Goal: Task Accomplishment & Management: Use online tool/utility

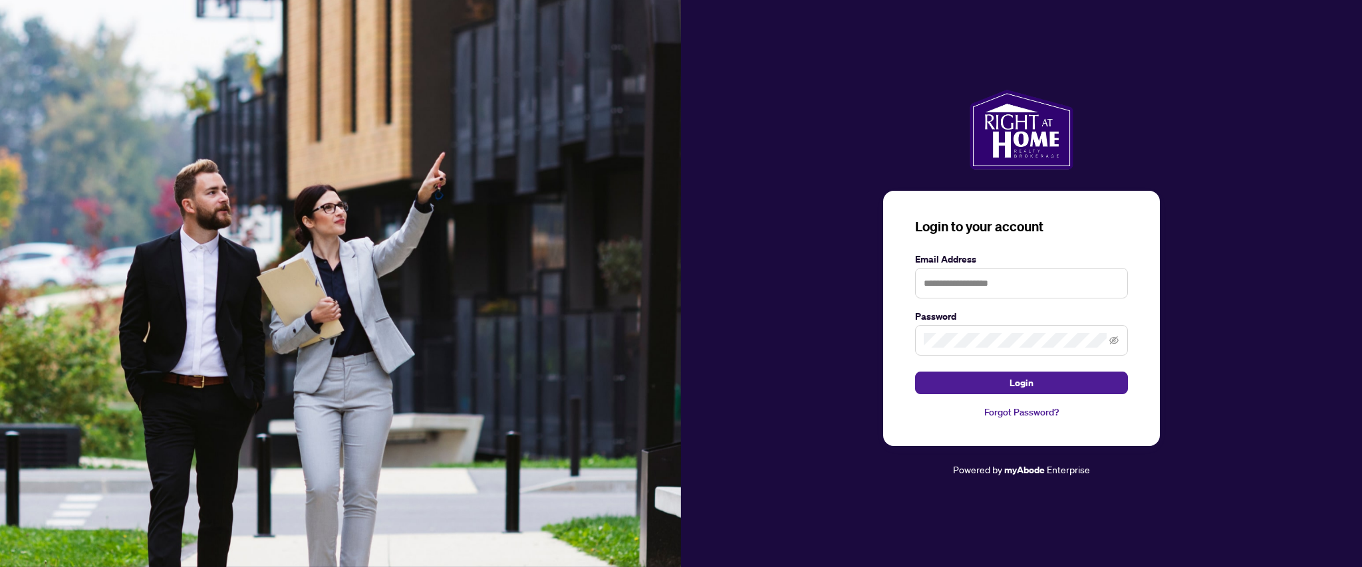
click at [990, 265] on label "Email Address" at bounding box center [1021, 259] width 213 height 15
click at [1009, 275] on input "text" at bounding box center [1021, 283] width 213 height 31
type input "**********"
click at [915, 372] on button "Login" at bounding box center [1021, 383] width 213 height 23
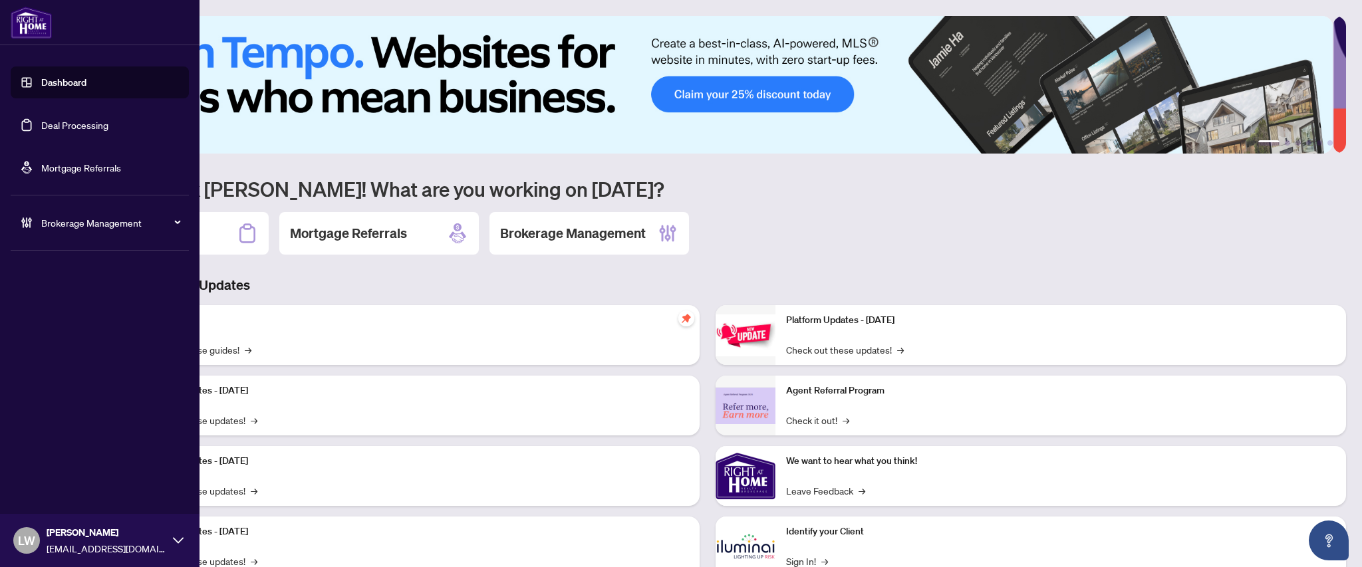
click at [68, 125] on link "Deal Processing" at bounding box center [74, 125] width 67 height 12
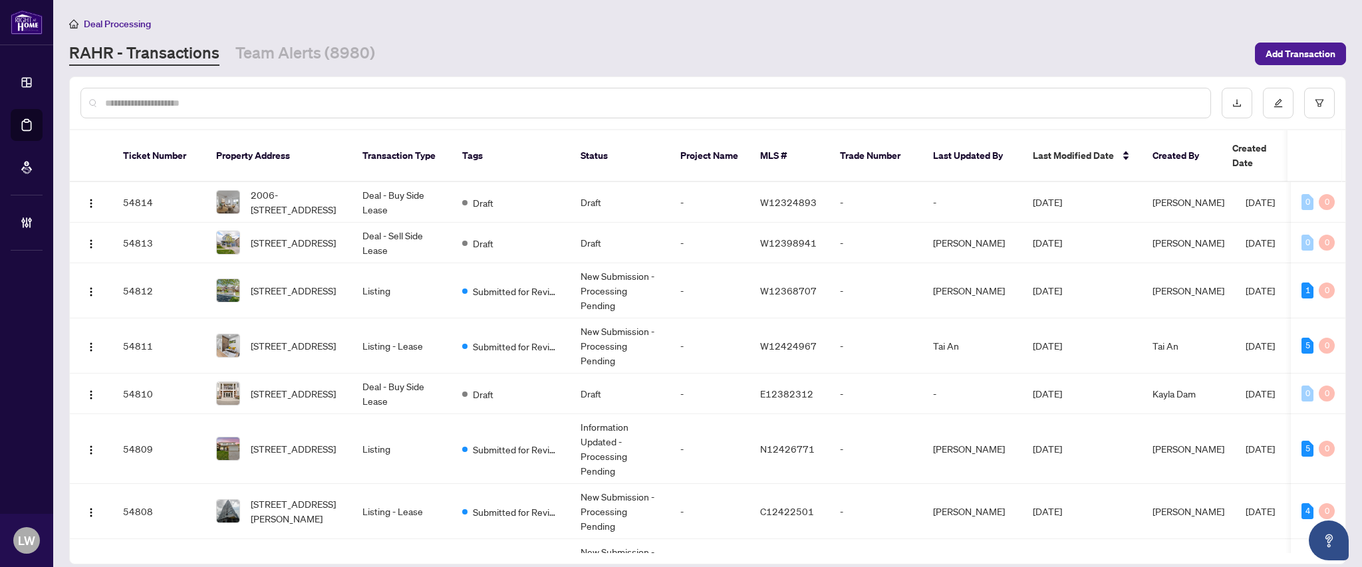
click at [471, 106] on input "text" at bounding box center [652, 103] width 1095 height 15
type input "*****"
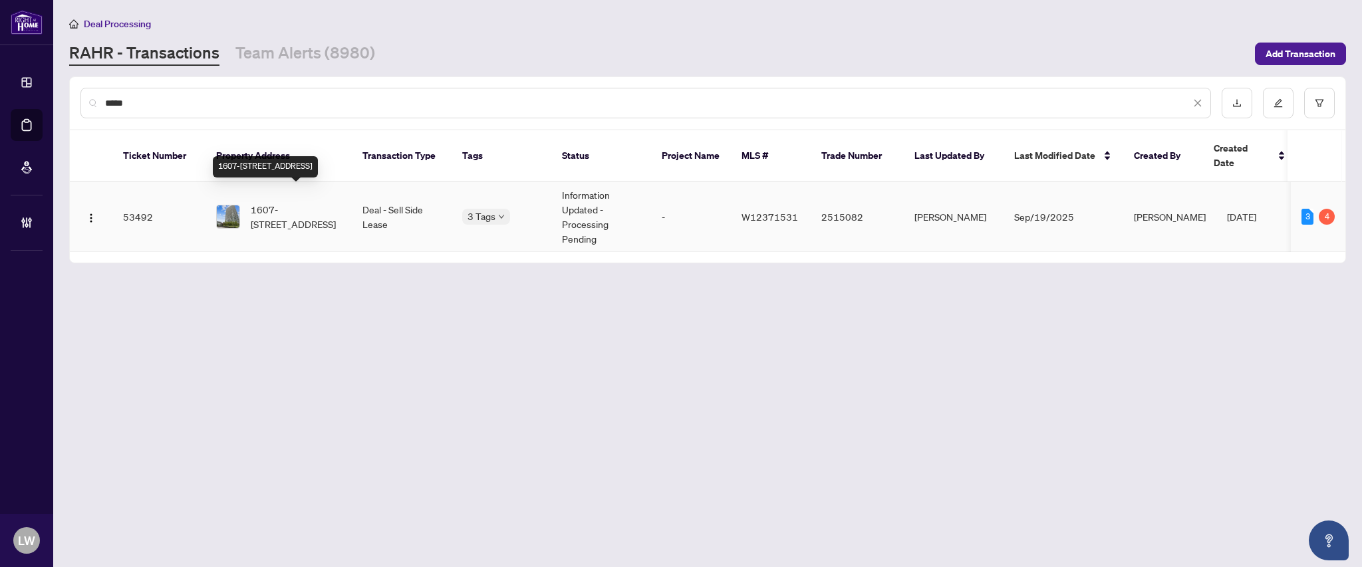
click at [285, 202] on span "1607-[STREET_ADDRESS]" at bounding box center [296, 216] width 90 height 29
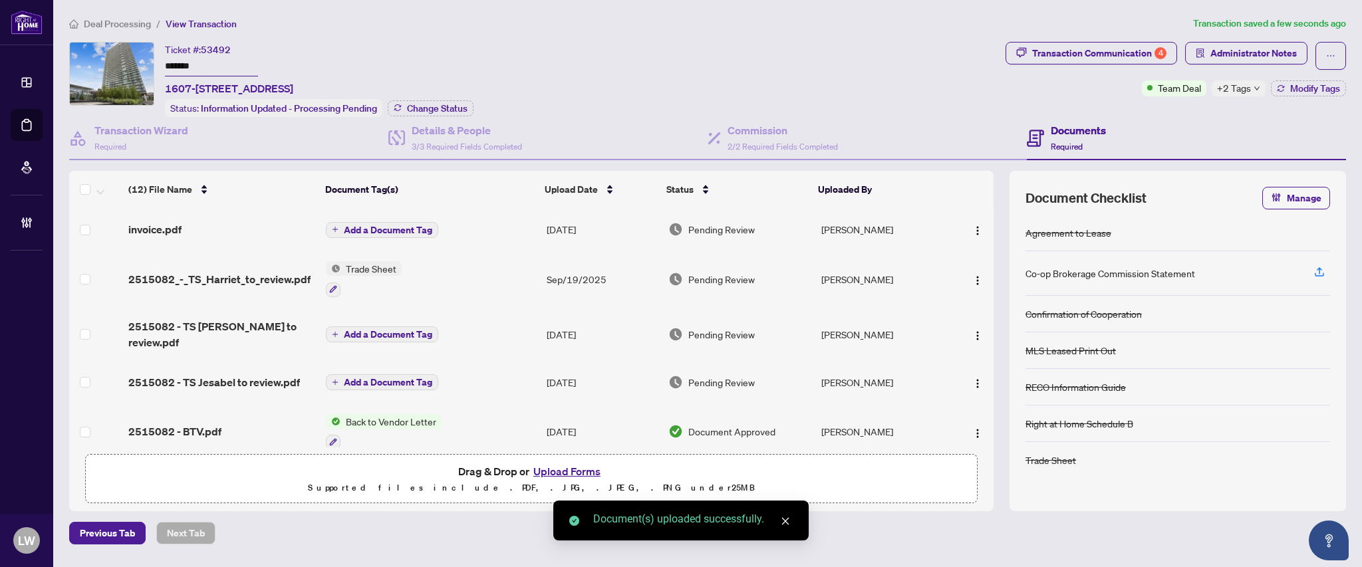
click at [354, 229] on span "Add a Document Tag" at bounding box center [388, 229] width 88 height 9
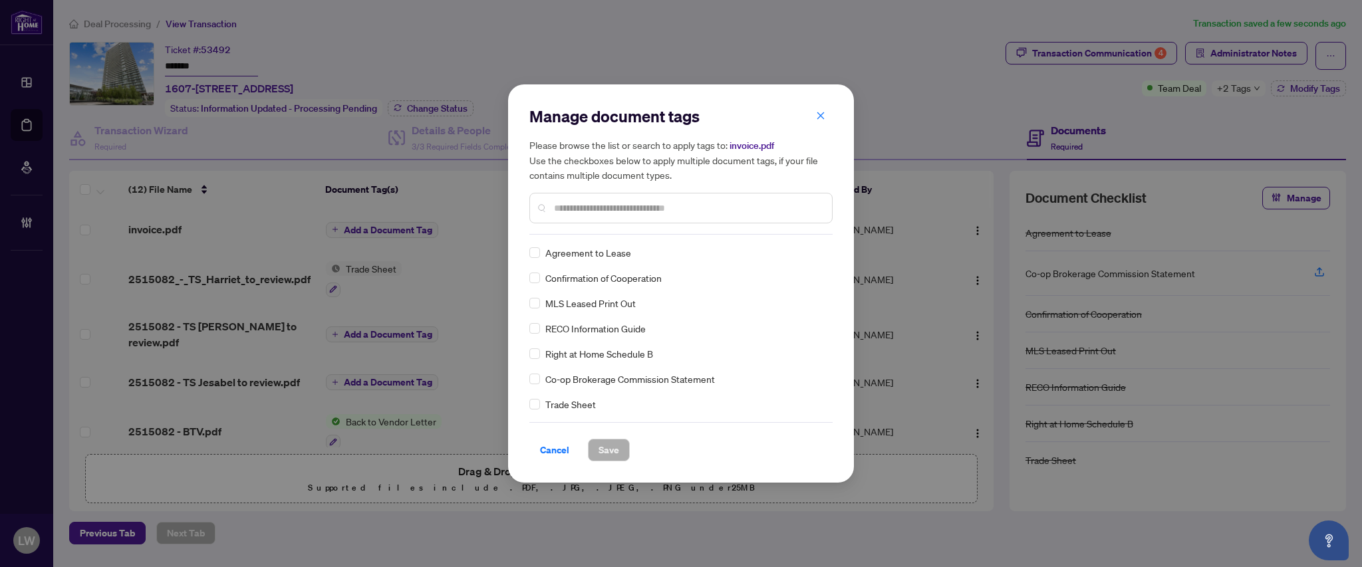
click at [618, 201] on input "text" at bounding box center [687, 208] width 267 height 15
type input "****"
click at [607, 451] on span "Save" at bounding box center [609, 450] width 21 height 21
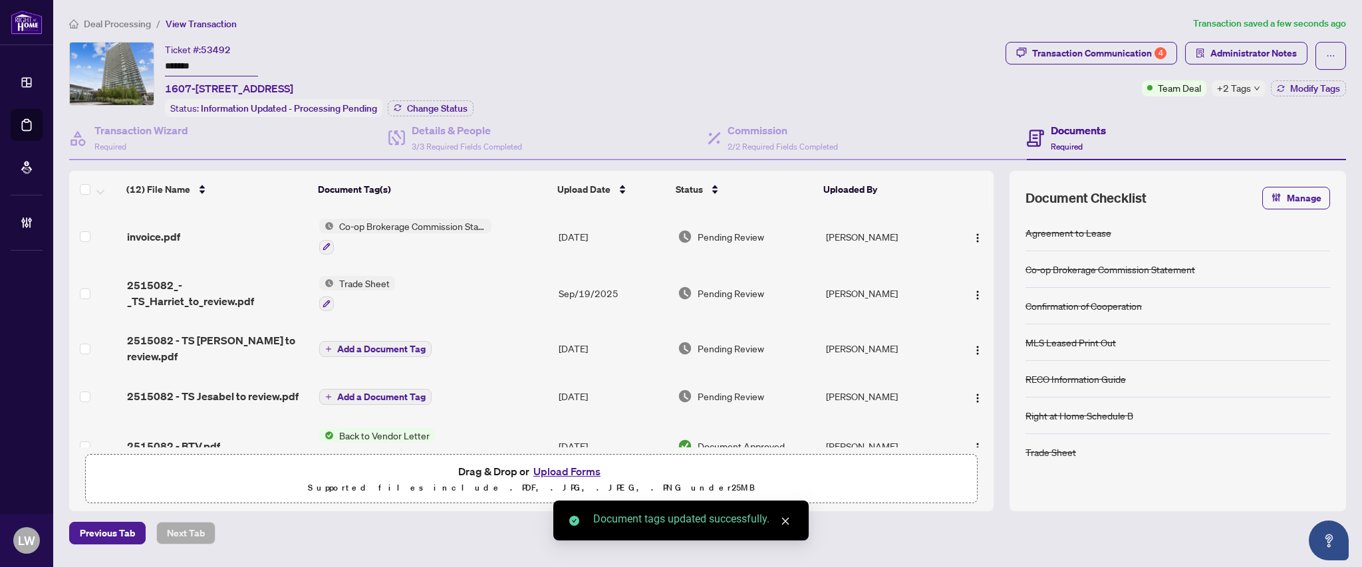
click at [732, 229] on span "Pending Review" at bounding box center [731, 236] width 67 height 15
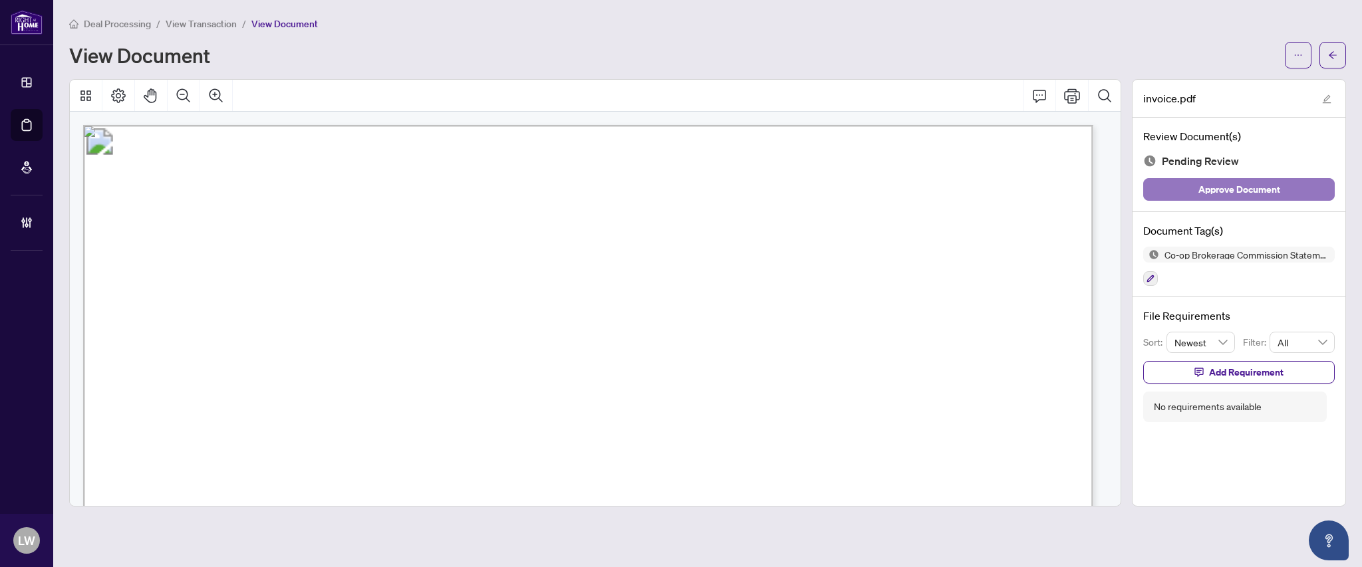
click at [1211, 196] on span "Approve Document" at bounding box center [1239, 189] width 82 height 21
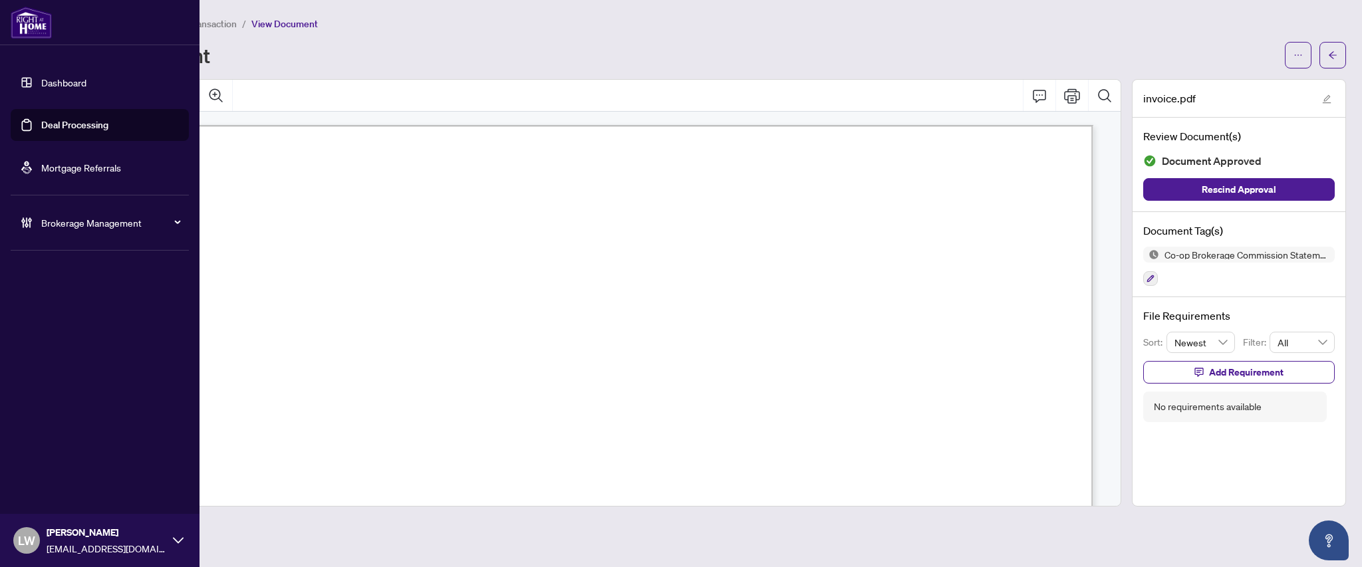
click at [88, 124] on link "Deal Processing" at bounding box center [74, 125] width 67 height 12
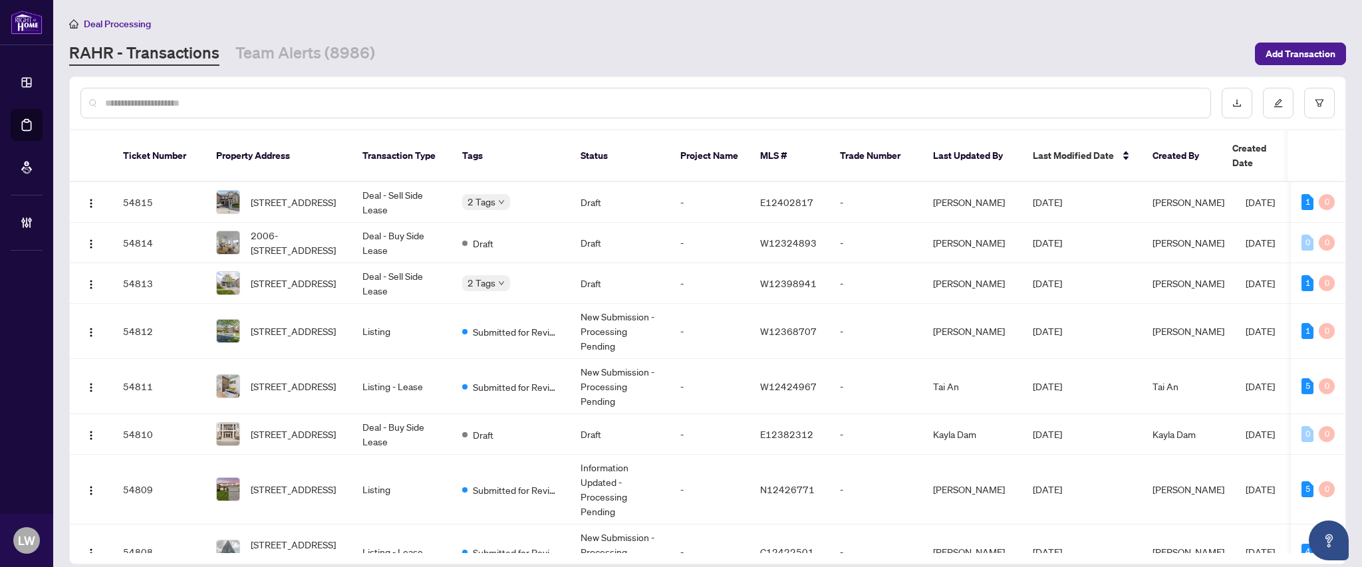
click at [488, 104] on input "text" at bounding box center [652, 103] width 1095 height 15
type input "*****"
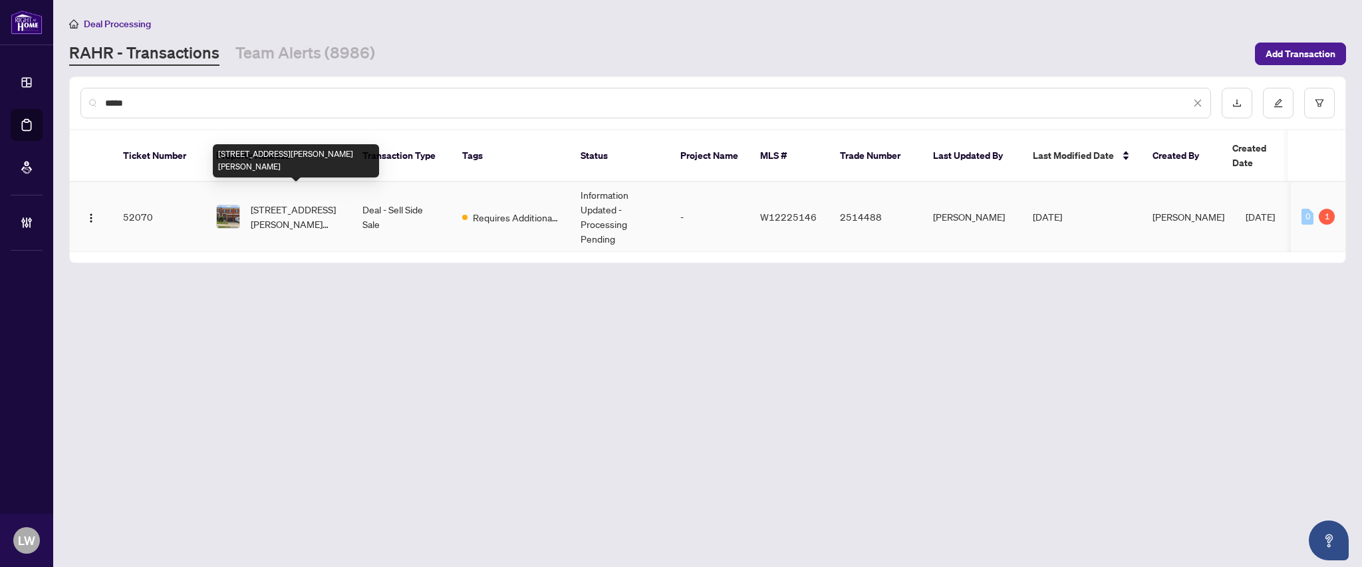
click at [285, 202] on span "[STREET_ADDRESS][PERSON_NAME][PERSON_NAME]" at bounding box center [296, 216] width 90 height 29
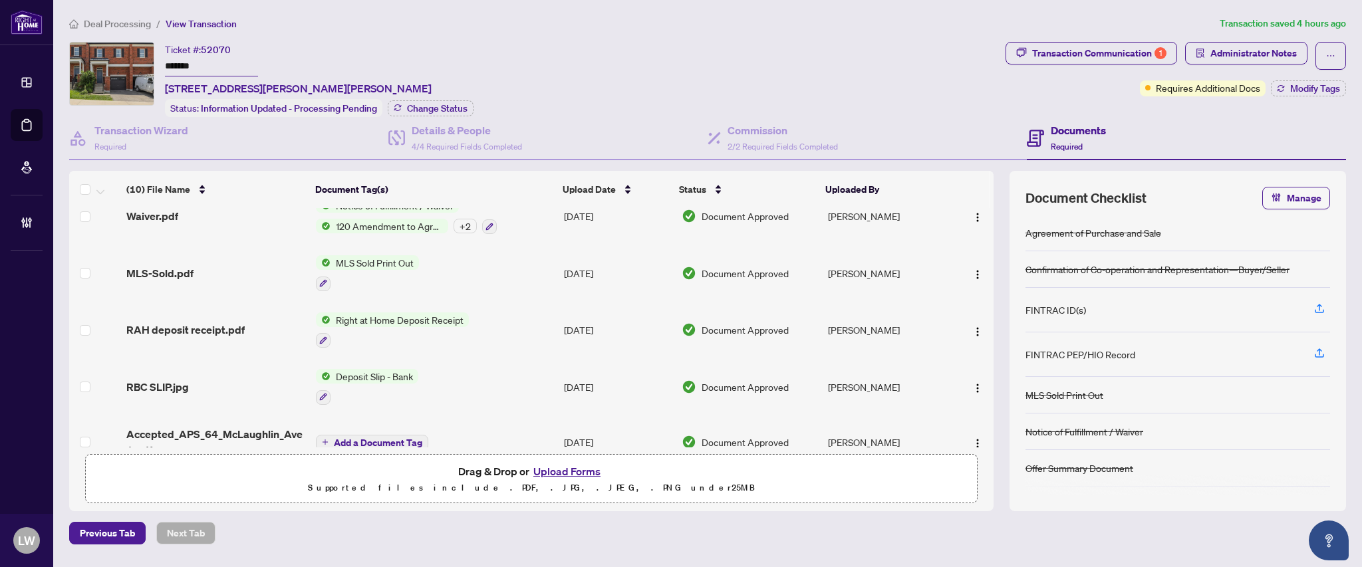
scroll to position [266, 0]
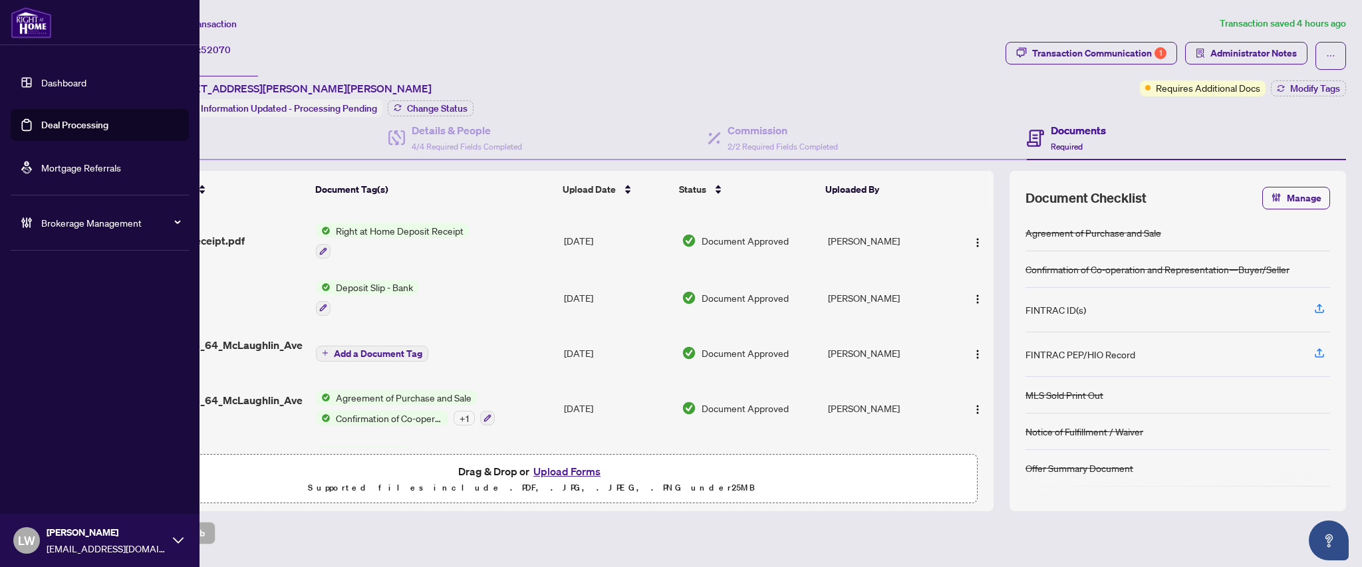
click at [78, 126] on link "Deal Processing" at bounding box center [74, 125] width 67 height 12
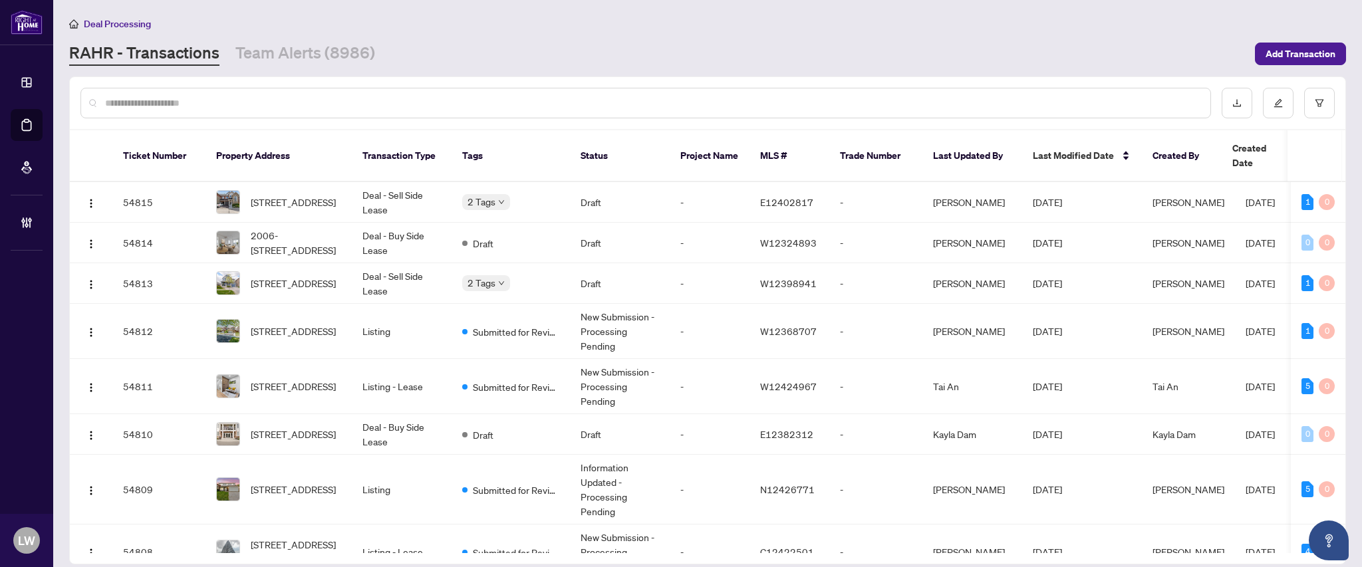
click at [482, 108] on input "text" at bounding box center [652, 103] width 1095 height 15
type input "*****"
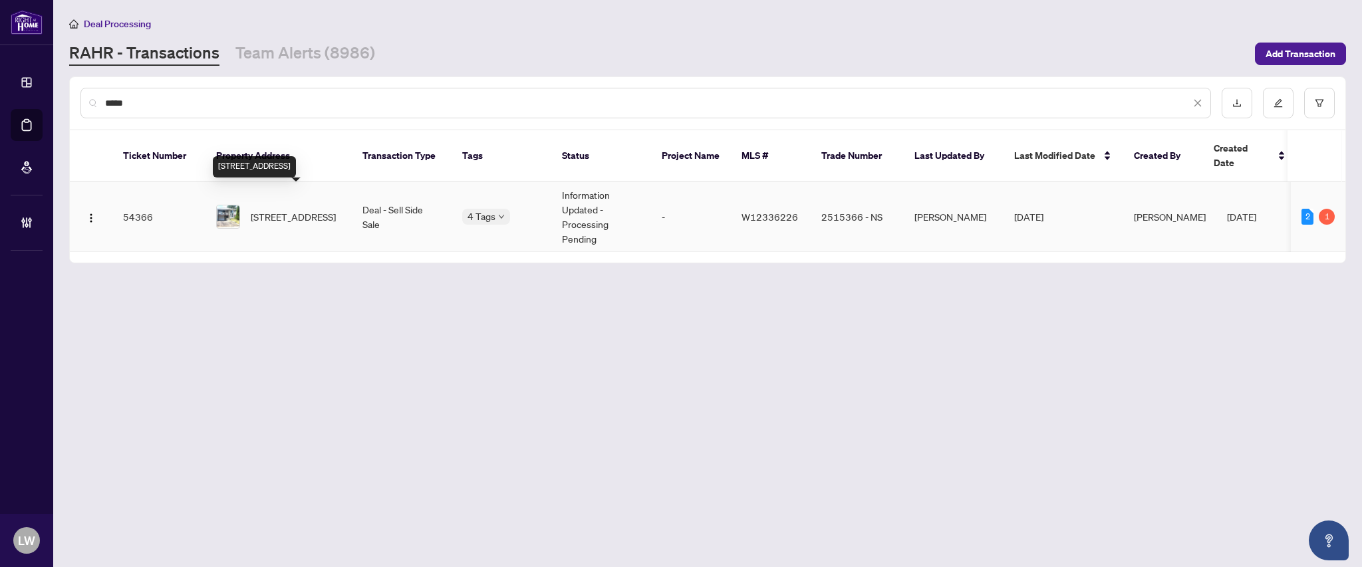
click at [303, 209] on span "[STREET_ADDRESS]" at bounding box center [293, 216] width 85 height 15
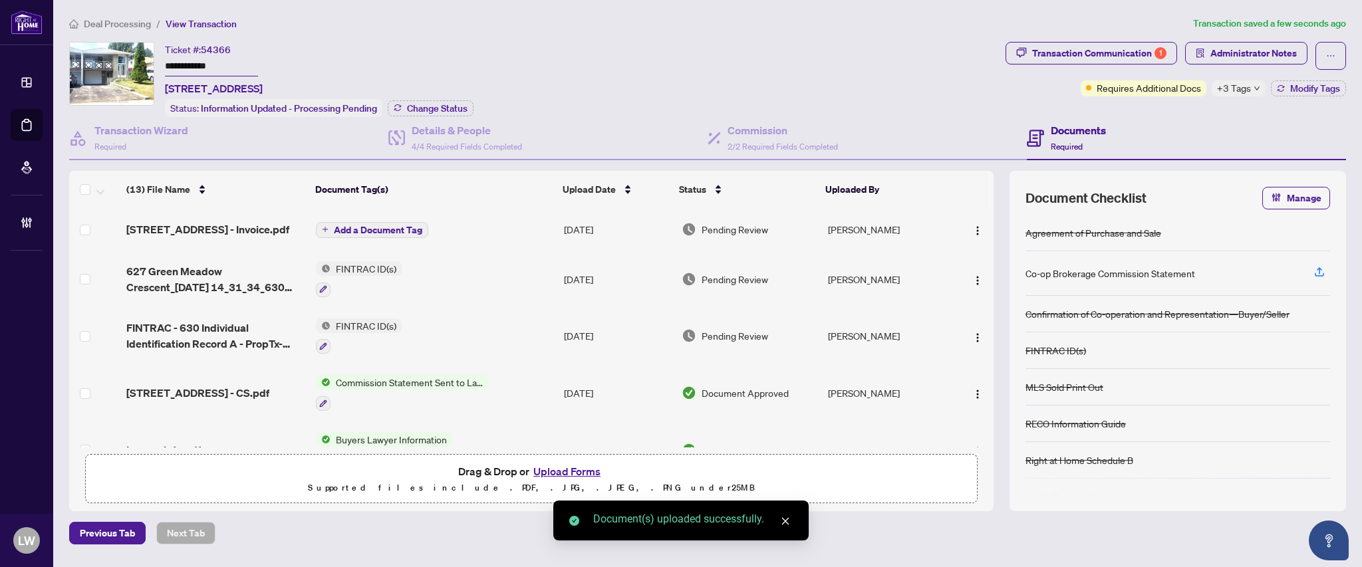
click at [370, 229] on span "Add a Document Tag" at bounding box center [378, 229] width 88 height 9
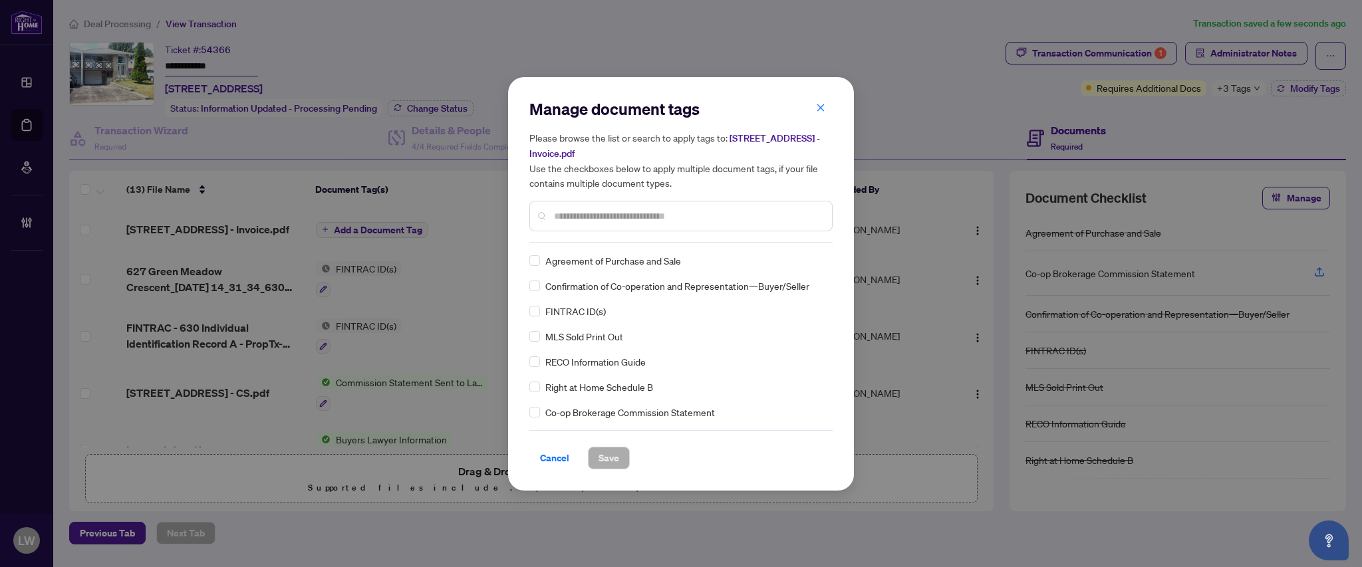
click at [686, 209] on input "text" at bounding box center [687, 216] width 267 height 15
type input "****"
click at [621, 459] on button "Save" at bounding box center [609, 458] width 42 height 23
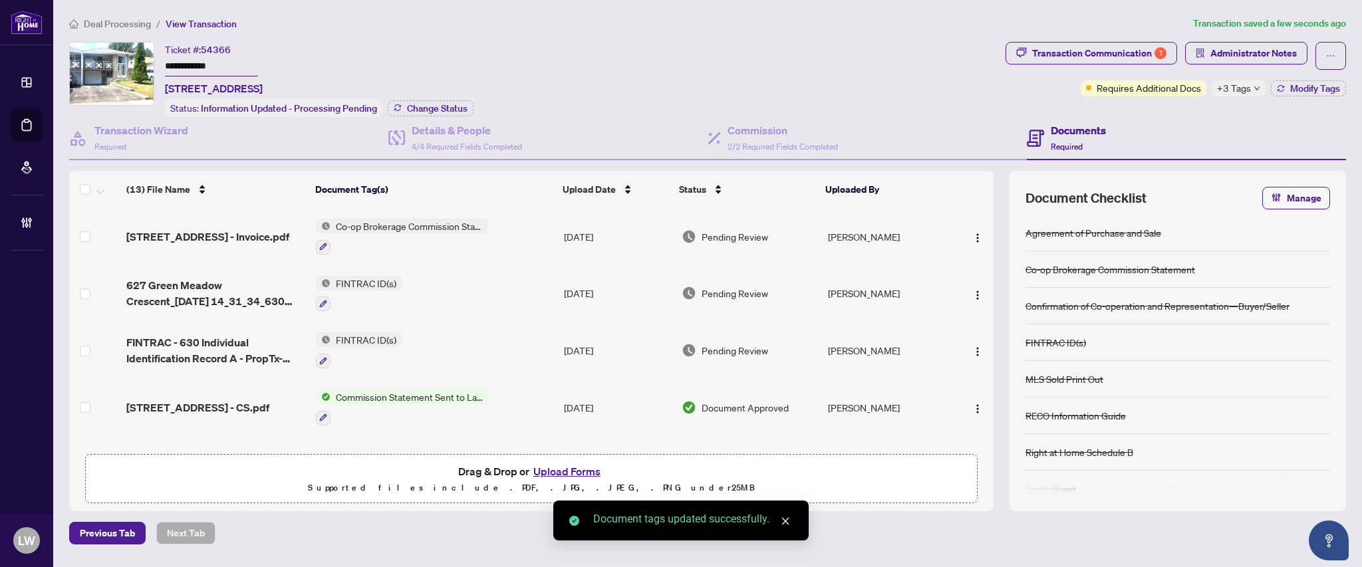
click at [737, 237] on span "Pending Review" at bounding box center [735, 236] width 67 height 15
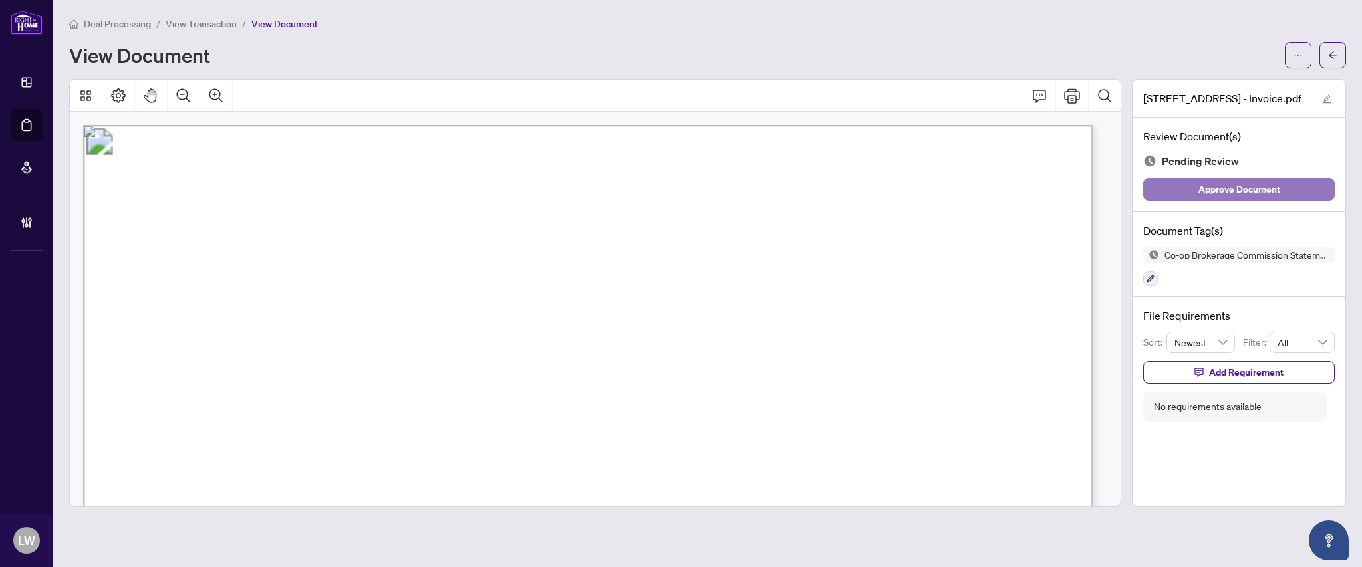
click at [1246, 192] on span "Approve Document" at bounding box center [1239, 189] width 82 height 21
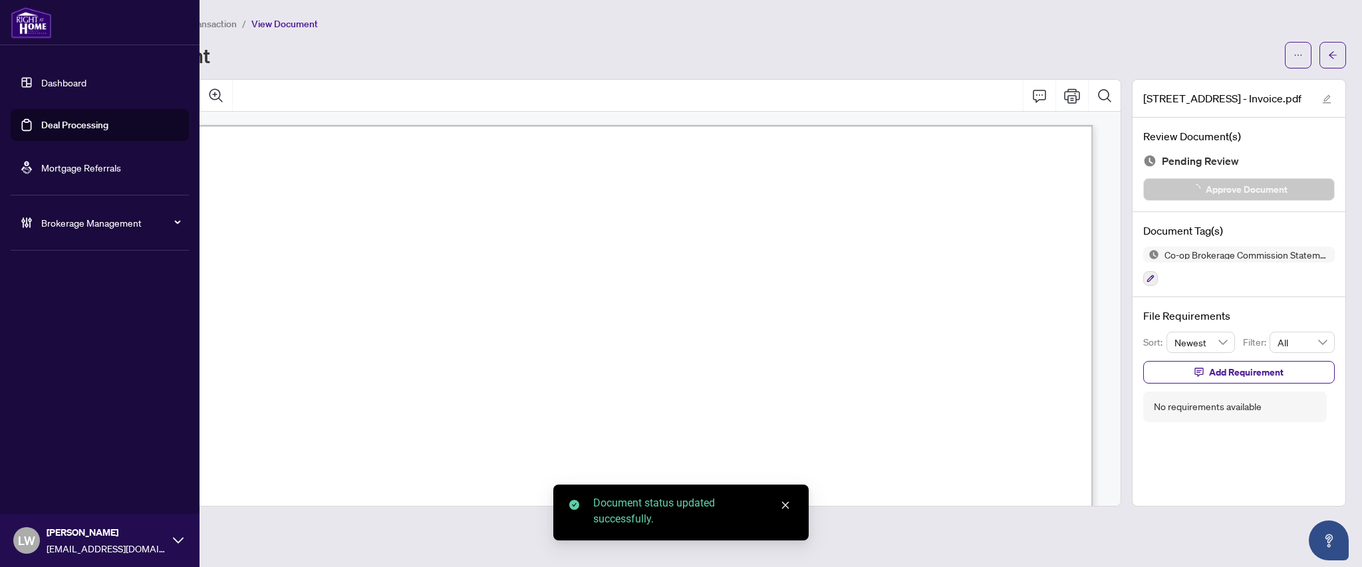
click at [67, 126] on link "Deal Processing" at bounding box center [74, 125] width 67 height 12
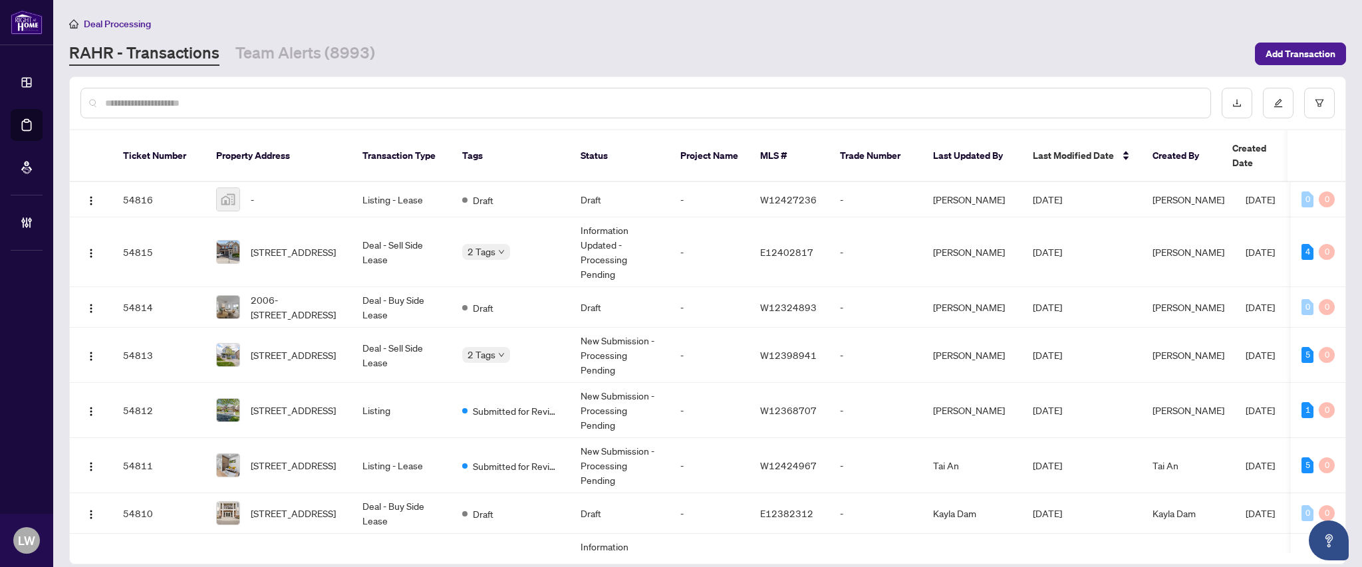
click at [386, 100] on input "text" at bounding box center [652, 103] width 1095 height 15
type input "*****"
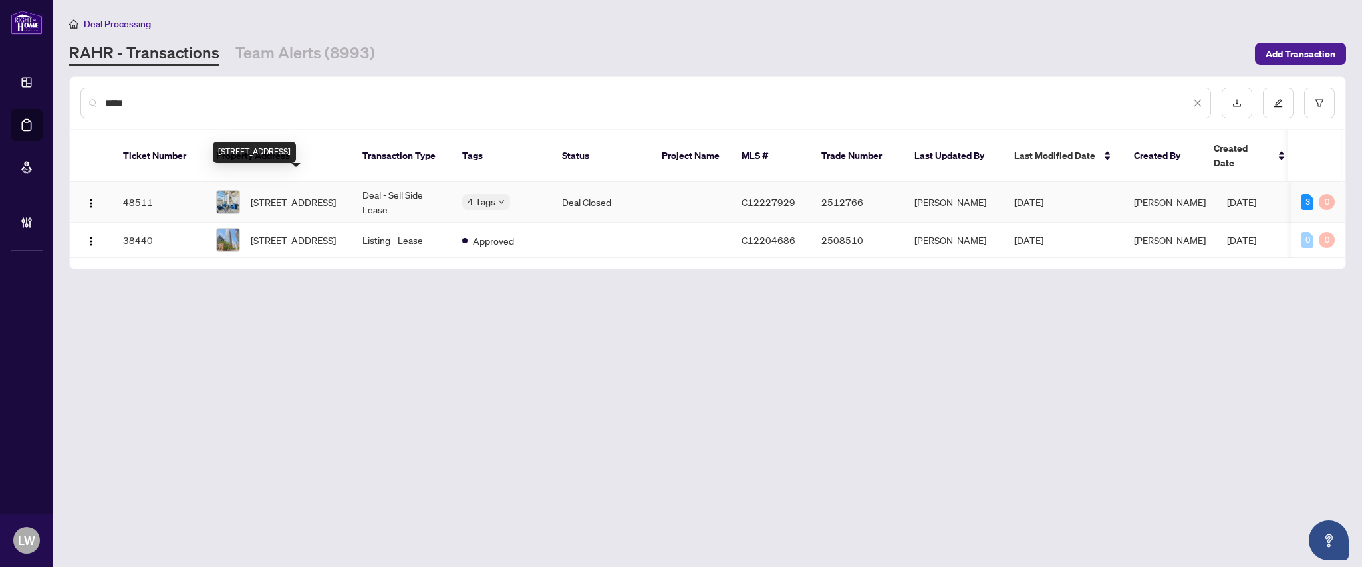
click at [282, 195] on span "[STREET_ADDRESS]" at bounding box center [293, 202] width 85 height 15
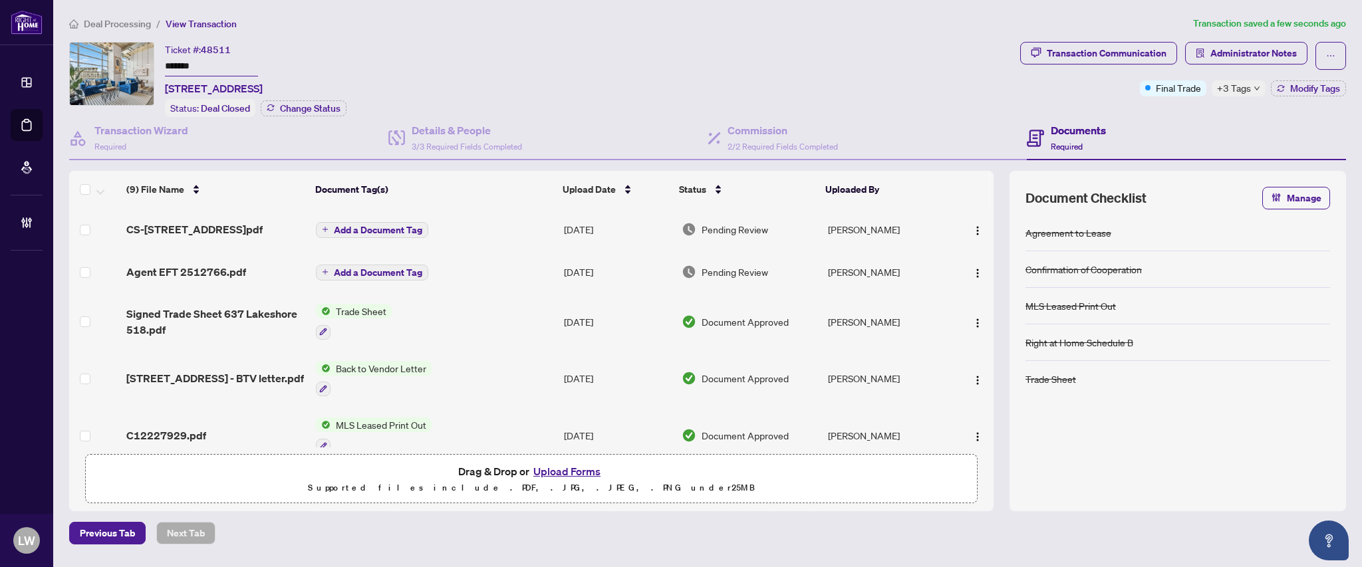
click at [354, 225] on span "Add a Document Tag" at bounding box center [378, 229] width 88 height 9
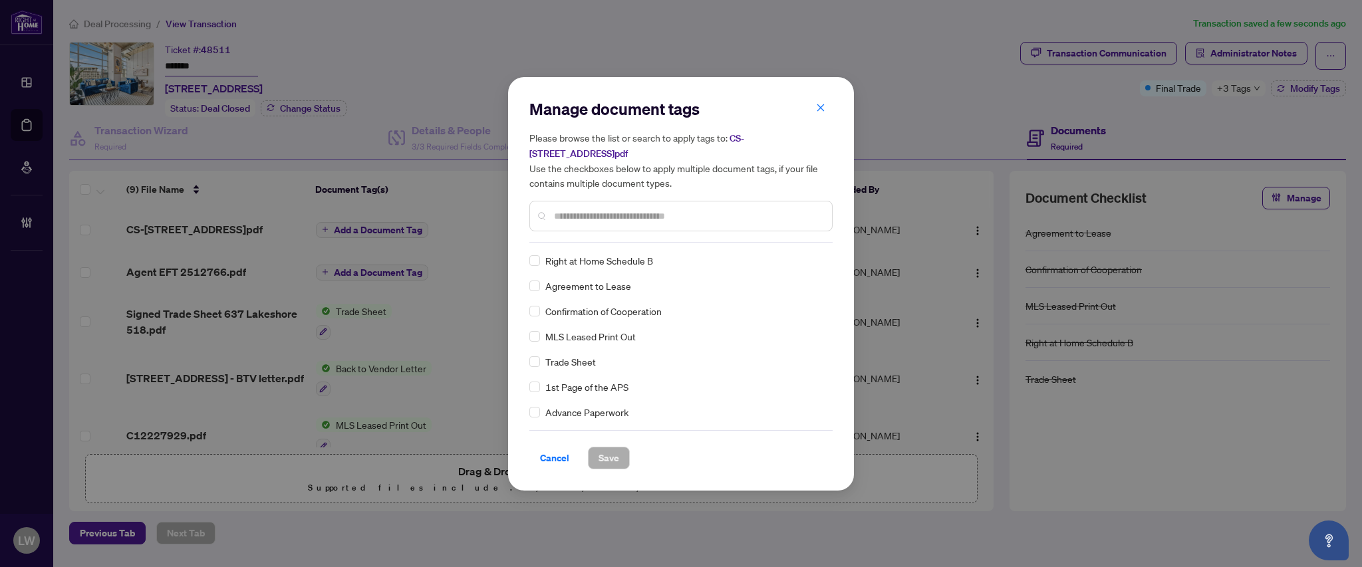
click at [585, 215] on input "text" at bounding box center [687, 216] width 267 height 15
type input "****"
click at [617, 458] on span "Save" at bounding box center [609, 458] width 21 height 21
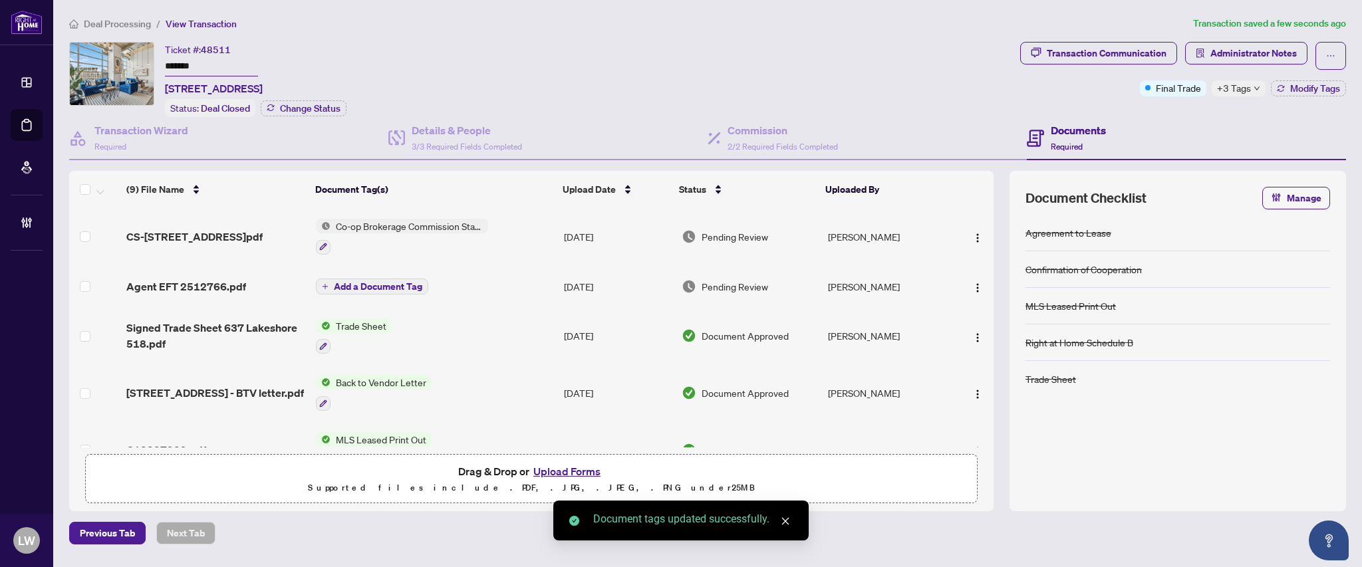
click at [738, 234] on span "Pending Review" at bounding box center [735, 236] width 67 height 15
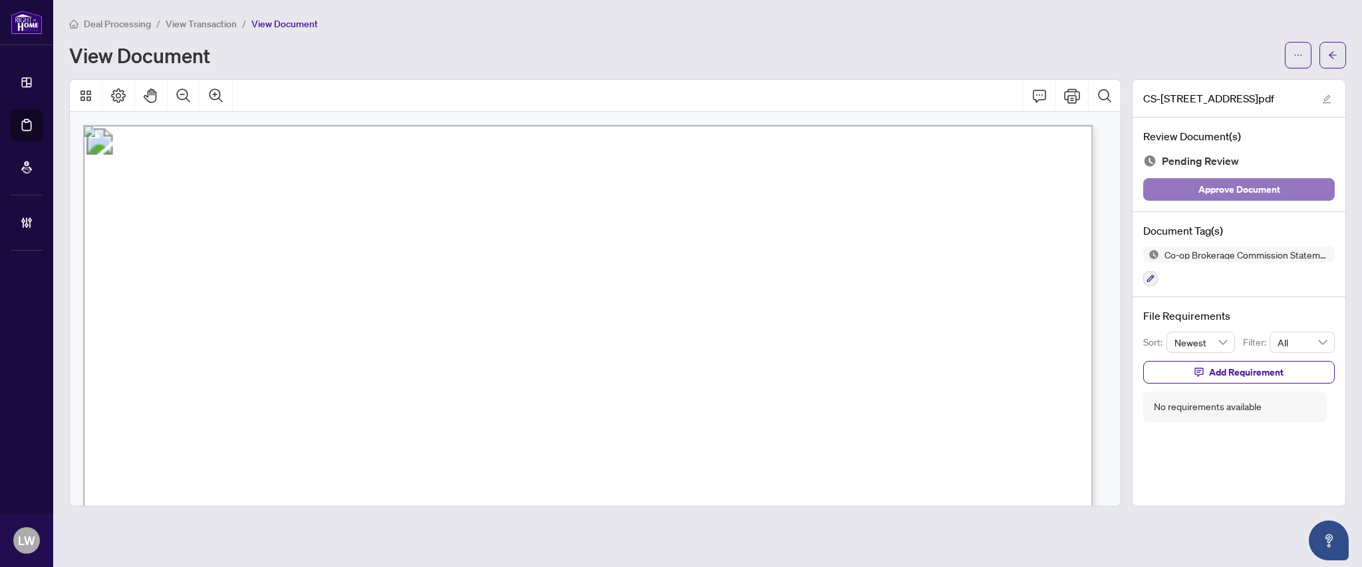
click at [1222, 192] on span "Approve Document" at bounding box center [1239, 189] width 82 height 21
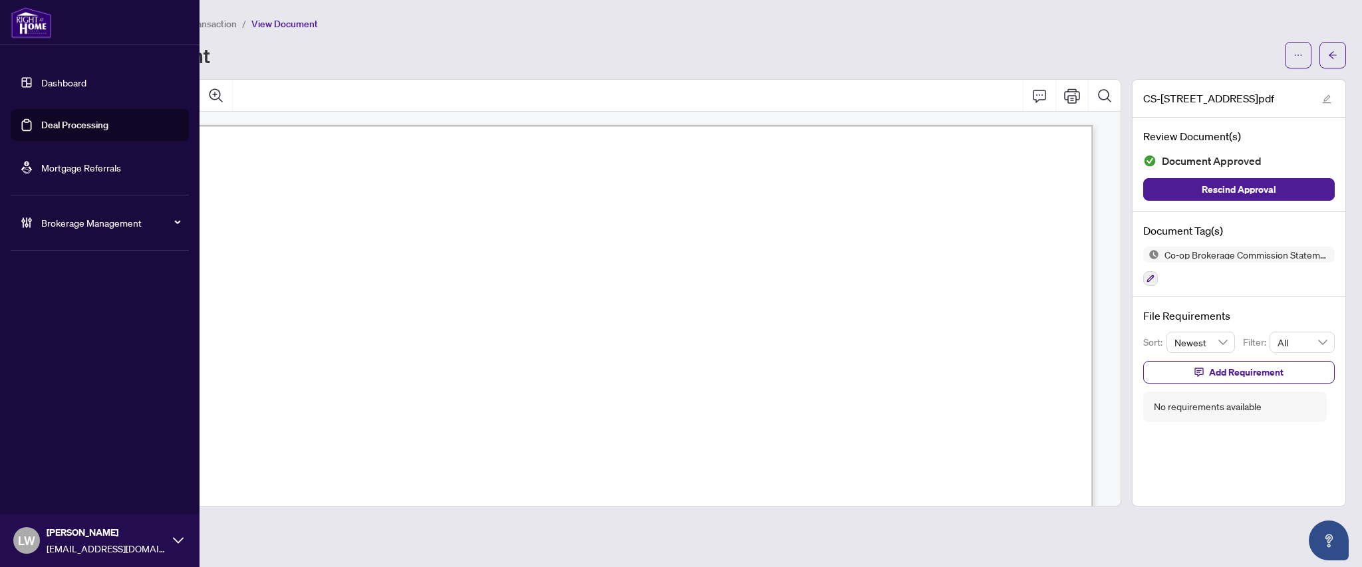
click at [57, 126] on link "Deal Processing" at bounding box center [74, 125] width 67 height 12
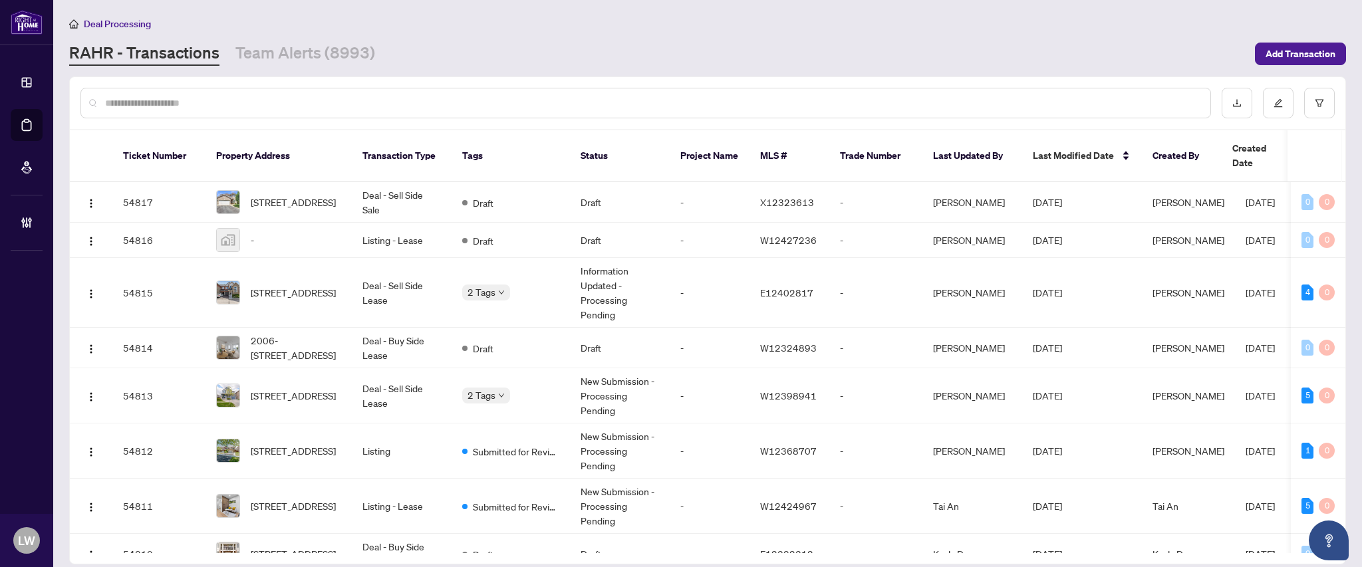
click at [463, 102] on input "text" at bounding box center [652, 103] width 1095 height 15
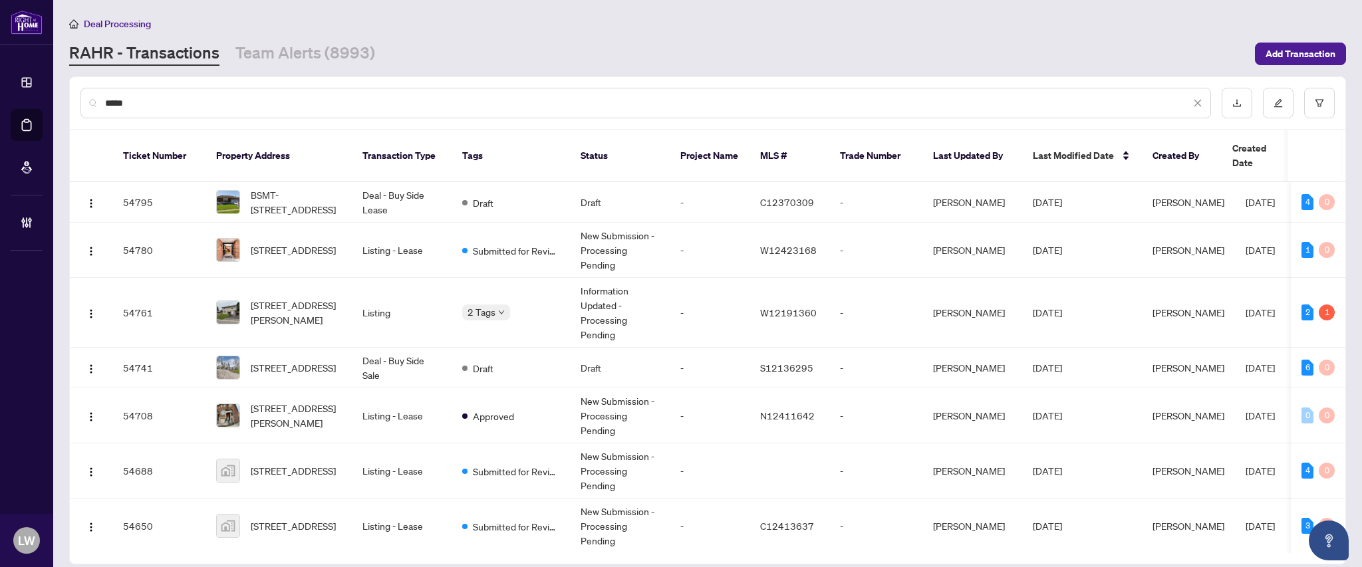
type input "*****"
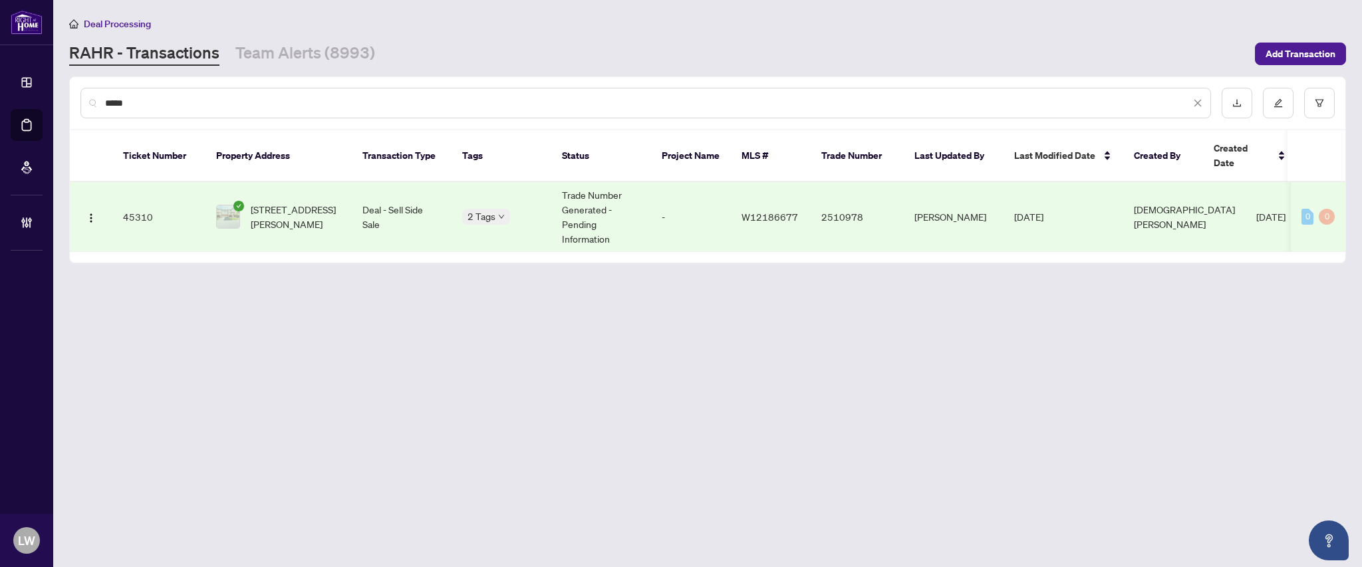
click at [289, 202] on span "[STREET_ADDRESS][PERSON_NAME]" at bounding box center [296, 216] width 90 height 29
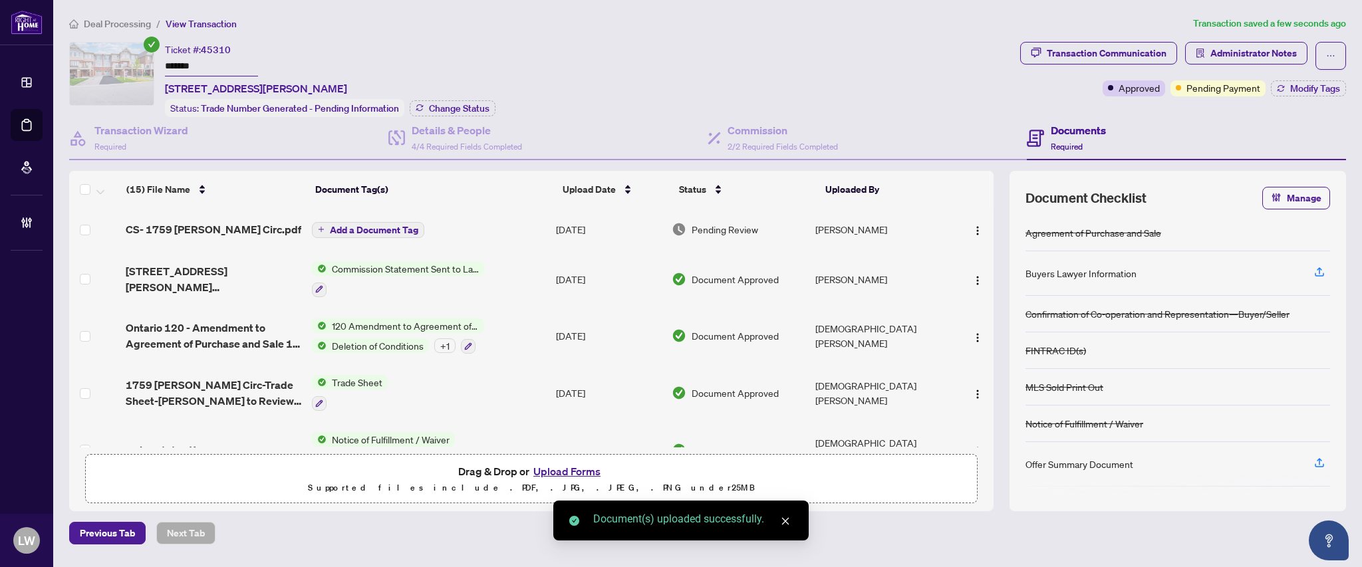
click at [383, 229] on span "Add a Document Tag" at bounding box center [374, 229] width 88 height 9
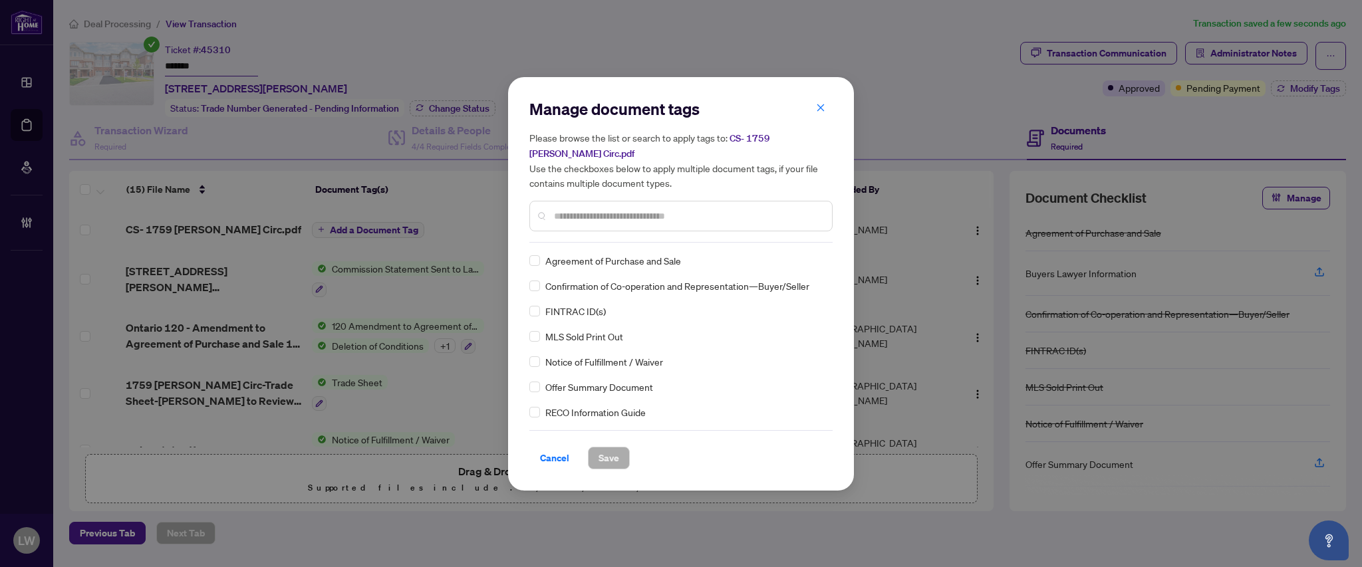
click at [757, 216] on input "text" at bounding box center [687, 216] width 267 height 15
type input "****"
click at [622, 464] on button "Save" at bounding box center [609, 458] width 42 height 23
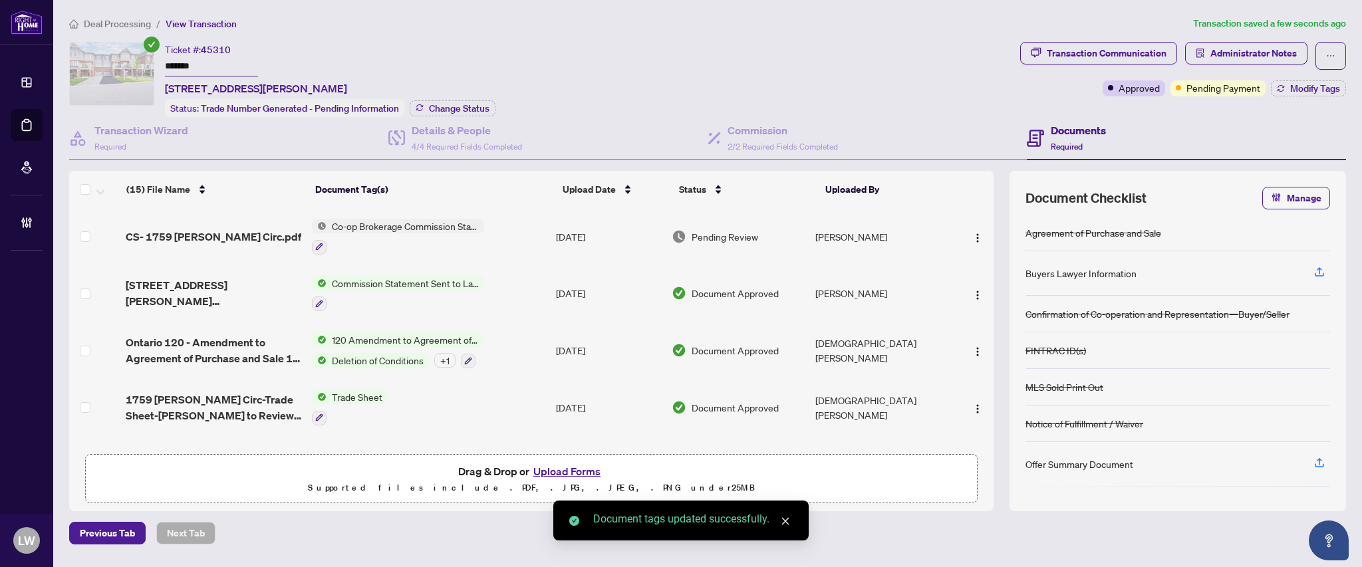
click at [745, 232] on span "Pending Review" at bounding box center [725, 236] width 67 height 15
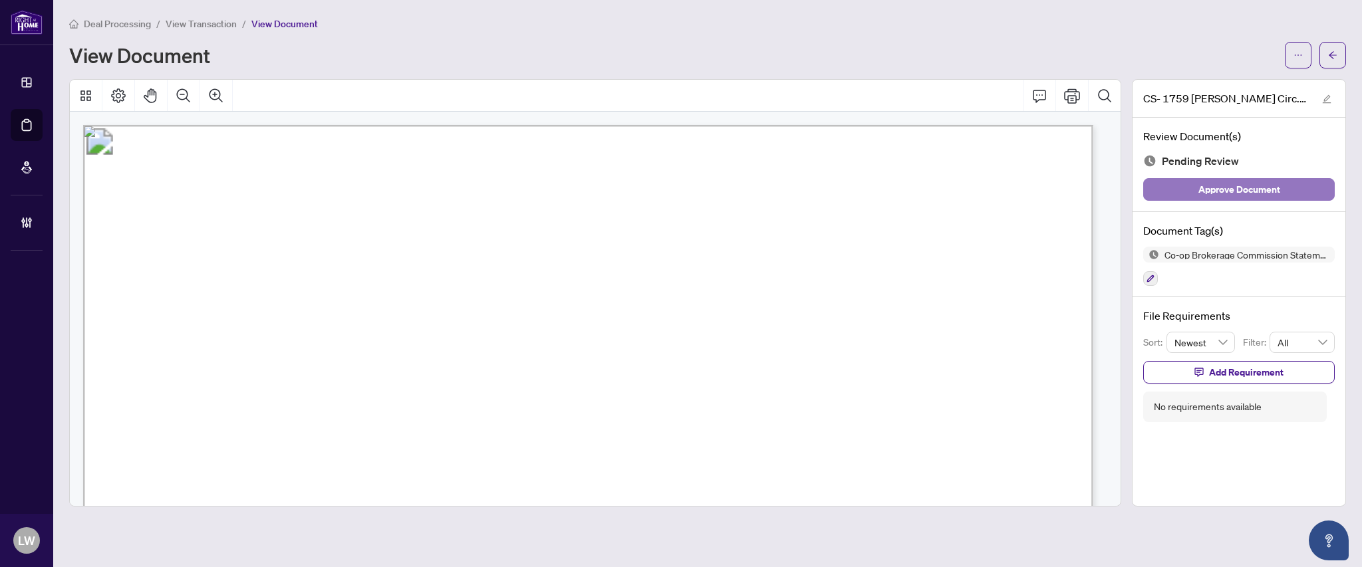
click at [1221, 192] on span "Approve Document" at bounding box center [1239, 189] width 82 height 21
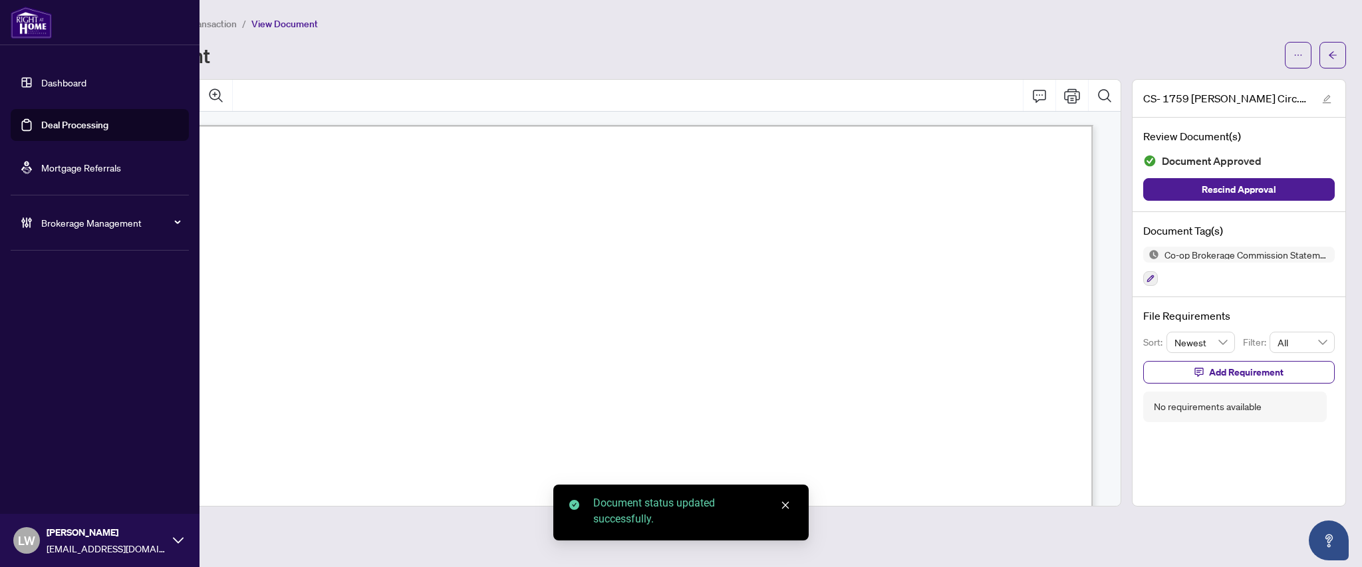
click at [46, 125] on link "Deal Processing" at bounding box center [74, 125] width 67 height 12
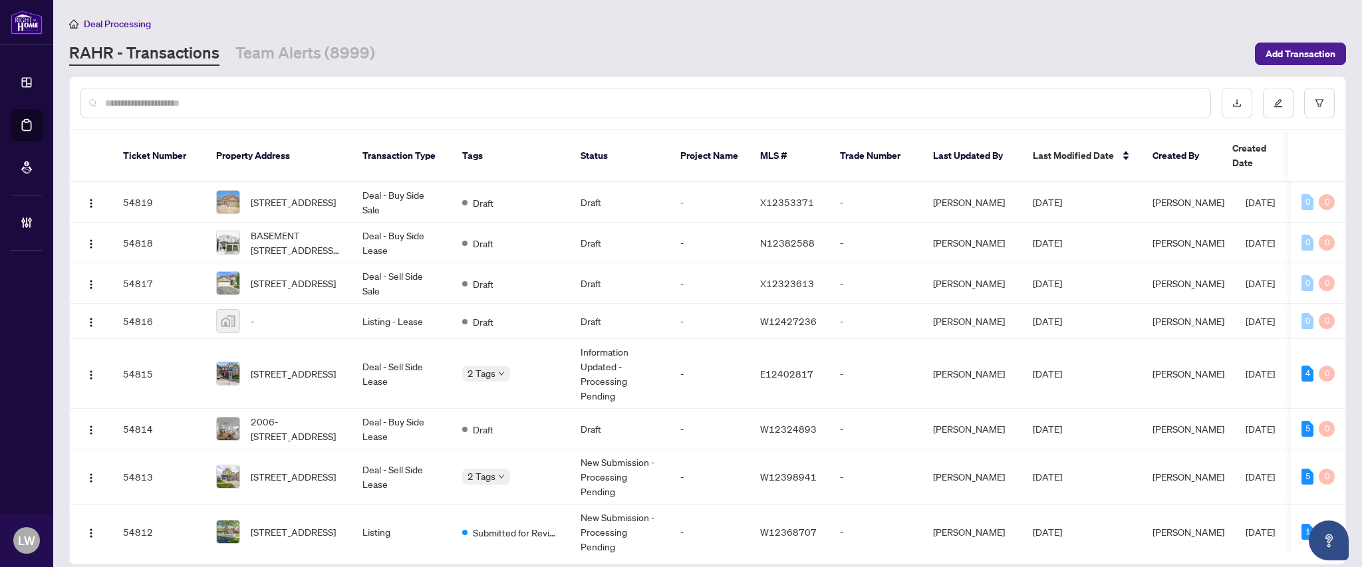
click at [521, 102] on input "text" at bounding box center [652, 103] width 1095 height 15
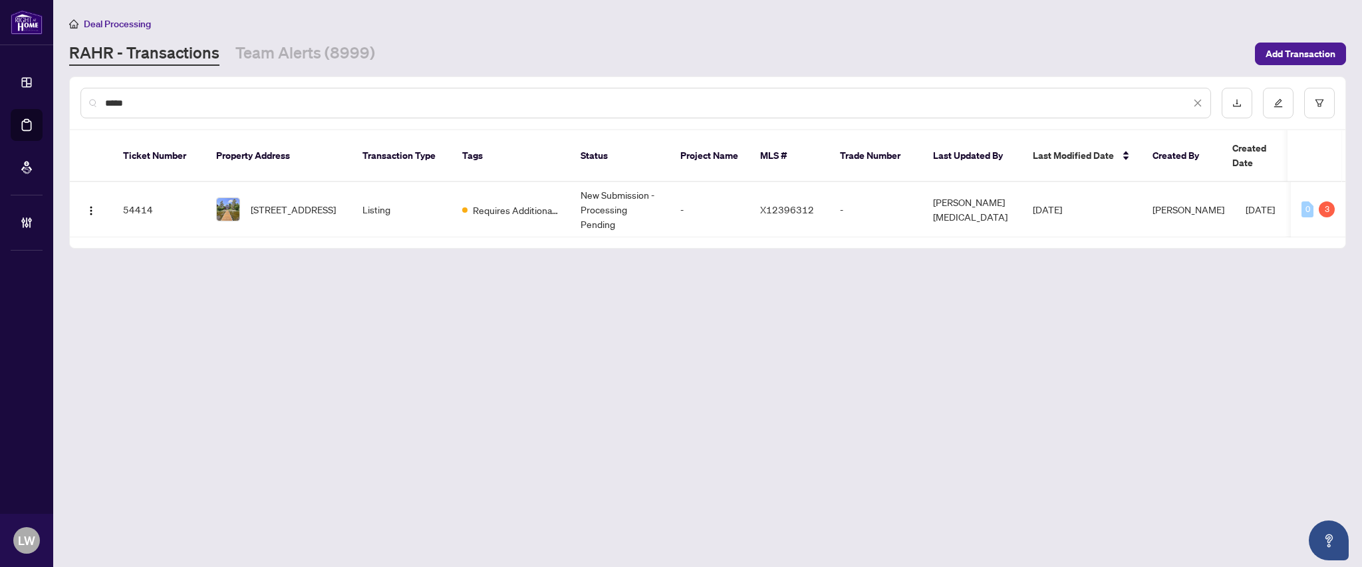
type input "*****"
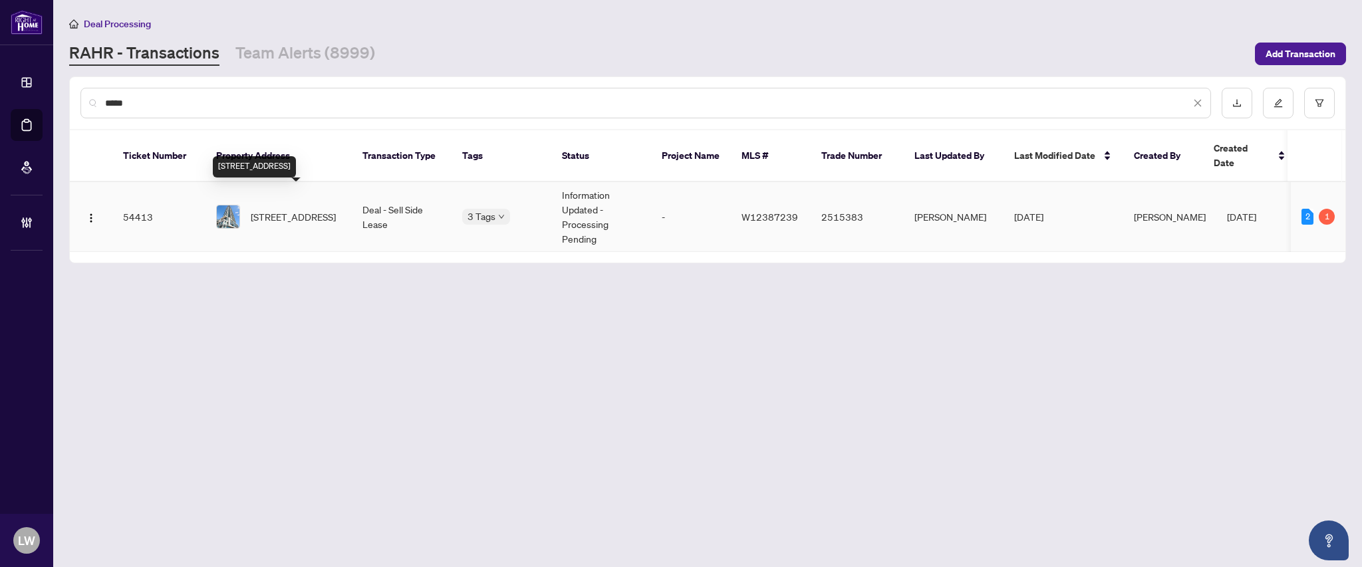
click at [299, 209] on span "[STREET_ADDRESS]" at bounding box center [293, 216] width 85 height 15
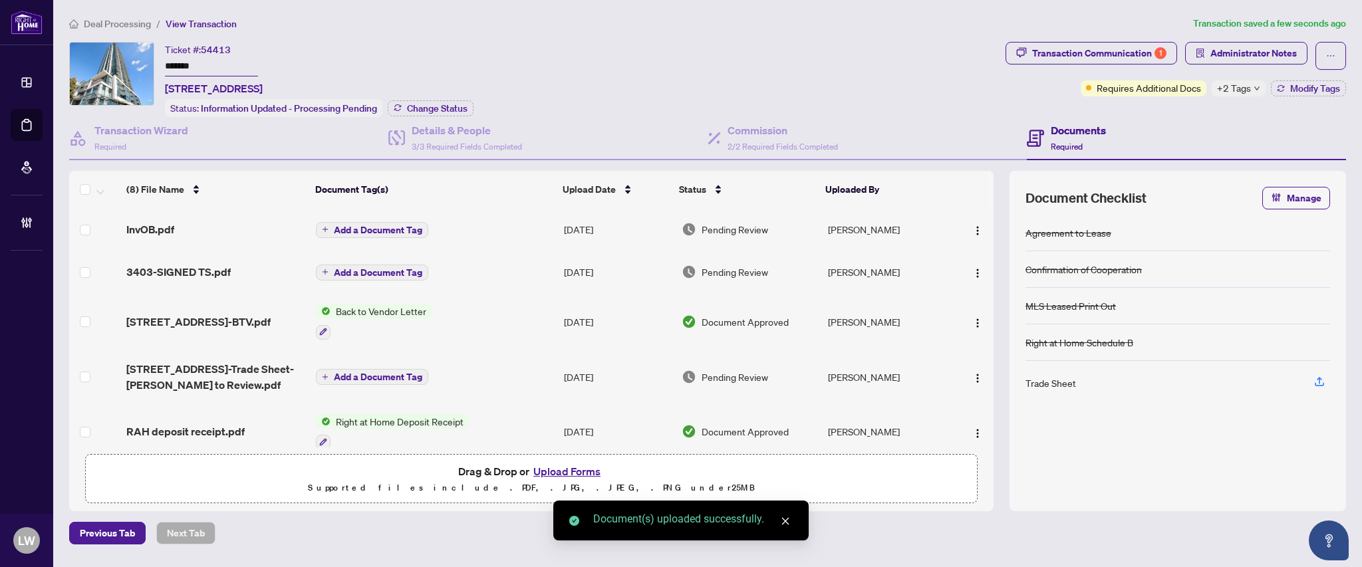
click at [383, 225] on span "Add a Document Tag" at bounding box center [378, 229] width 88 height 9
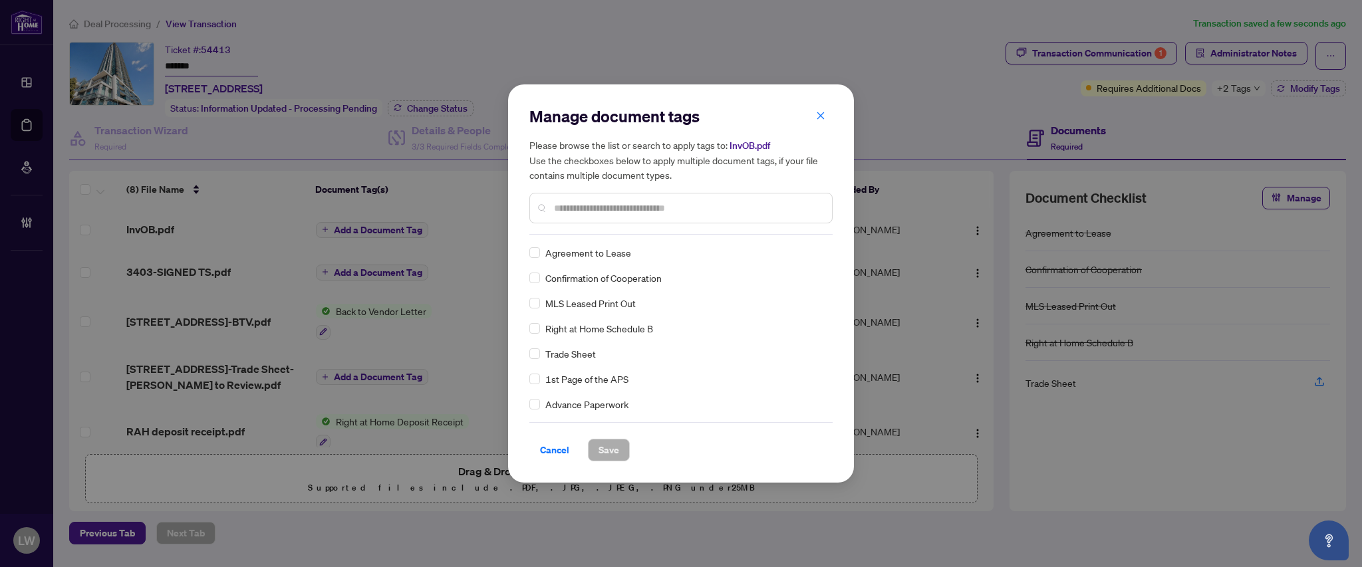
click at [779, 211] on input "text" at bounding box center [687, 208] width 267 height 15
type input "****"
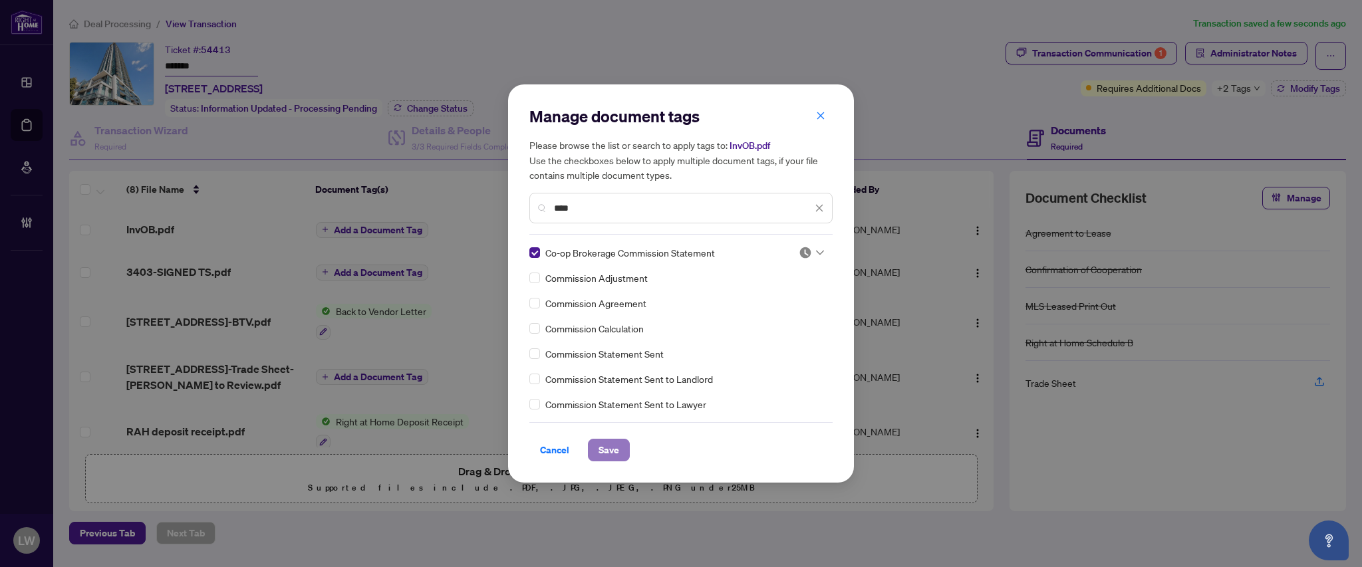
click at [625, 450] on button "Save" at bounding box center [609, 450] width 42 height 23
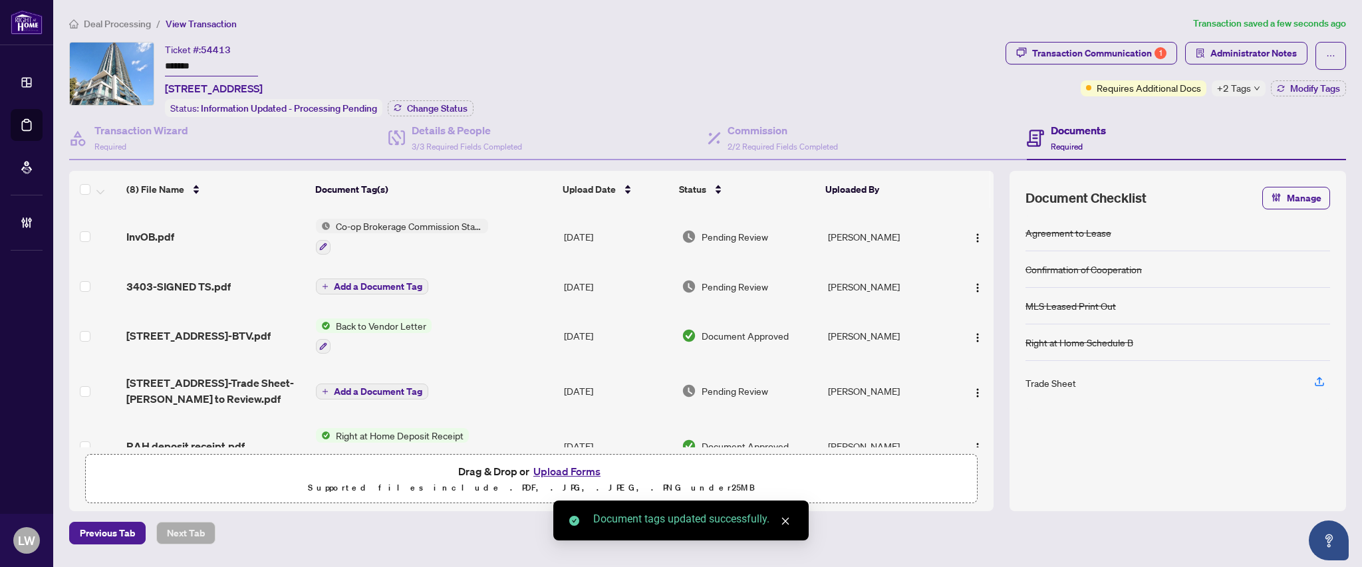
click at [743, 237] on span "Pending Review" at bounding box center [735, 236] width 67 height 15
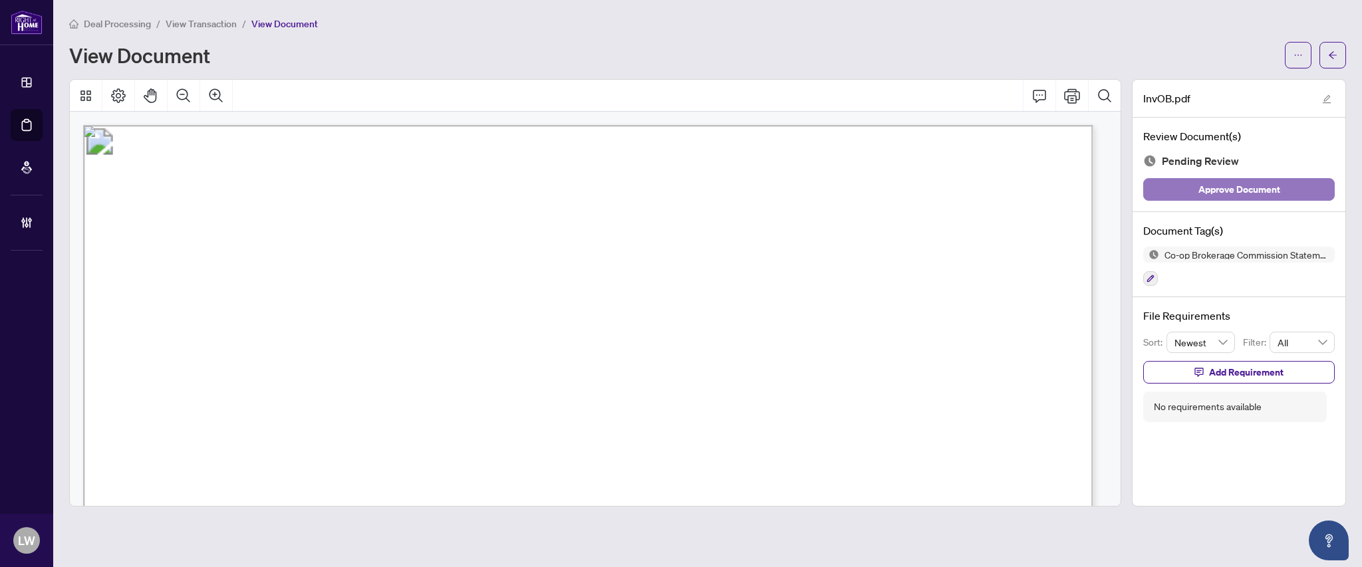
click at [1230, 196] on span "Approve Document" at bounding box center [1239, 189] width 82 height 21
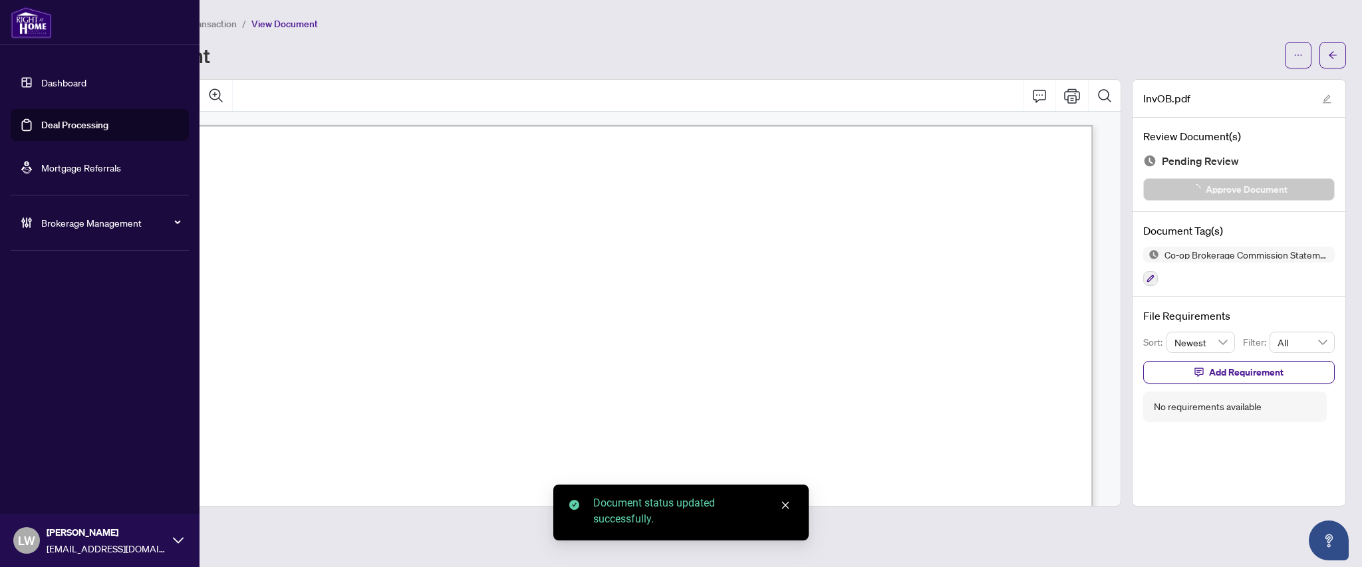
click at [74, 123] on link "Deal Processing" at bounding box center [74, 125] width 67 height 12
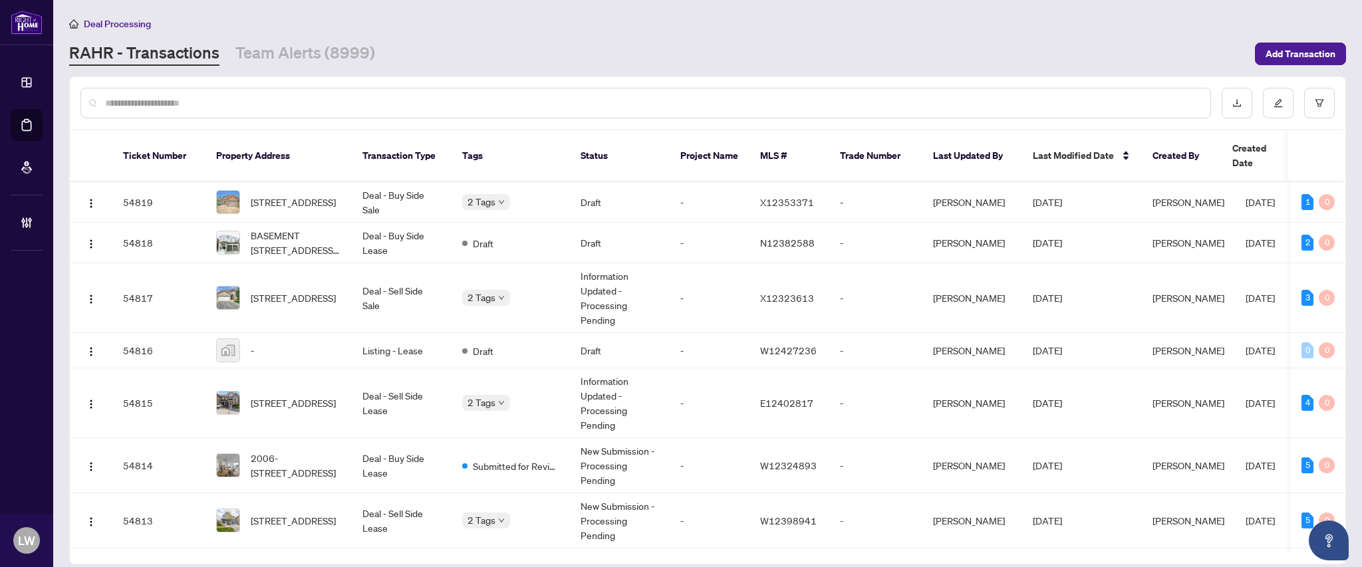
click at [509, 98] on input "text" at bounding box center [652, 103] width 1095 height 15
type input "*****"
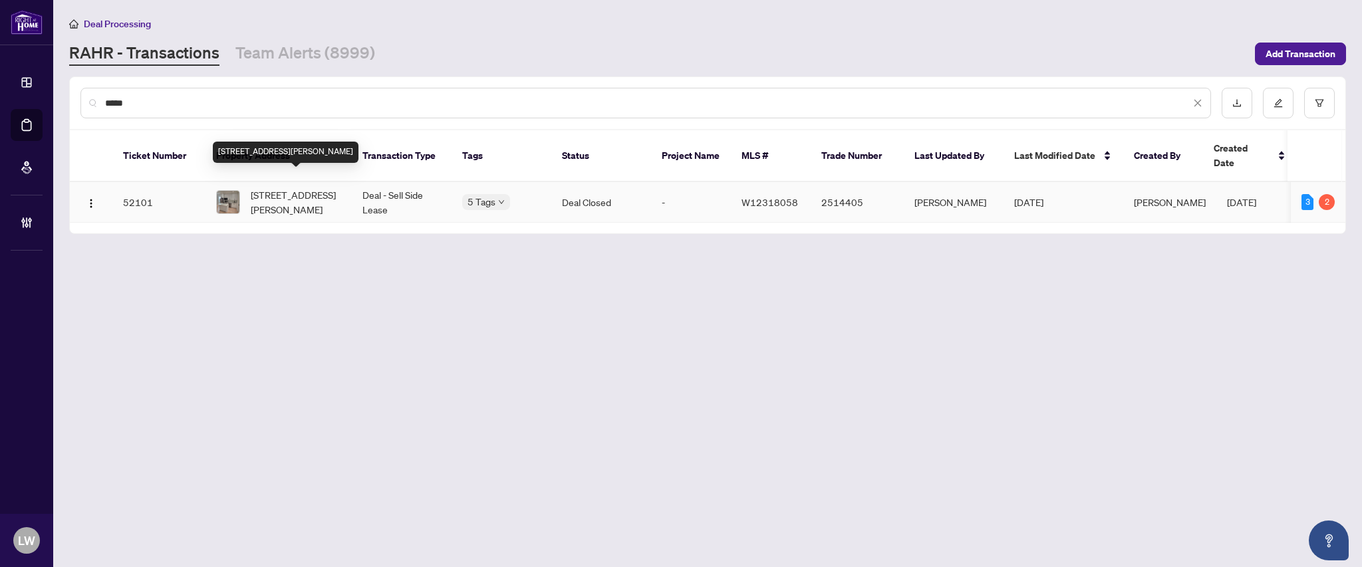
click at [291, 188] on span "[STREET_ADDRESS][PERSON_NAME]" at bounding box center [296, 202] width 90 height 29
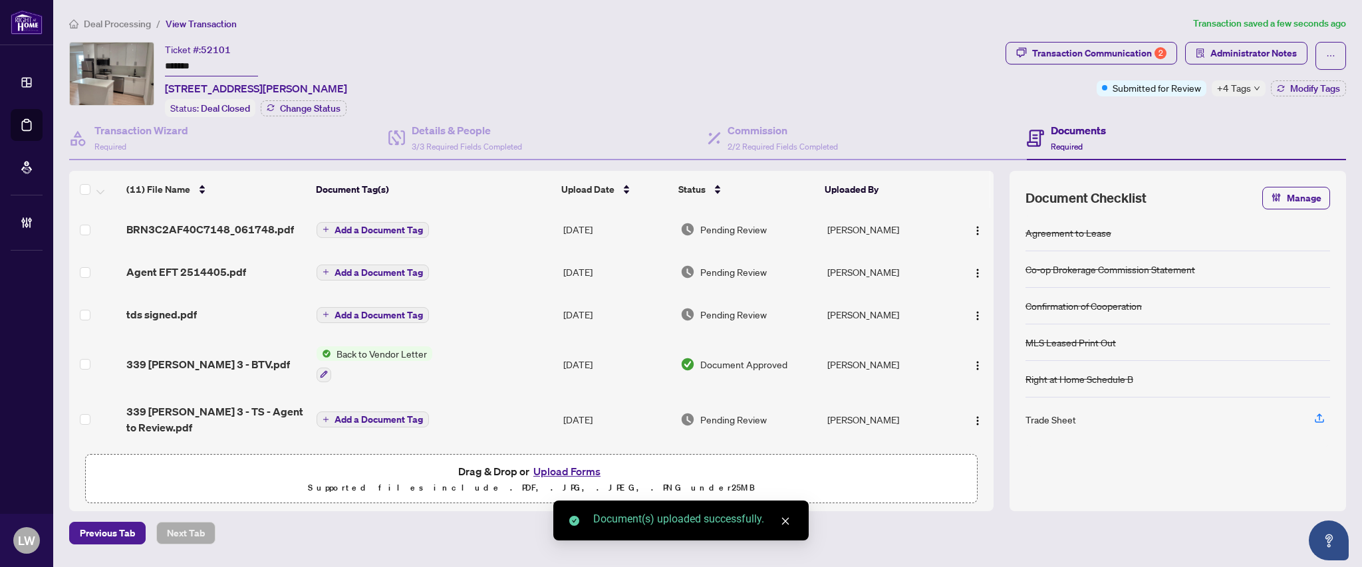
click at [342, 227] on span "Add a Document Tag" at bounding box center [379, 229] width 88 height 9
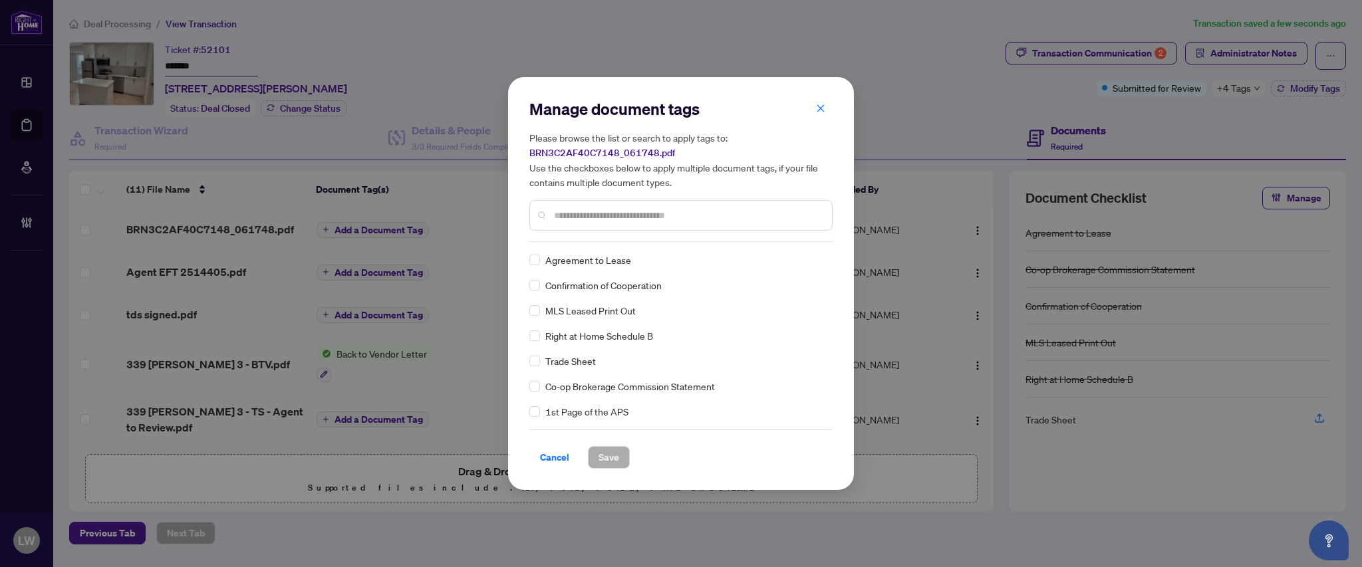
click at [639, 219] on input "text" at bounding box center [687, 215] width 267 height 15
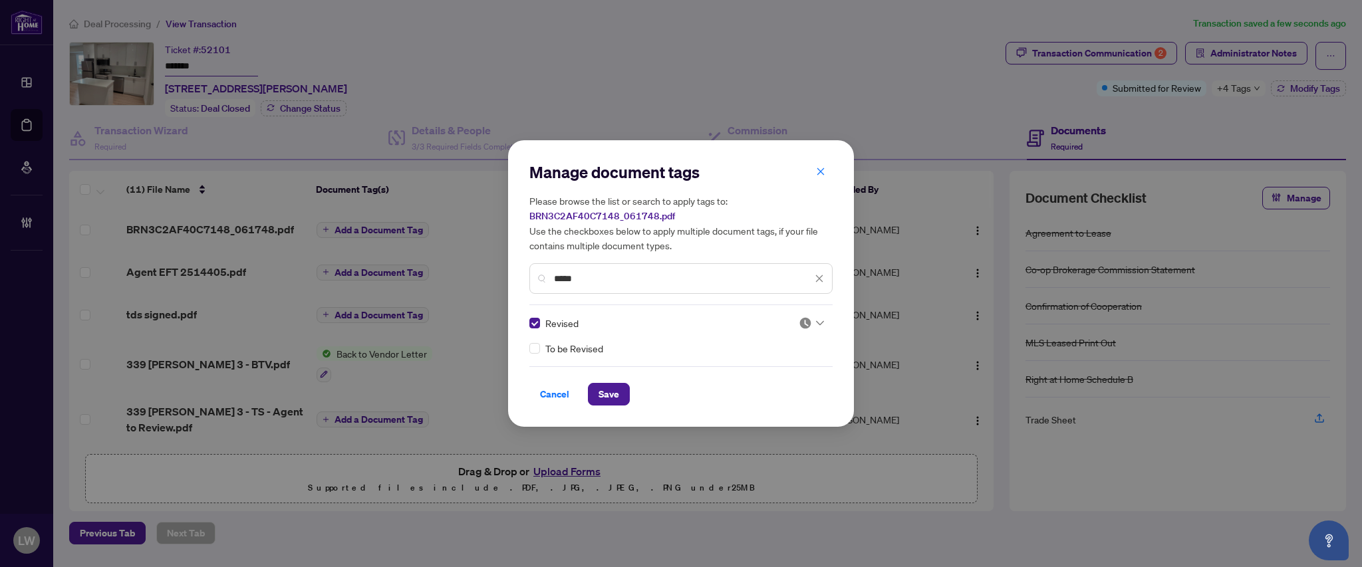
drag, startPoint x: 594, startPoint y: 271, endPoint x: 463, endPoint y: 219, distance: 141.2
click at [463, 219] on div "Manage document tags Please browse the list or search to apply tags to: BRN3C2A…" at bounding box center [681, 283] width 1362 height 567
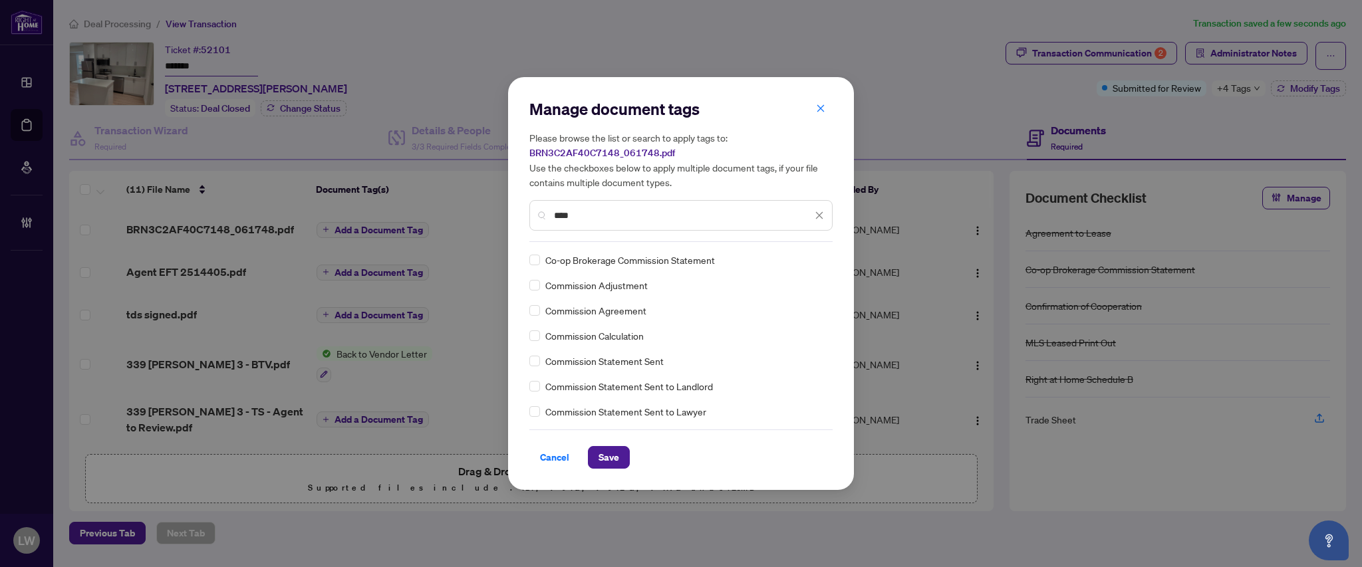
type input "****"
click at [604, 455] on span "Save" at bounding box center [609, 457] width 21 height 21
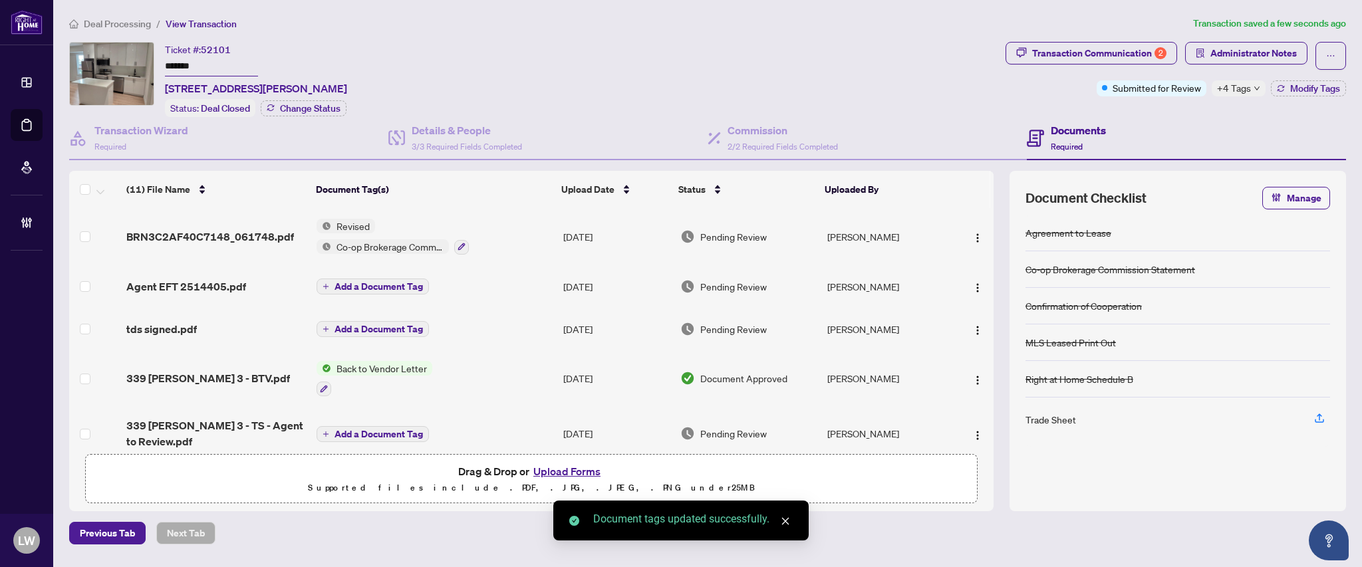
click at [719, 230] on span "Pending Review" at bounding box center [733, 236] width 67 height 15
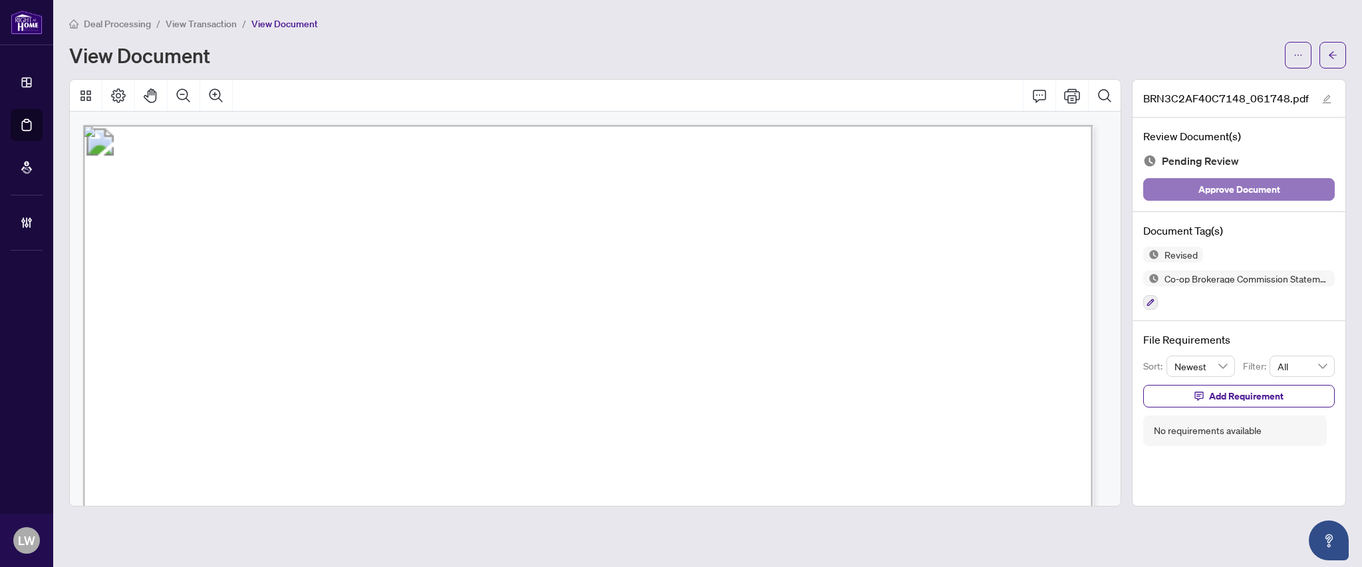
click at [1225, 189] on span "Approve Document" at bounding box center [1239, 189] width 82 height 21
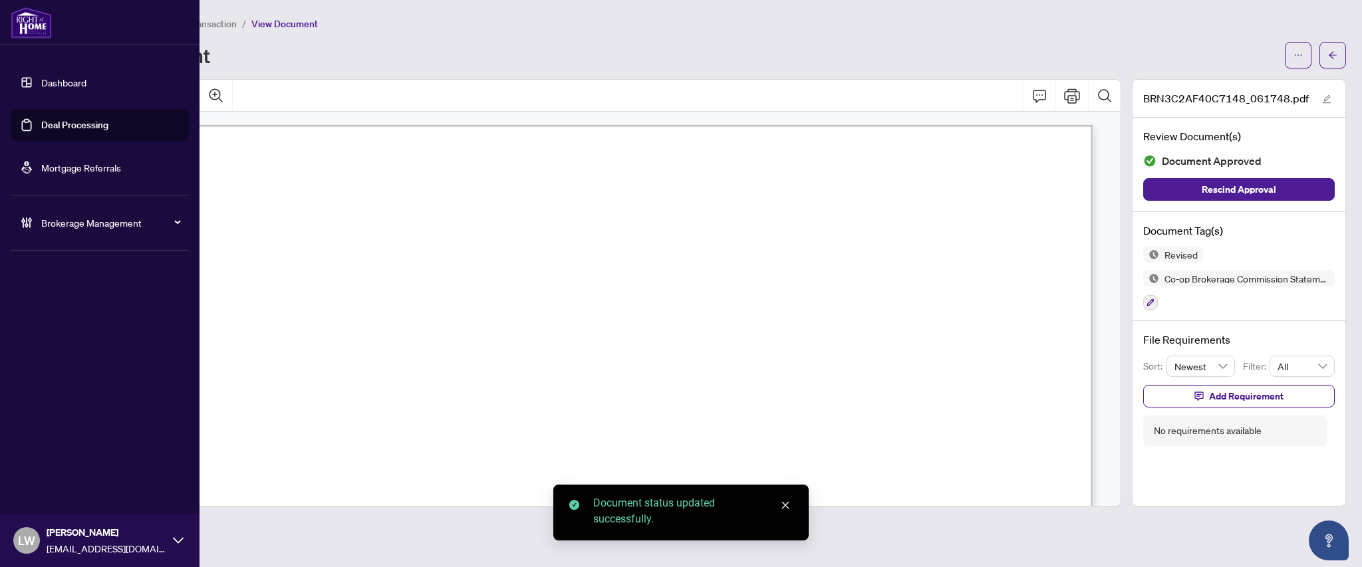
click at [89, 122] on link "Deal Processing" at bounding box center [74, 125] width 67 height 12
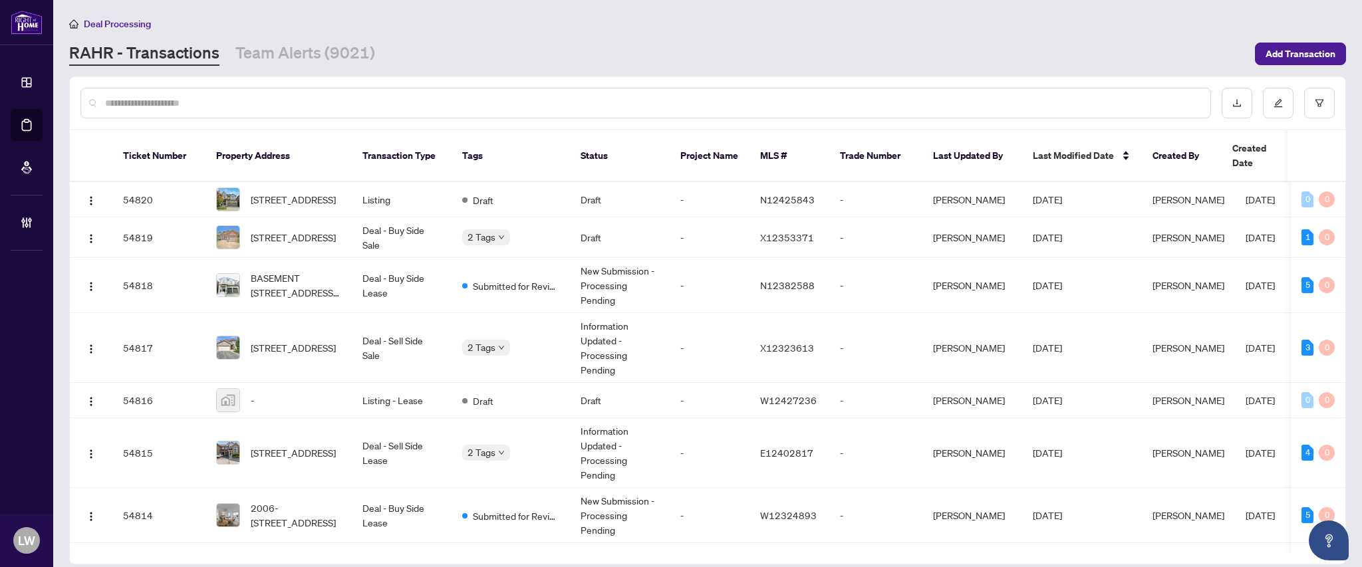
click at [451, 101] on input "text" at bounding box center [652, 103] width 1095 height 15
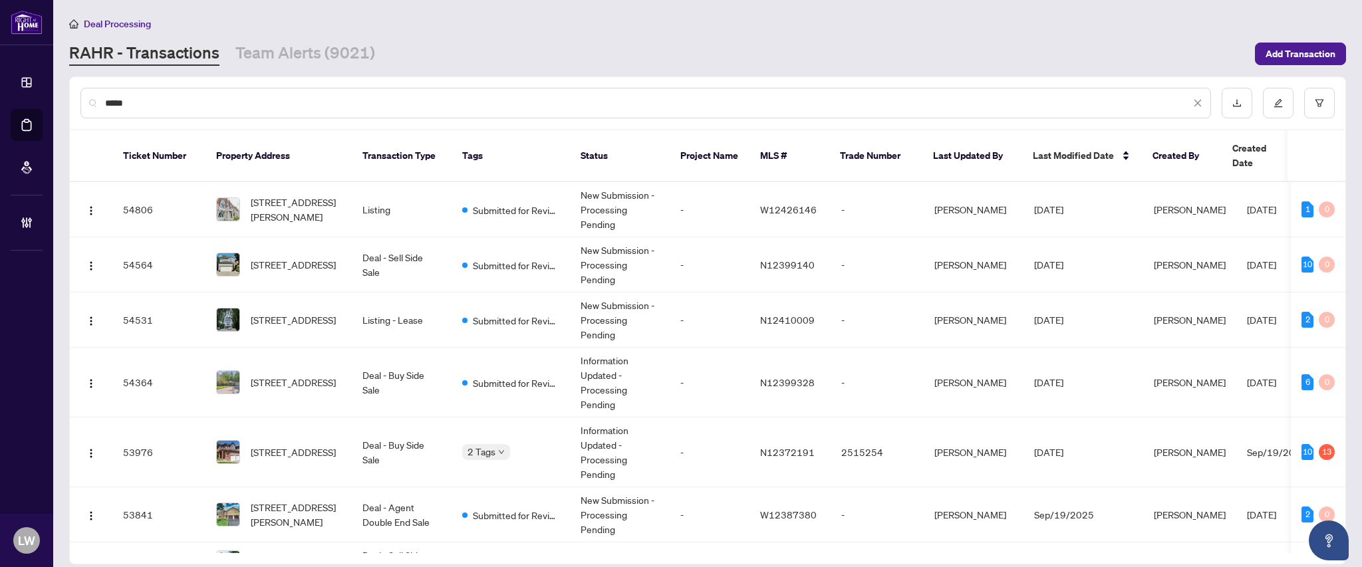
type input "*****"
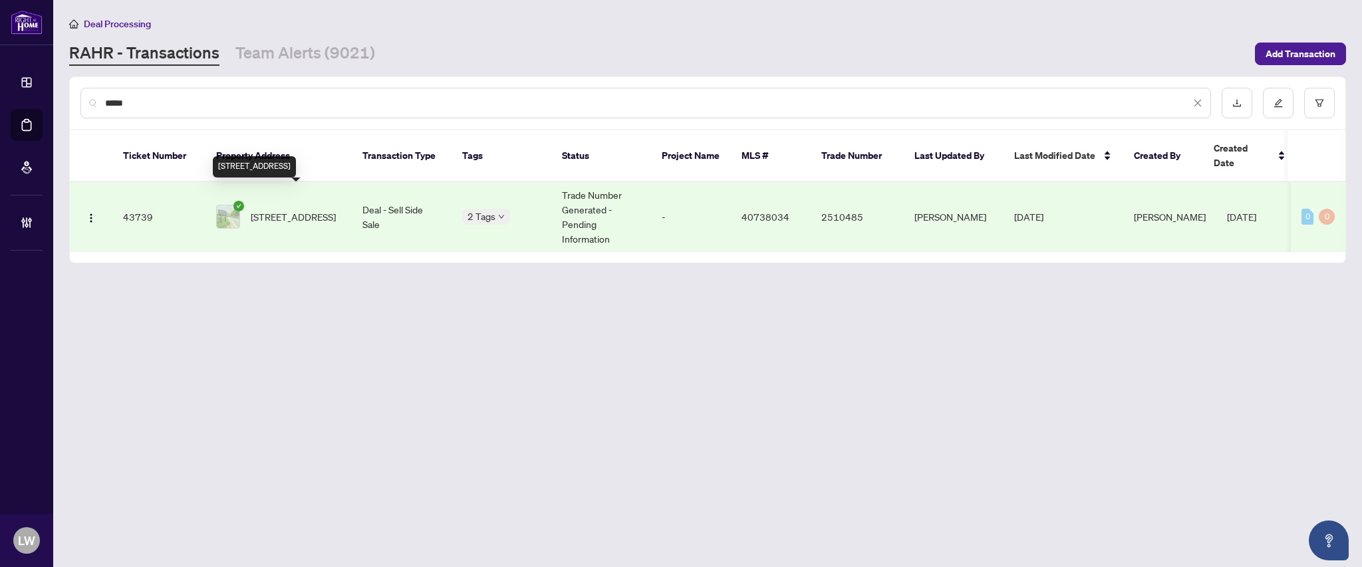
click at [291, 209] on span "[STREET_ADDRESS]" at bounding box center [293, 216] width 85 height 15
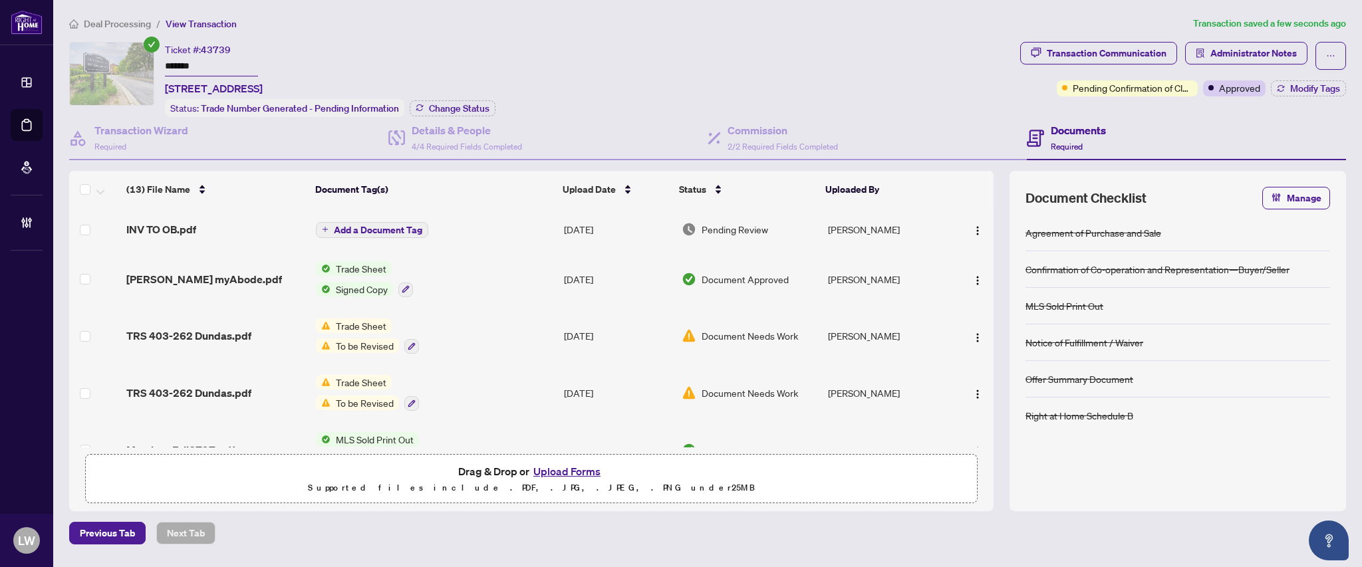
click at [339, 227] on span "Add a Document Tag" at bounding box center [378, 229] width 88 height 9
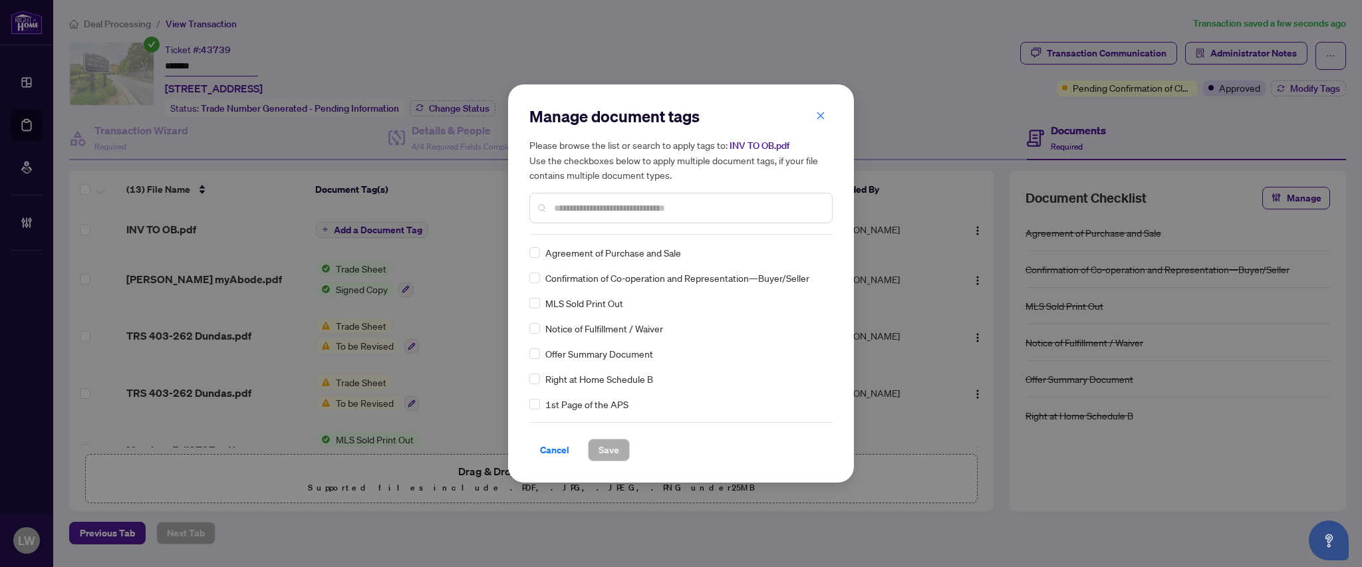
click at [603, 201] on input "text" at bounding box center [687, 208] width 267 height 15
type input "****"
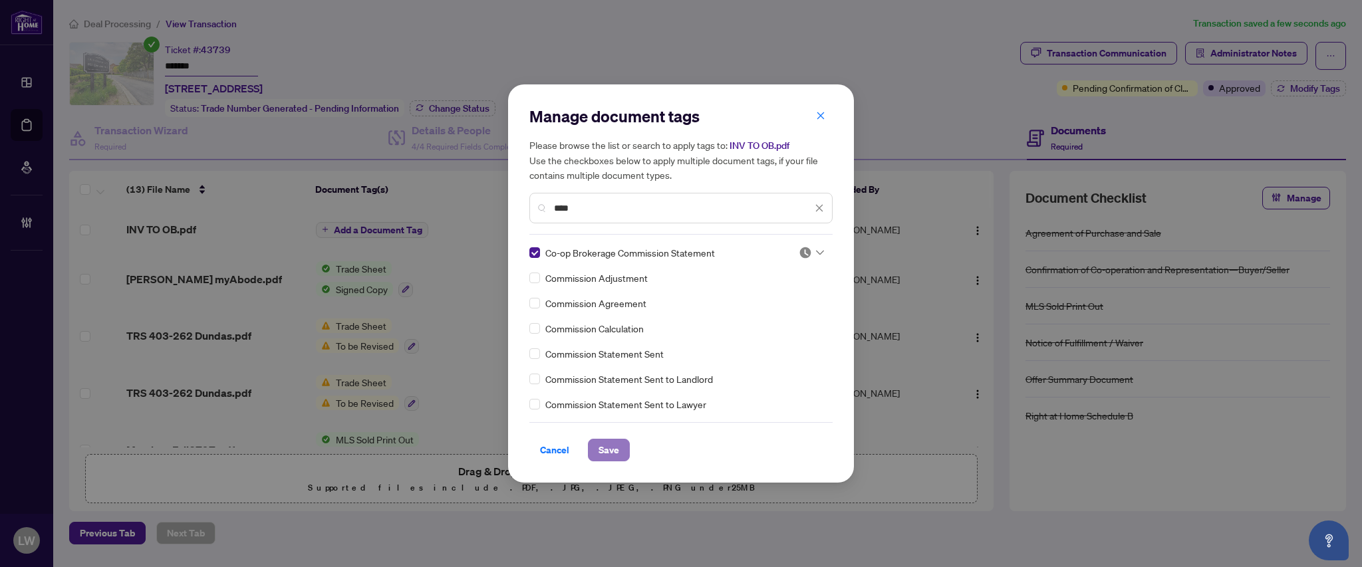
click at [613, 455] on span "Save" at bounding box center [609, 450] width 21 height 21
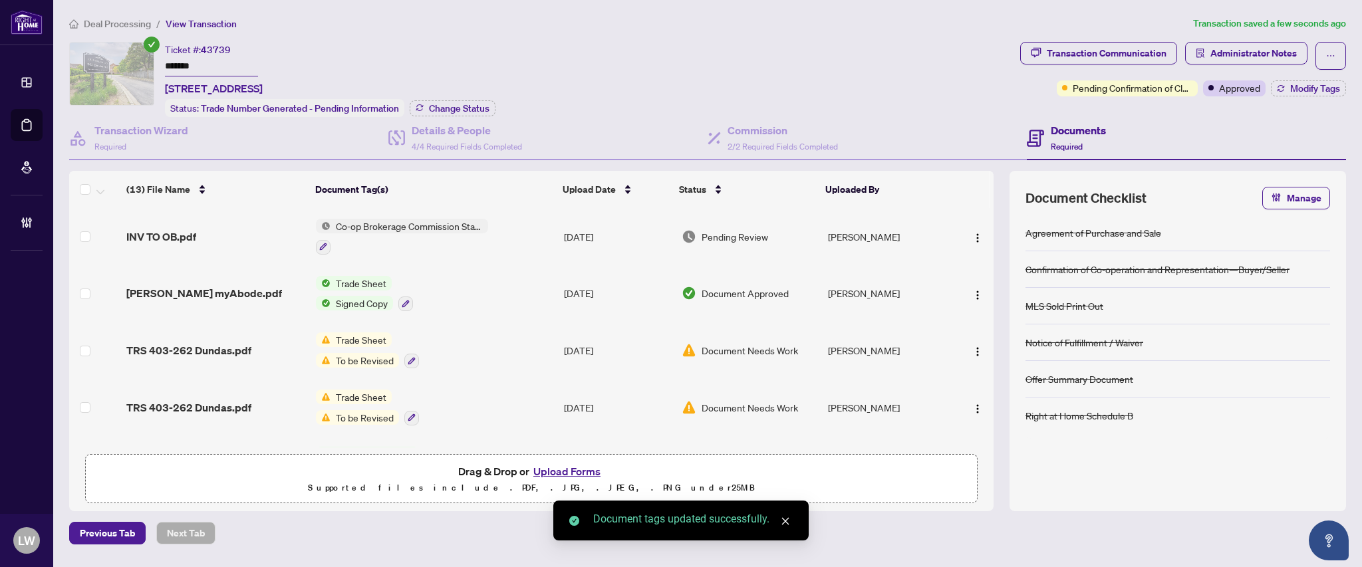
click at [732, 235] on span "Pending Review" at bounding box center [735, 236] width 67 height 15
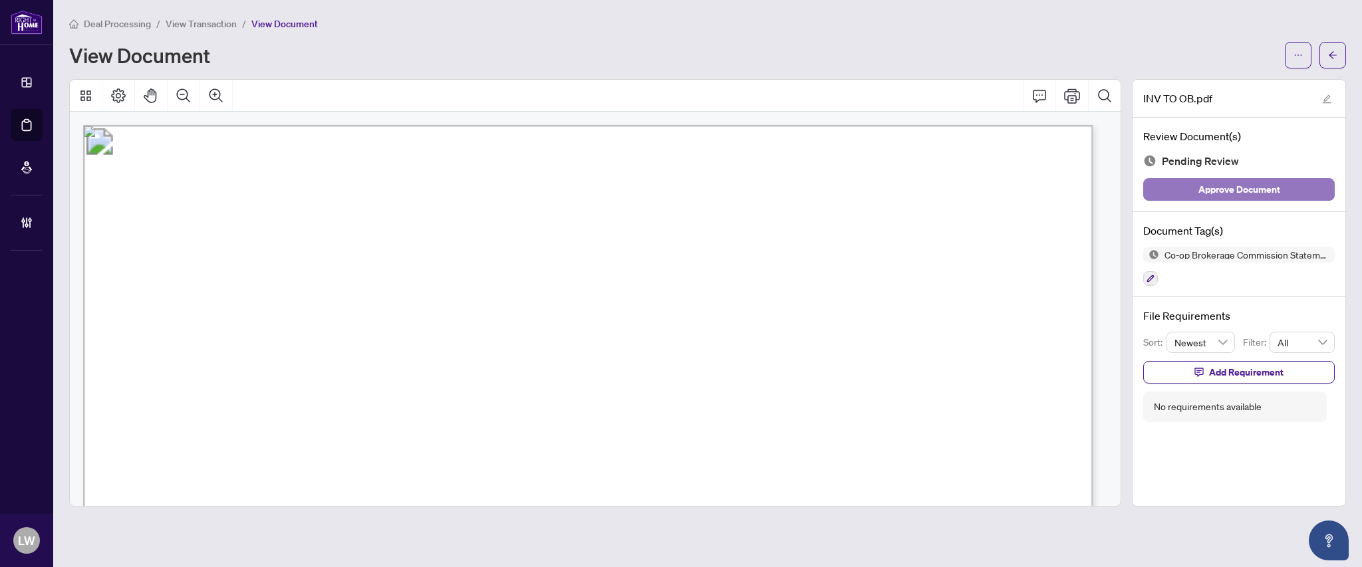
click at [1214, 185] on span "Approve Document" at bounding box center [1239, 189] width 82 height 21
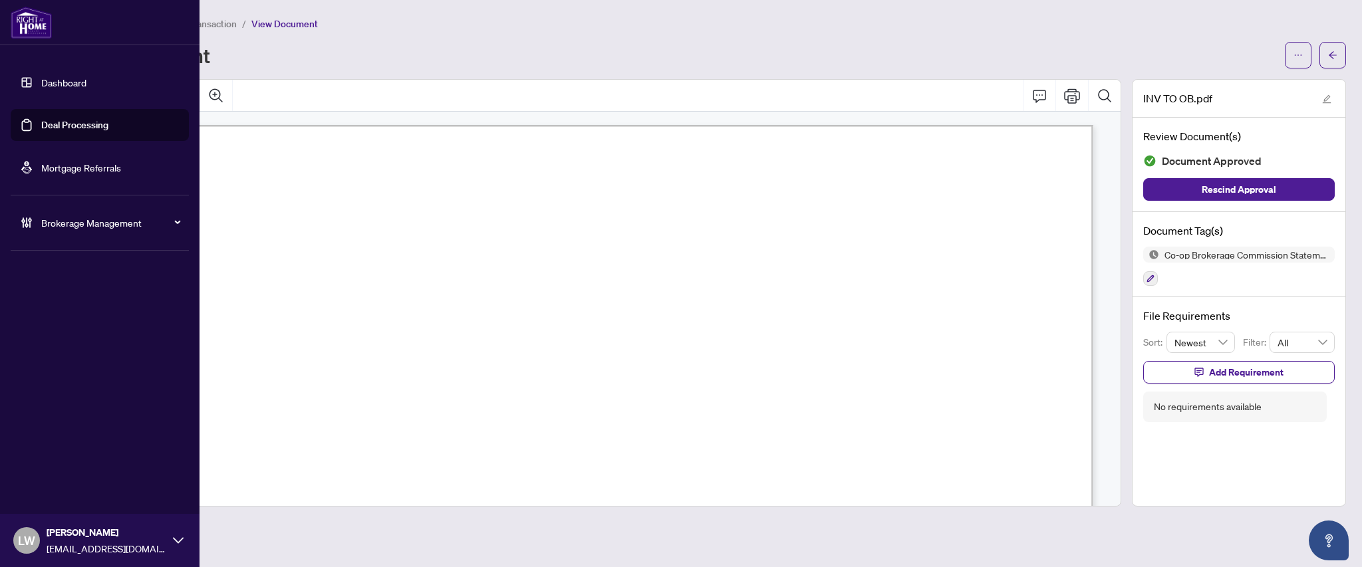
click at [88, 123] on link "Deal Processing" at bounding box center [74, 125] width 67 height 12
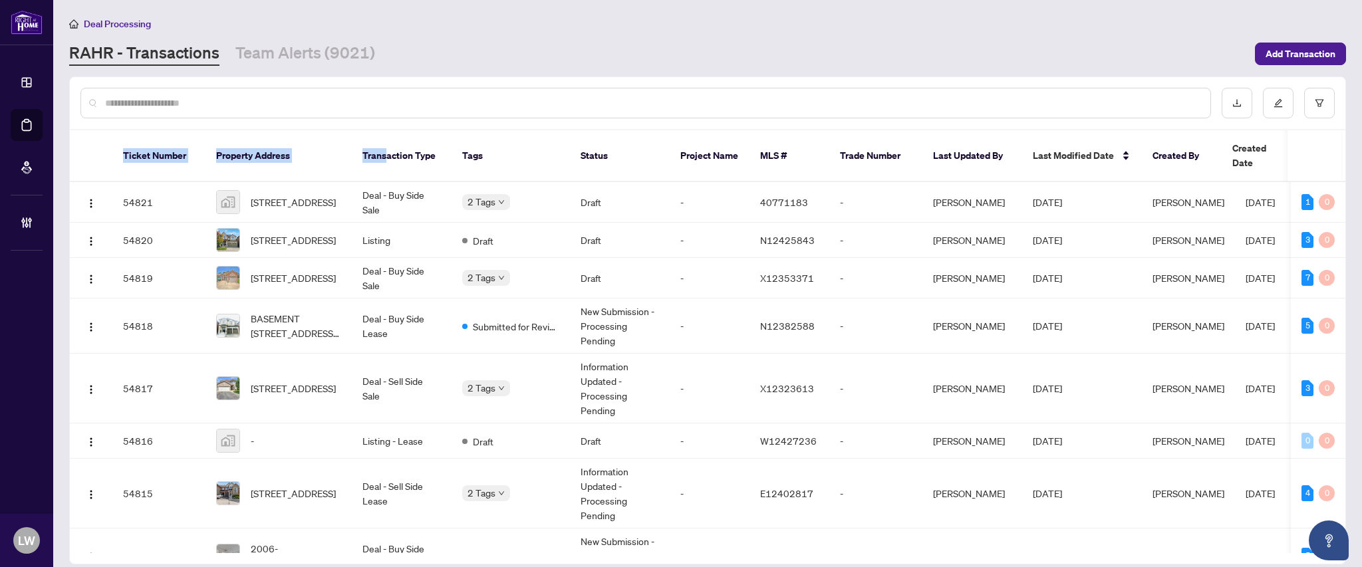
drag, startPoint x: 386, startPoint y: 139, endPoint x: 423, endPoint y: 98, distance: 54.6
click at [423, 98] on div "Ticket Number Property Address Transaction Type Tags Status Project Name MLS # …" at bounding box center [708, 320] width 1276 height 487
click at [423, 98] on input "text" at bounding box center [652, 103] width 1095 height 15
type input "*****"
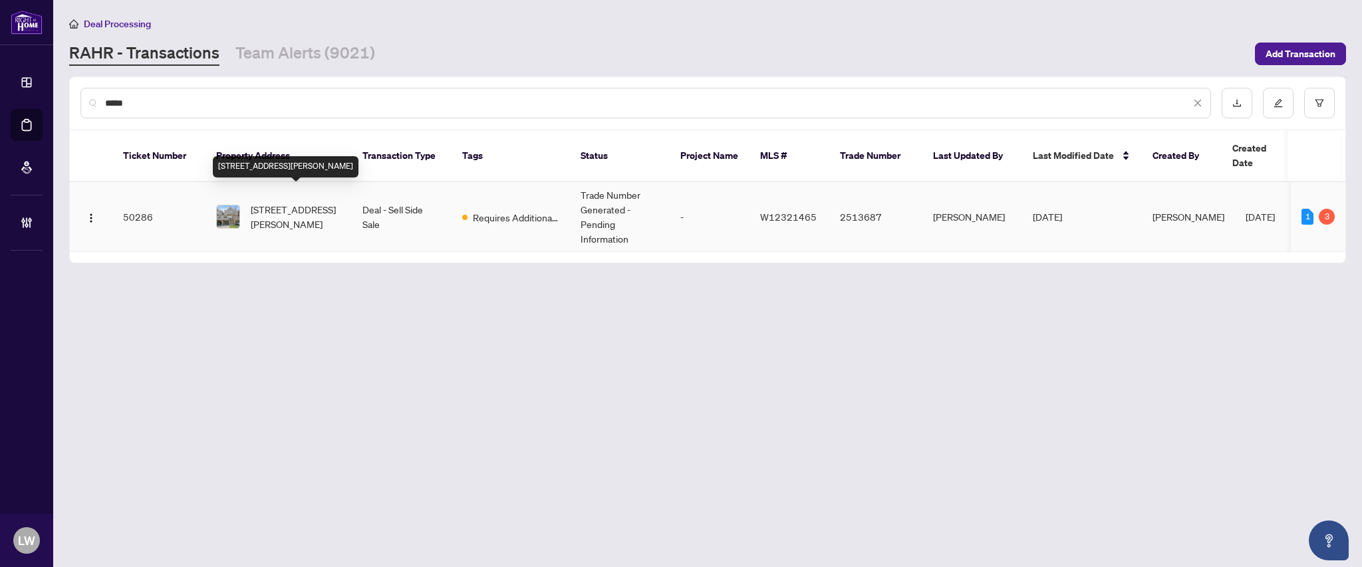
click at [291, 203] on span "[STREET_ADDRESS][PERSON_NAME]" at bounding box center [296, 216] width 90 height 29
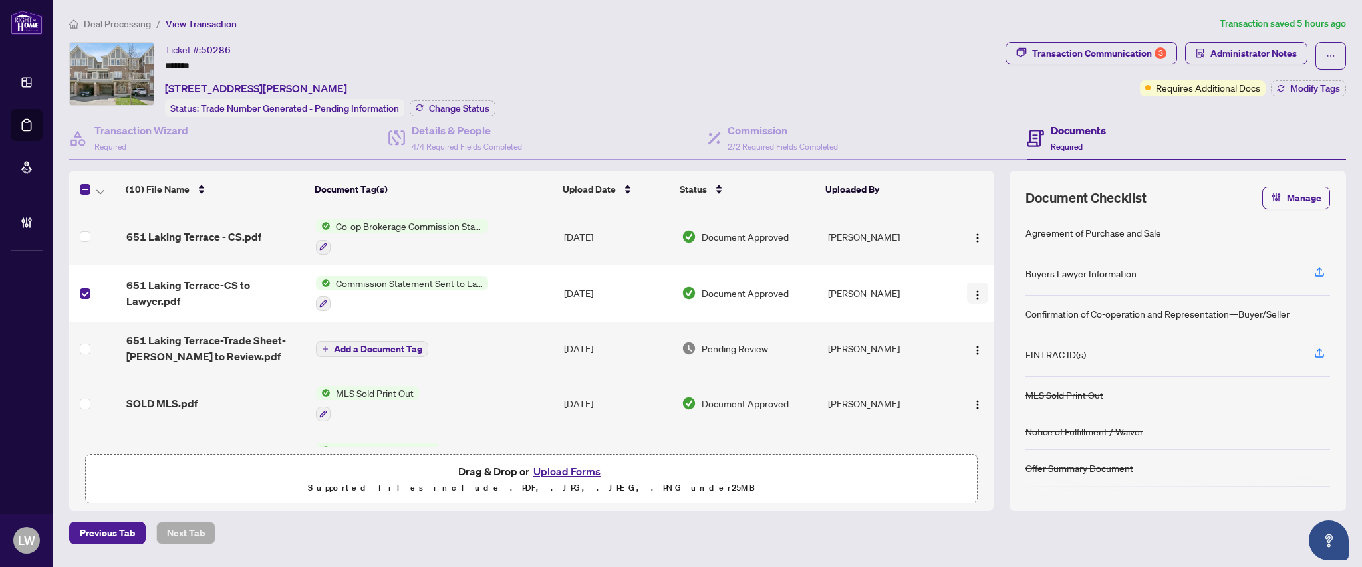
click at [972, 297] on button "button" at bounding box center [977, 293] width 21 height 21
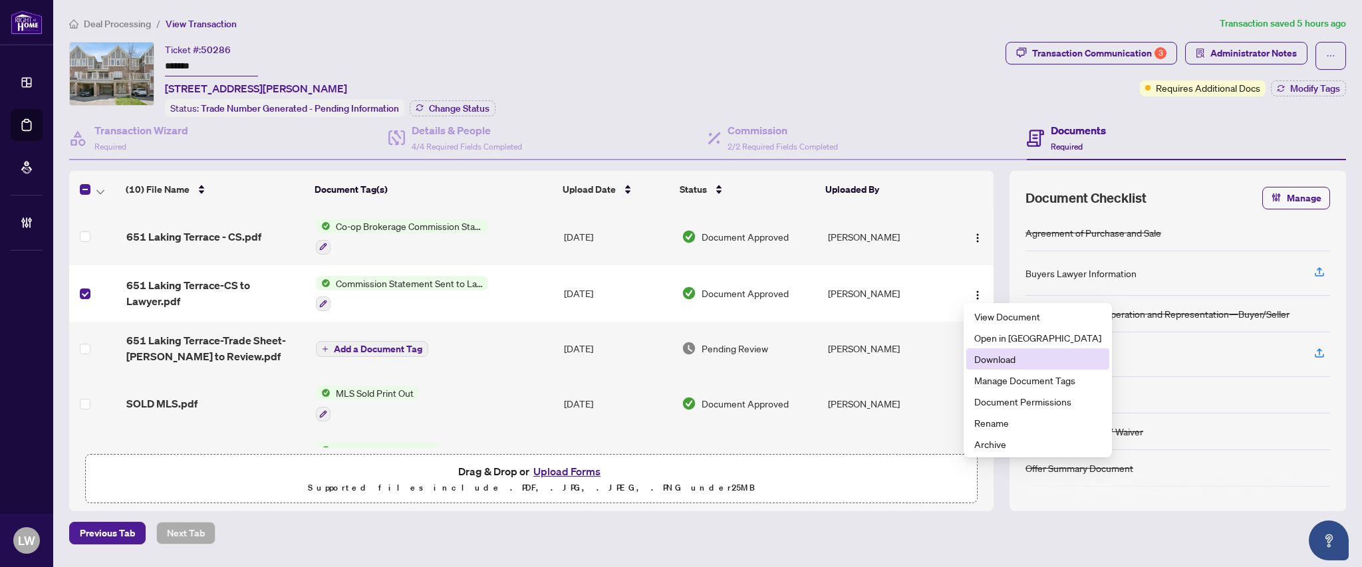
click at [996, 362] on span "Download" at bounding box center [1037, 359] width 127 height 15
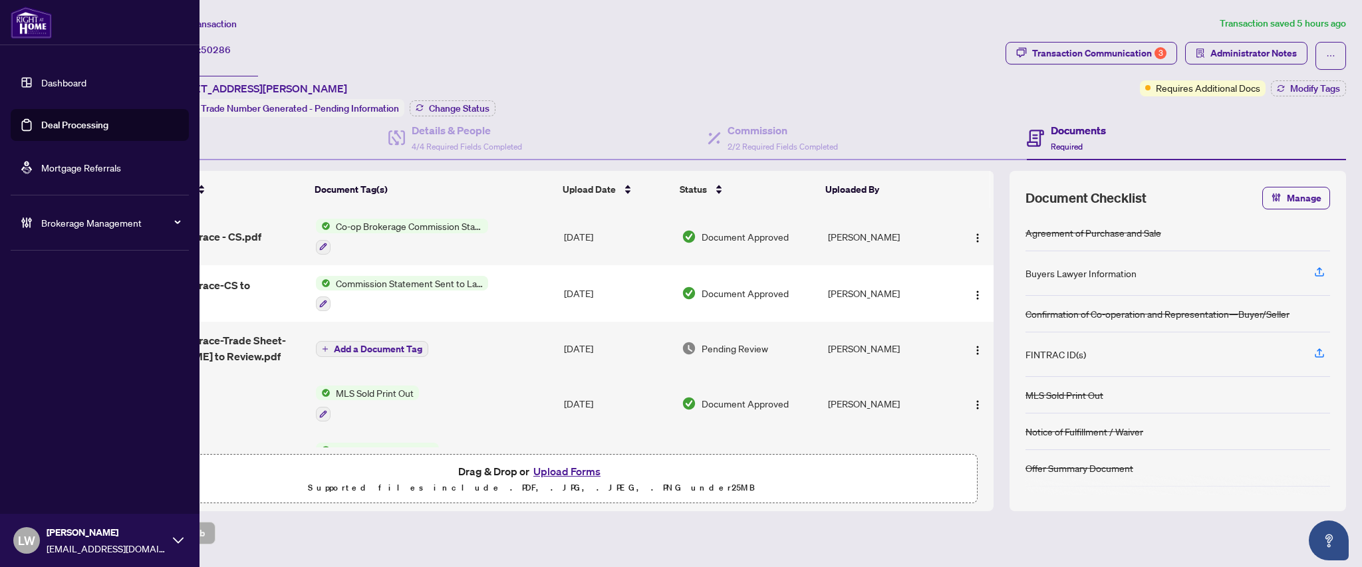
click at [74, 124] on link "Deal Processing" at bounding box center [74, 125] width 67 height 12
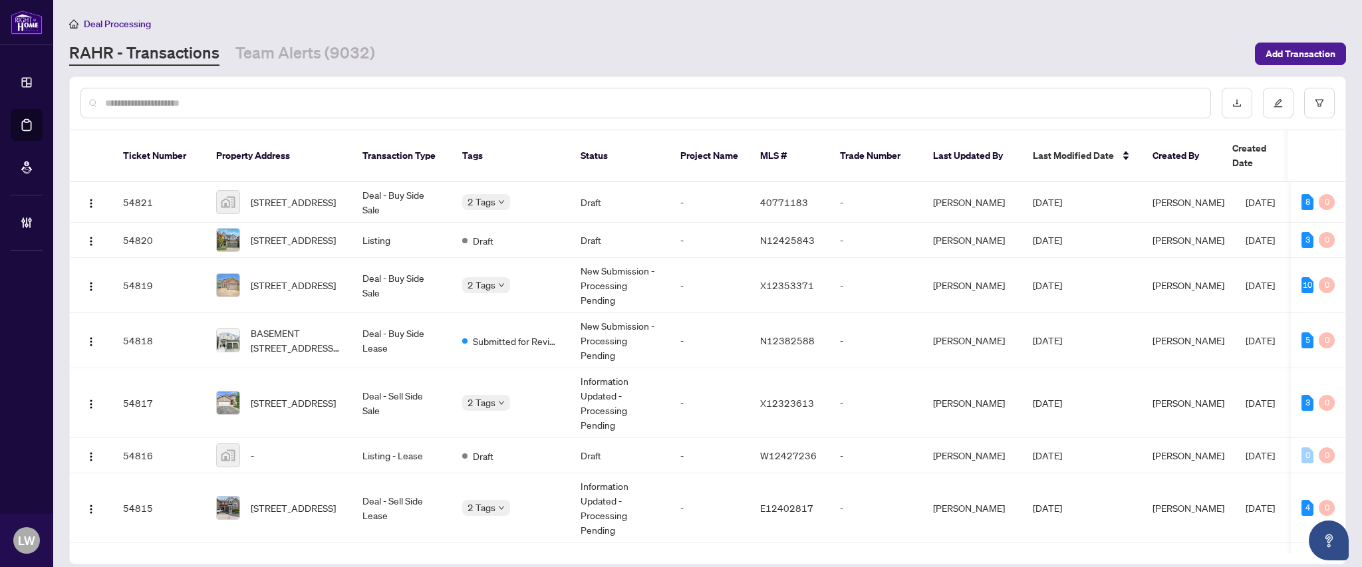
click at [420, 100] on input "text" at bounding box center [652, 103] width 1095 height 15
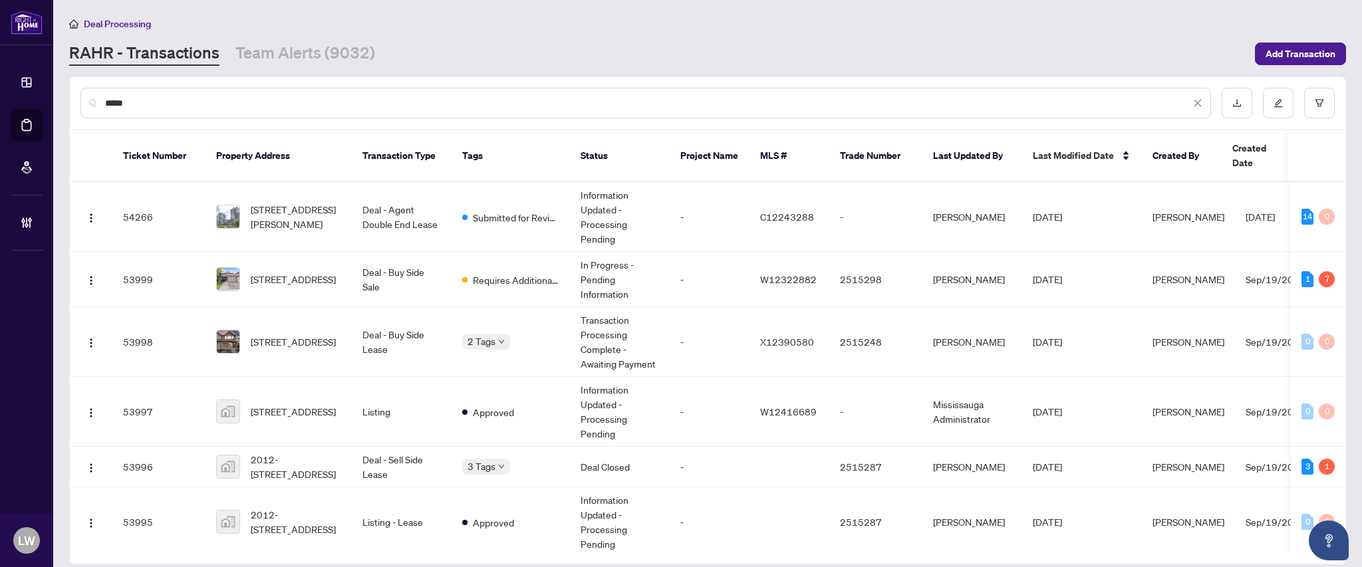
type input "*****"
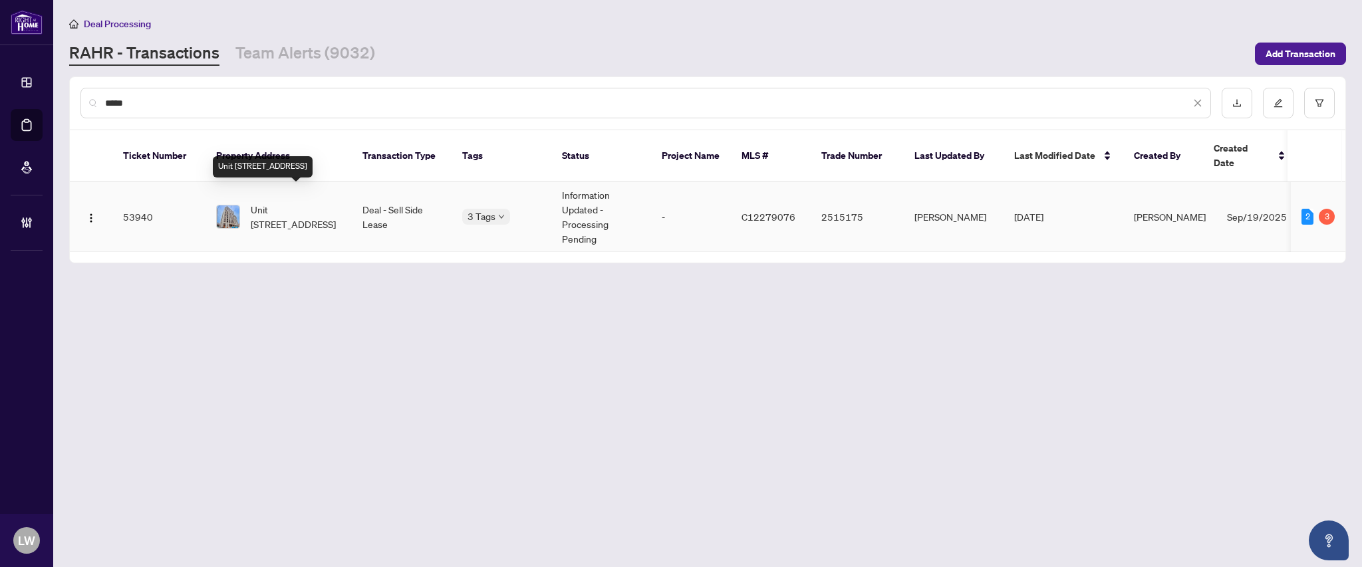
click at [293, 203] on span "Unit [STREET_ADDRESS]" at bounding box center [296, 216] width 90 height 29
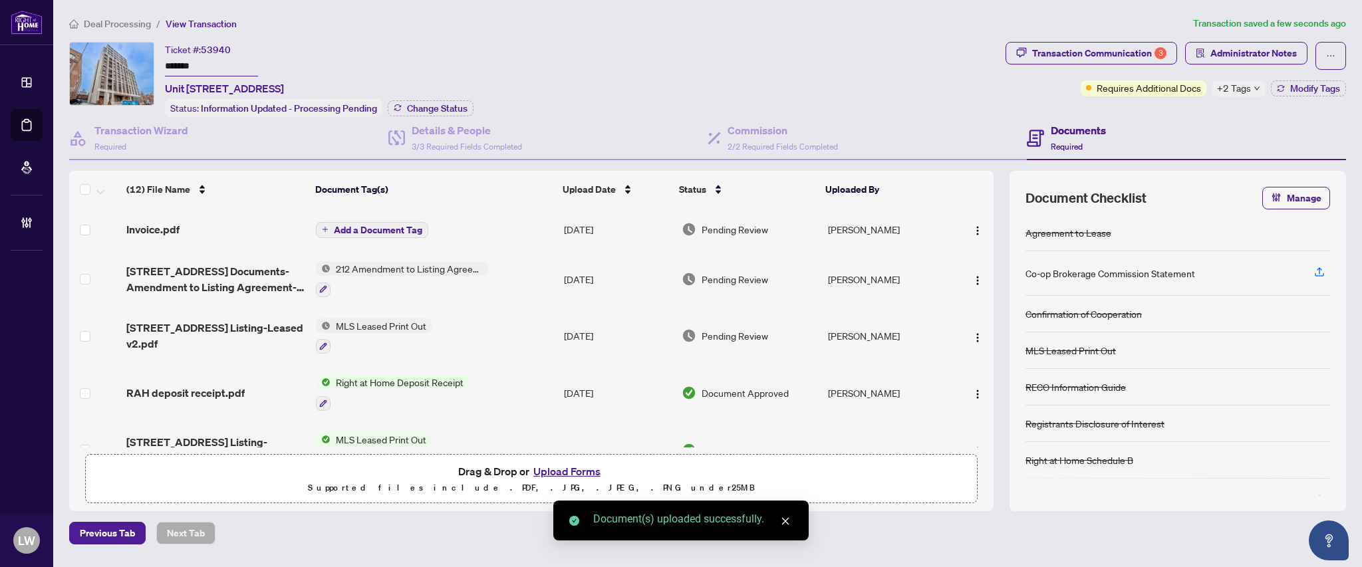
click at [347, 225] on span "Add a Document Tag" at bounding box center [378, 229] width 88 height 9
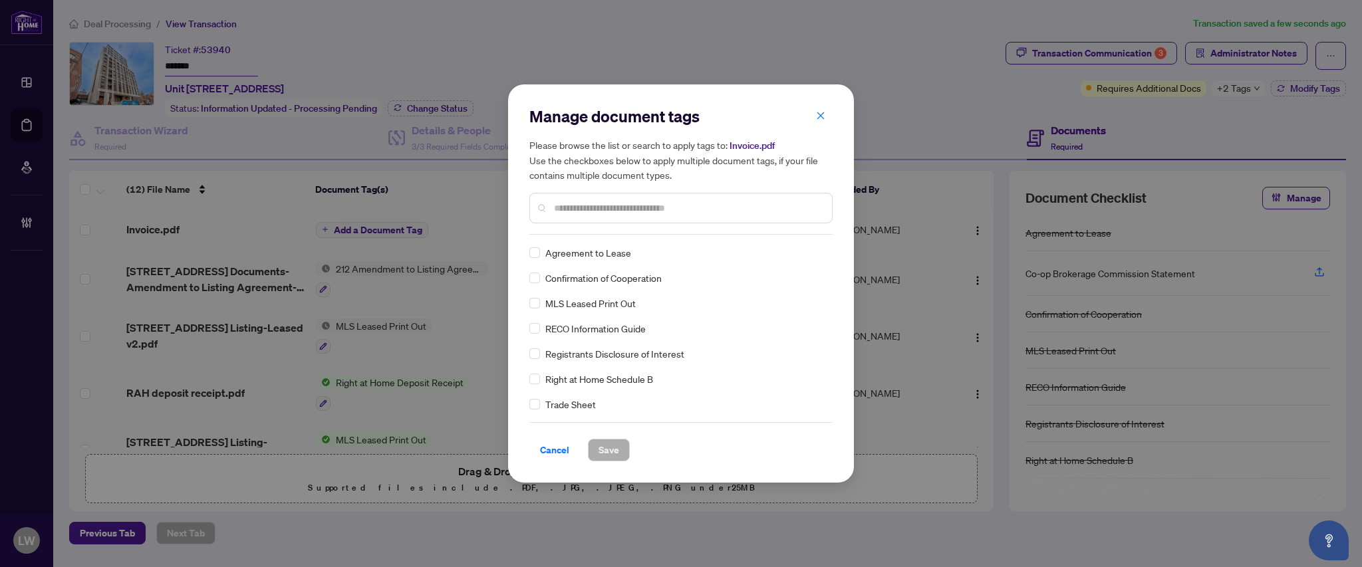
click at [642, 201] on input "text" at bounding box center [687, 208] width 267 height 15
type input "****"
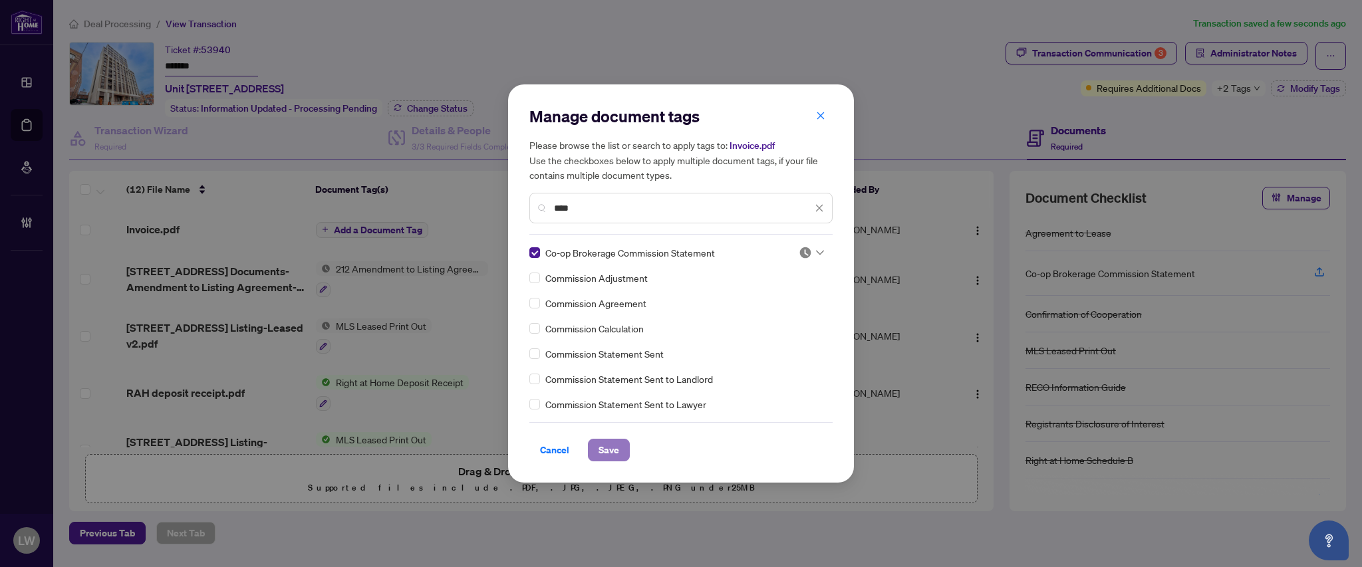
click at [618, 450] on span "Save" at bounding box center [609, 450] width 21 height 21
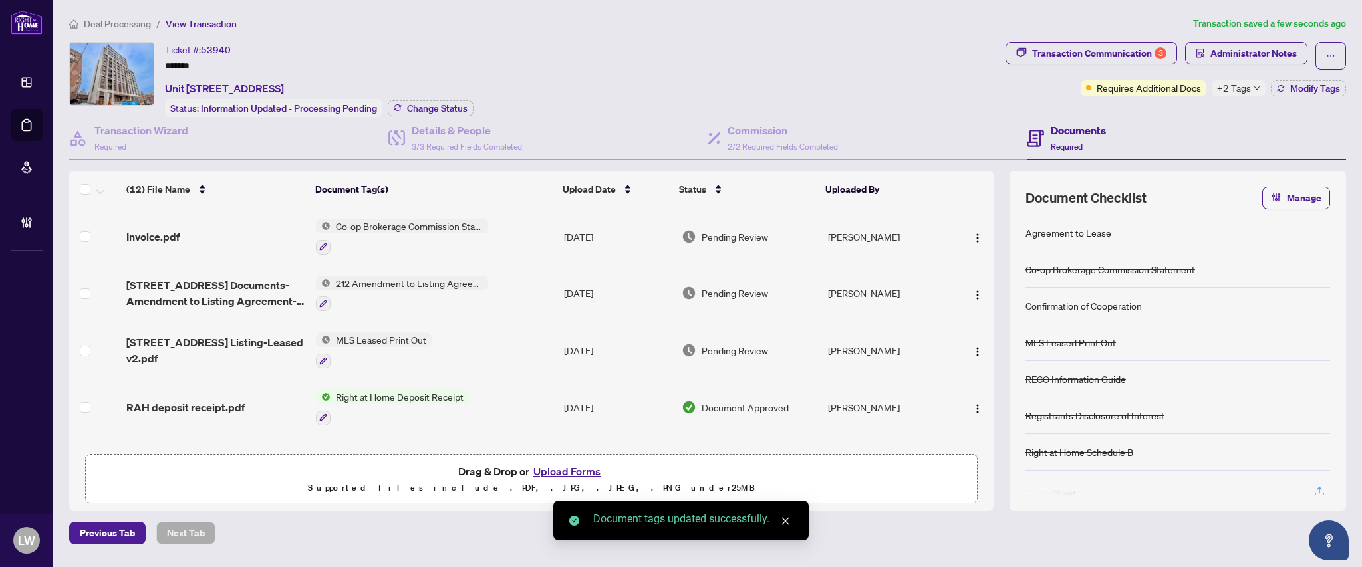
click at [740, 233] on span "Pending Review" at bounding box center [735, 236] width 67 height 15
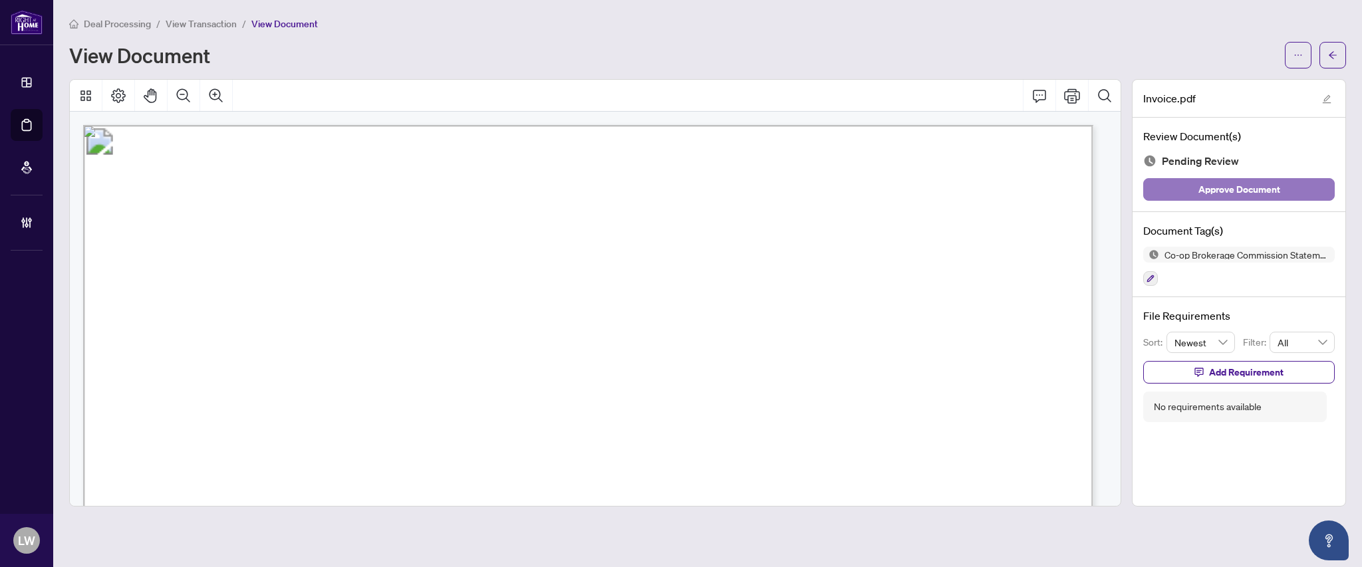
click at [1225, 190] on span "Approve Document" at bounding box center [1239, 189] width 82 height 21
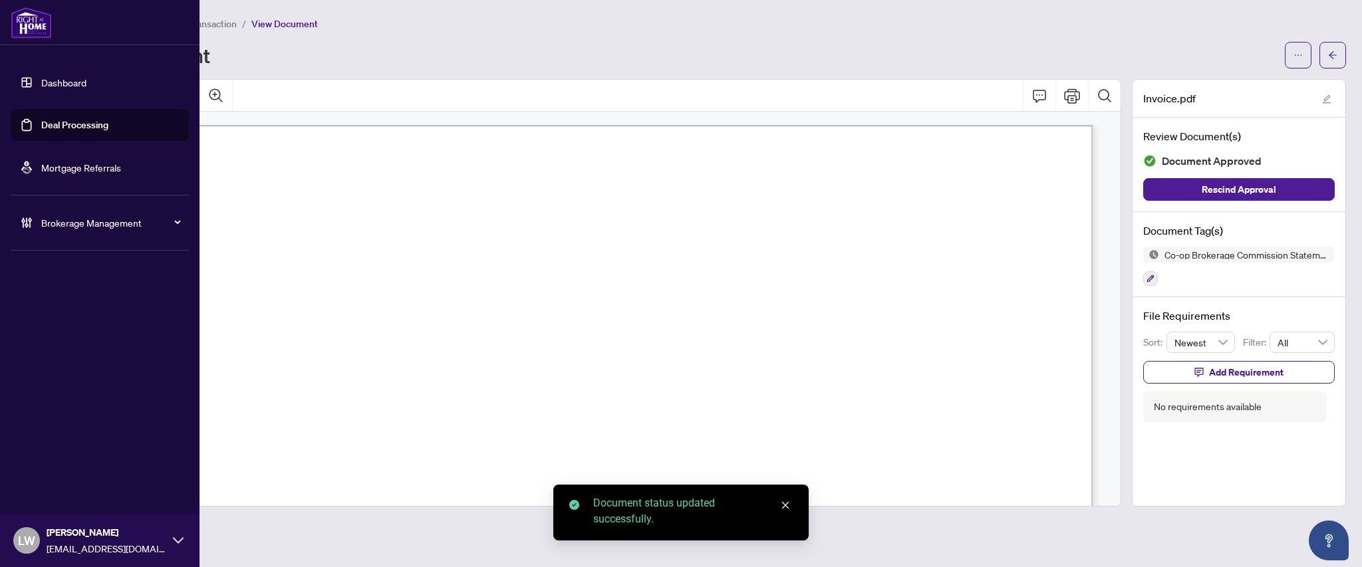
click at [73, 121] on link "Deal Processing" at bounding box center [74, 125] width 67 height 12
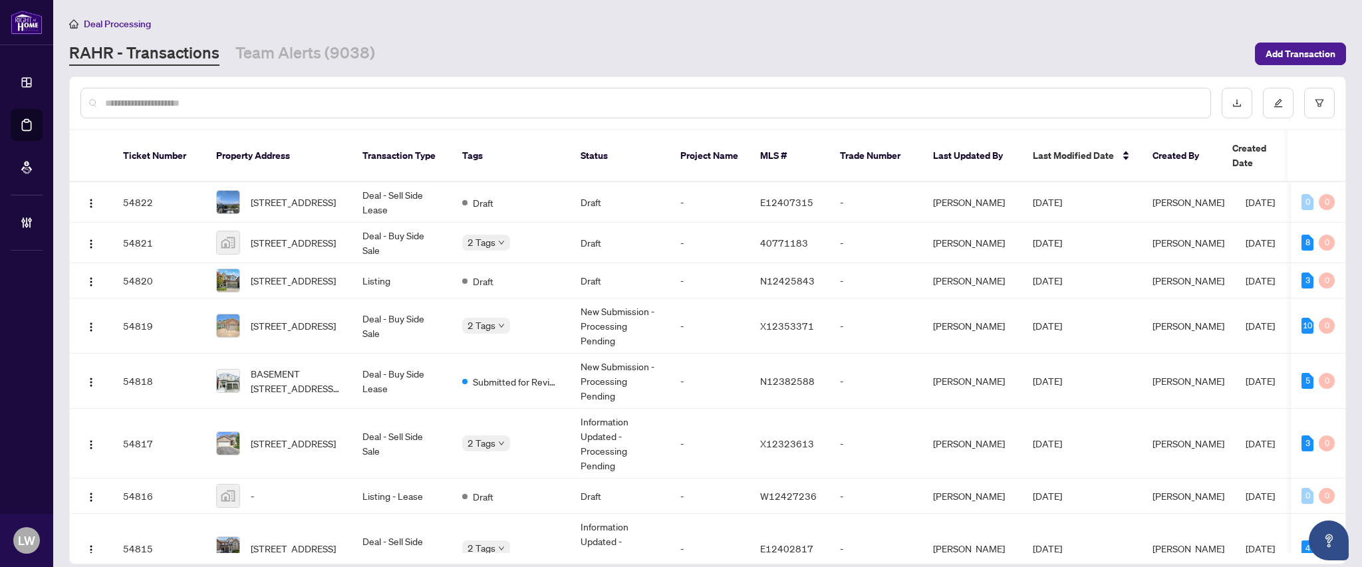
click at [555, 104] on input "text" at bounding box center [652, 103] width 1095 height 15
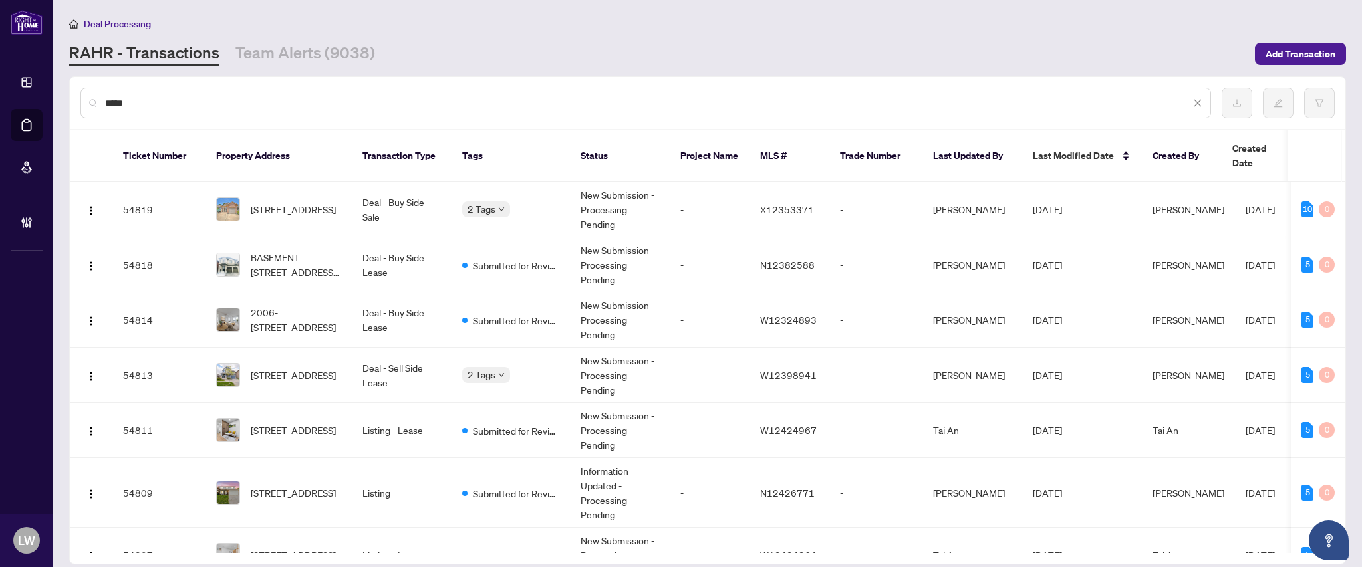
type input "*****"
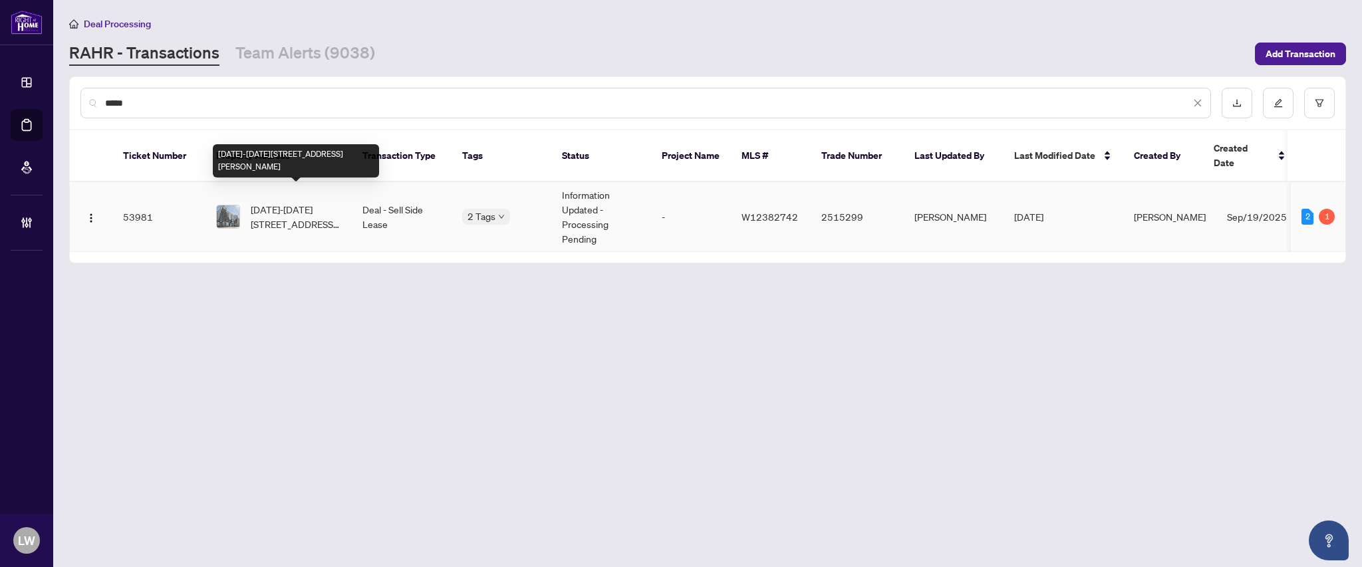
click at [278, 203] on span "[DATE]-[DATE][STREET_ADDRESS][PERSON_NAME]" at bounding box center [296, 216] width 90 height 29
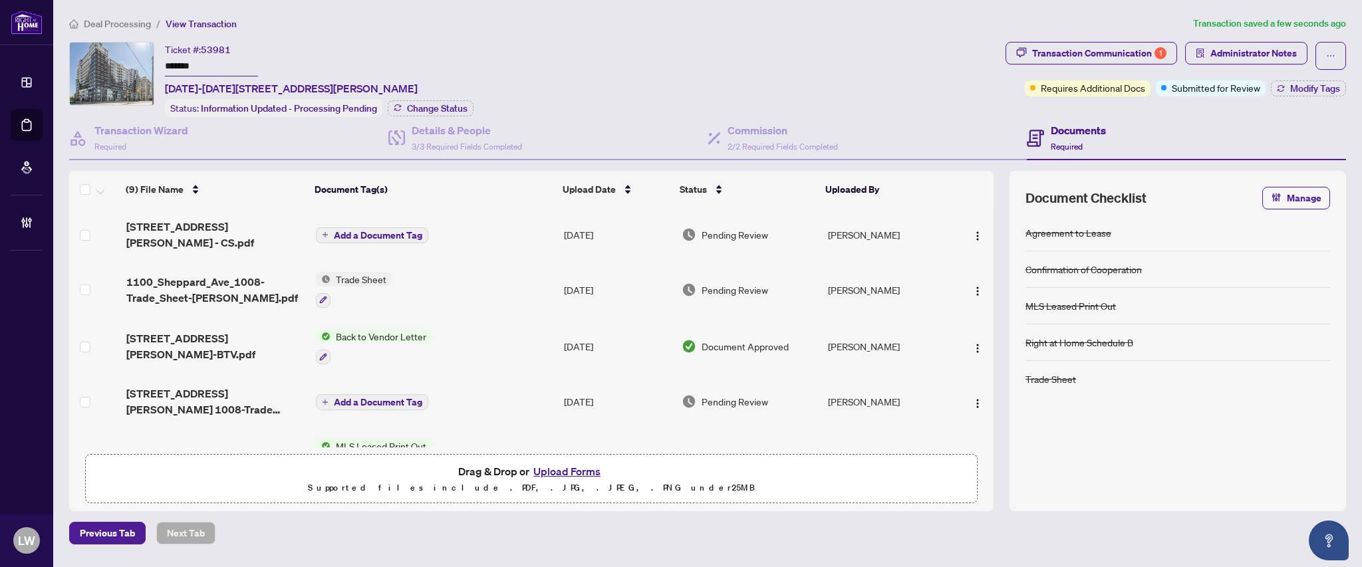
click at [356, 231] on span "Add a Document Tag" at bounding box center [378, 235] width 88 height 9
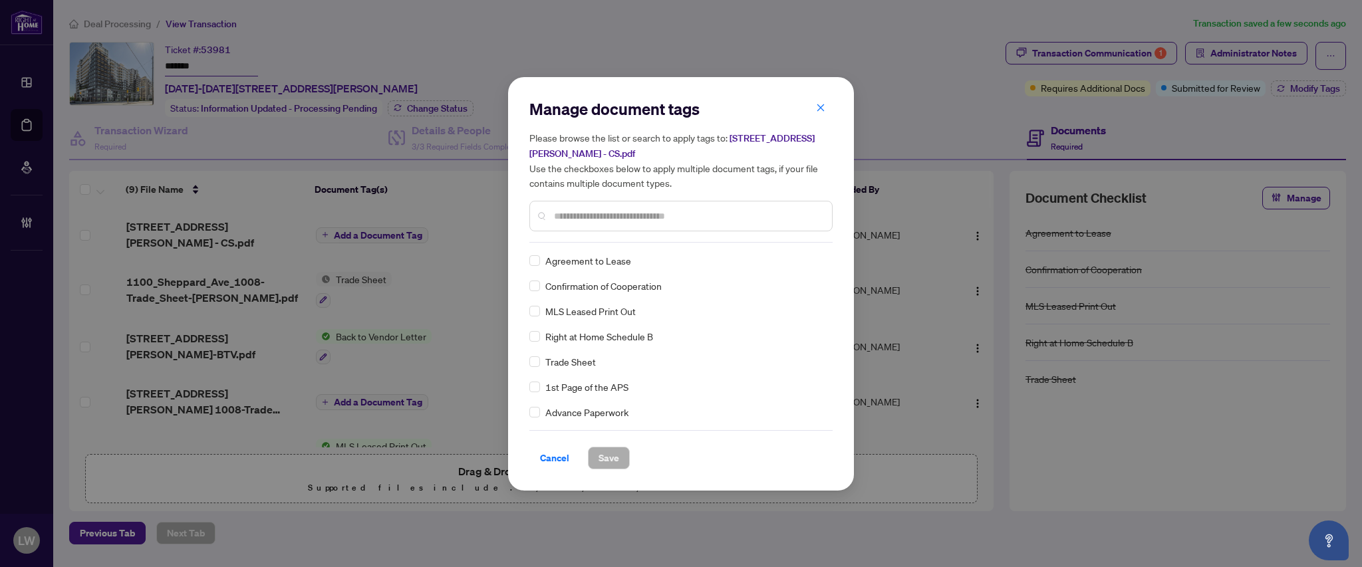
click at [660, 213] on input "text" at bounding box center [687, 216] width 267 height 15
type input "***"
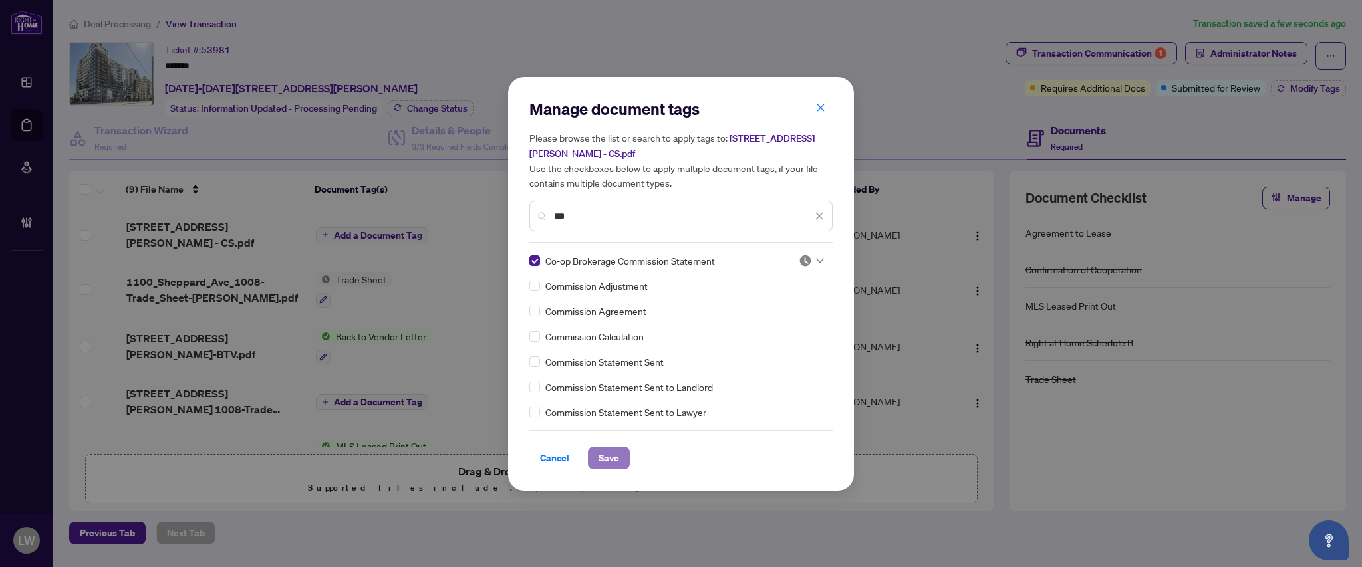
click at [617, 458] on span "Save" at bounding box center [609, 458] width 21 height 21
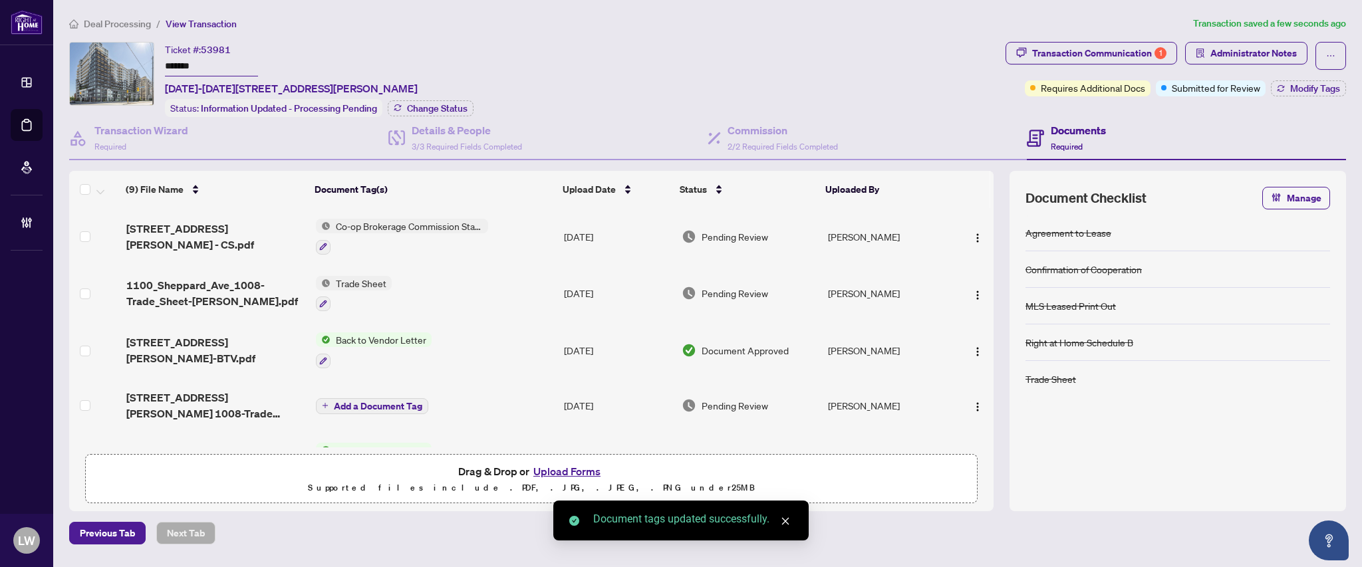
click at [722, 233] on span "Pending Review" at bounding box center [735, 236] width 67 height 15
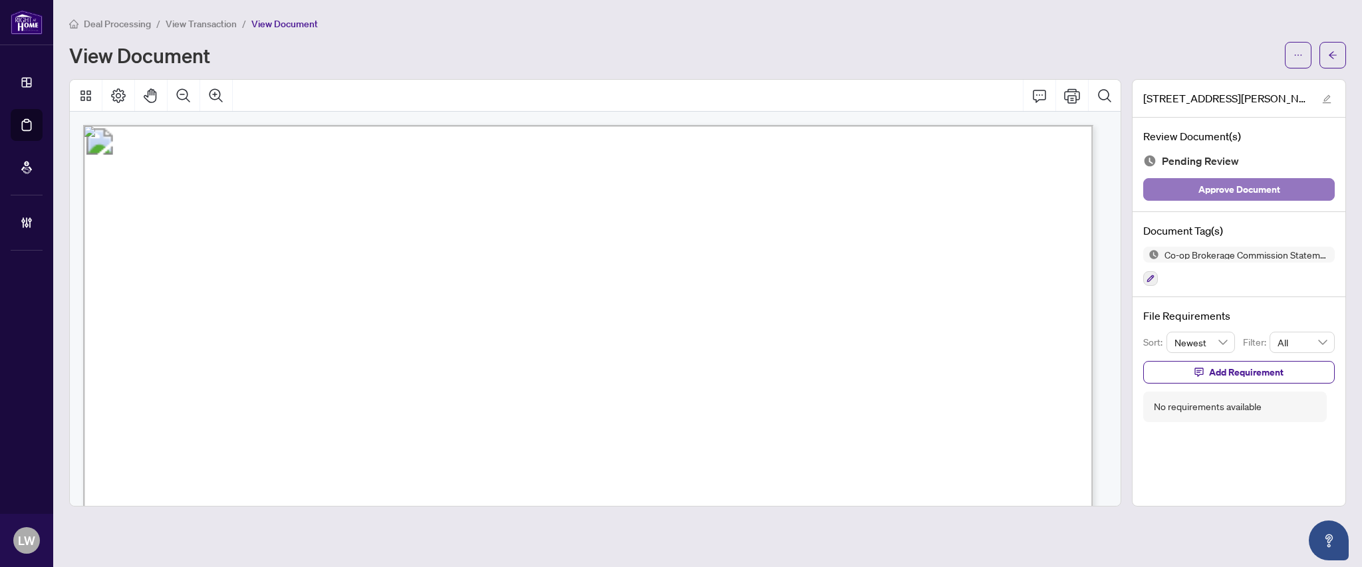
click at [1236, 192] on span "Approve Document" at bounding box center [1239, 189] width 82 height 21
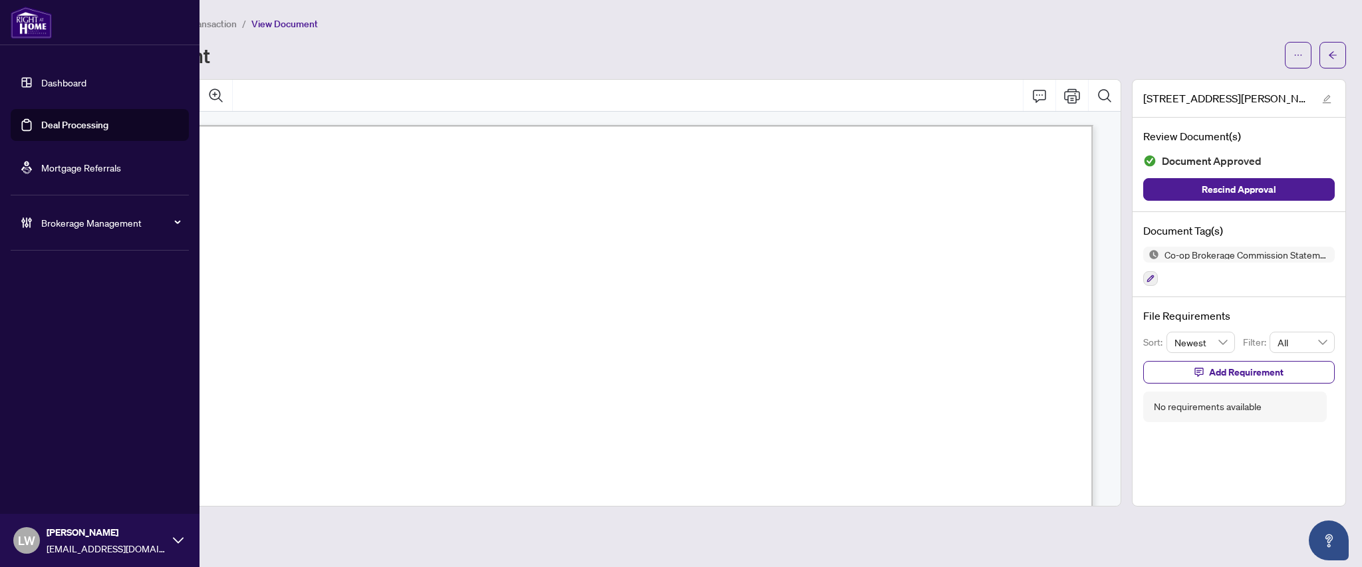
click at [76, 128] on link "Deal Processing" at bounding box center [74, 125] width 67 height 12
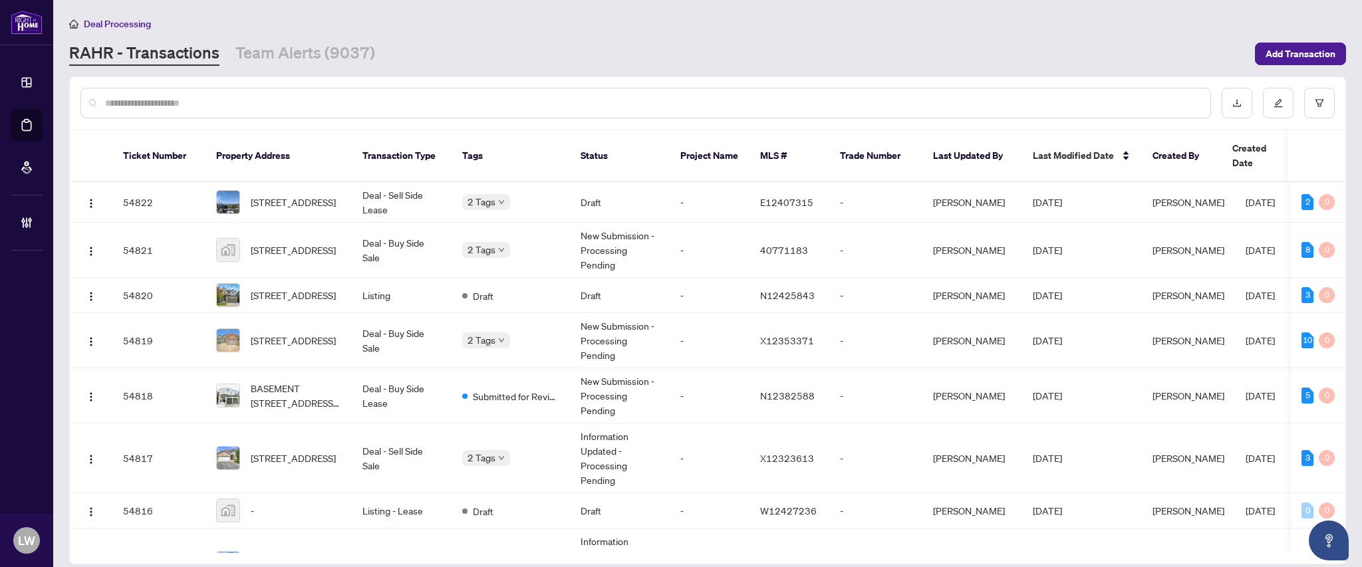
click at [474, 107] on input "text" at bounding box center [652, 103] width 1095 height 15
type input "*****"
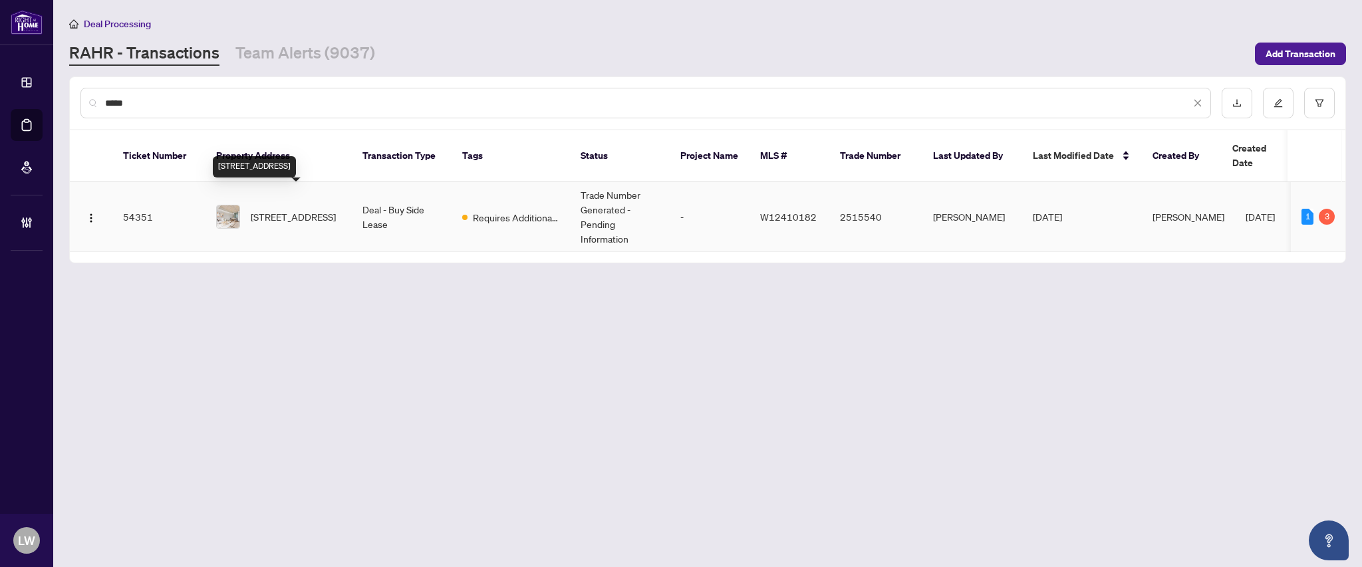
click at [307, 209] on span "[STREET_ADDRESS]" at bounding box center [293, 216] width 85 height 15
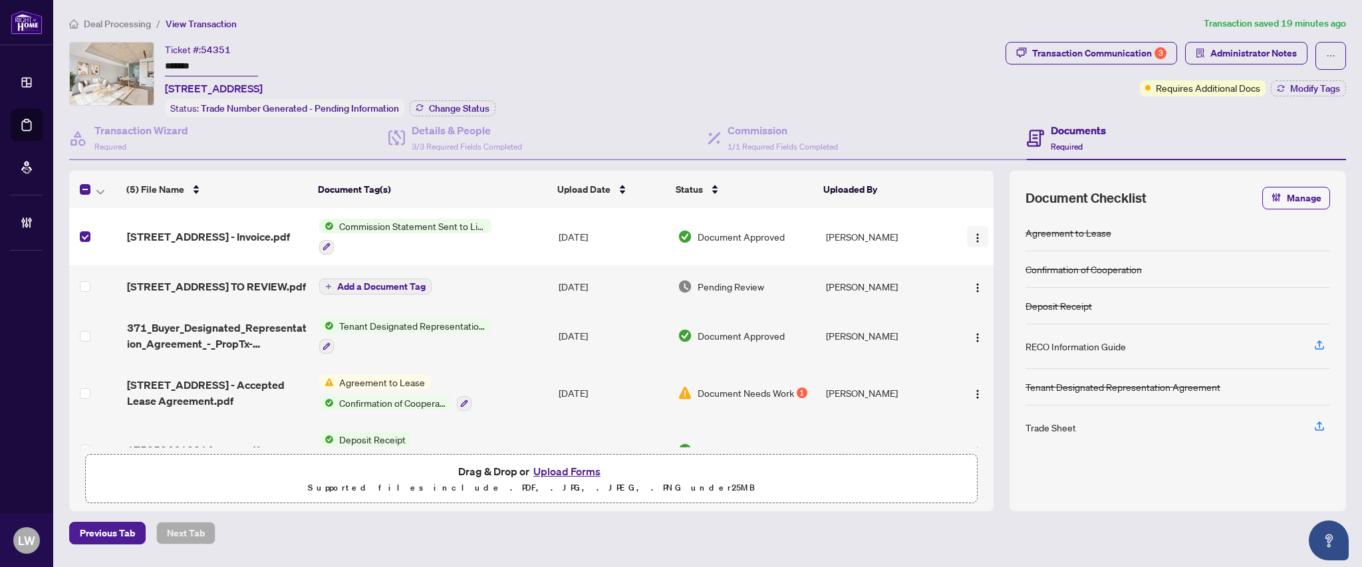
click at [976, 240] on span "button" at bounding box center [977, 236] width 11 height 15
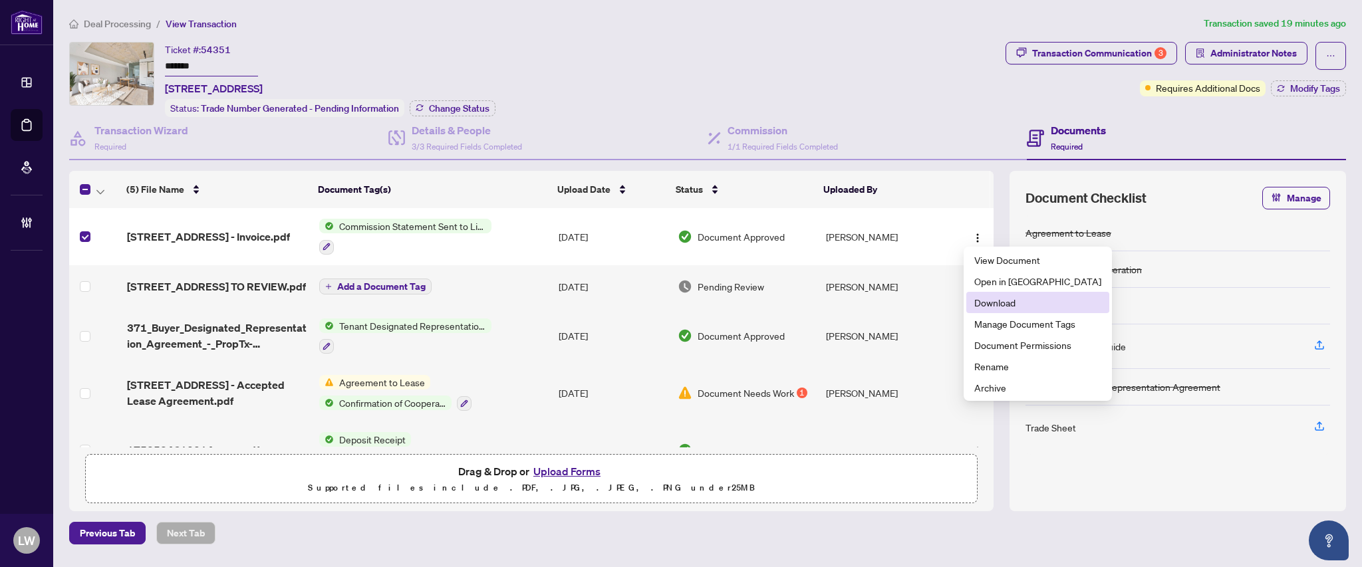
click at [984, 309] on span "Download" at bounding box center [1037, 302] width 127 height 15
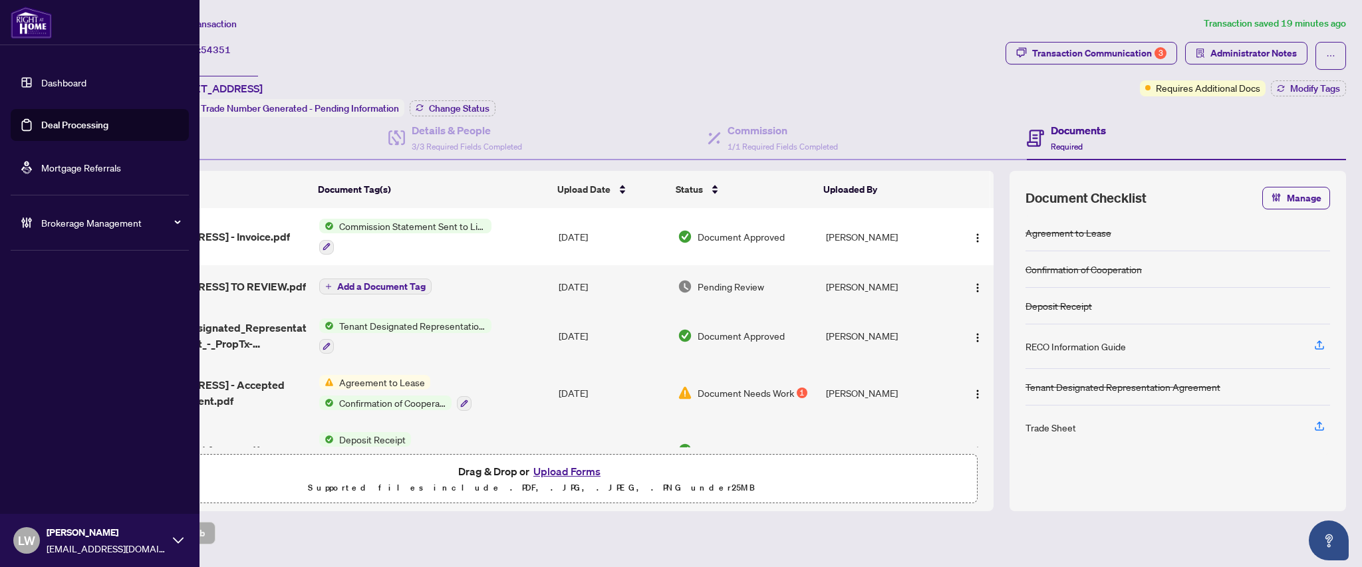
click at [68, 119] on link "Deal Processing" at bounding box center [74, 125] width 67 height 12
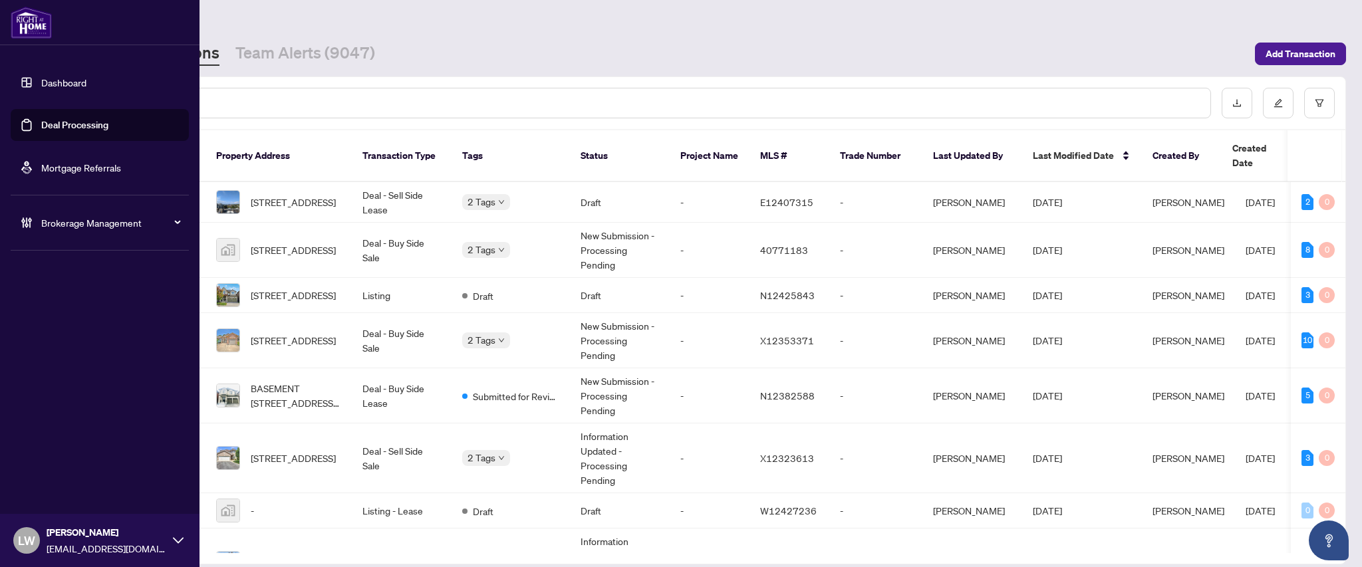
click at [19, 545] on span "LW" at bounding box center [26, 540] width 17 height 19
click at [49, 487] on span "Logout" at bounding box center [54, 489] width 30 height 21
